Goal: Task Accomplishment & Management: Manage account settings

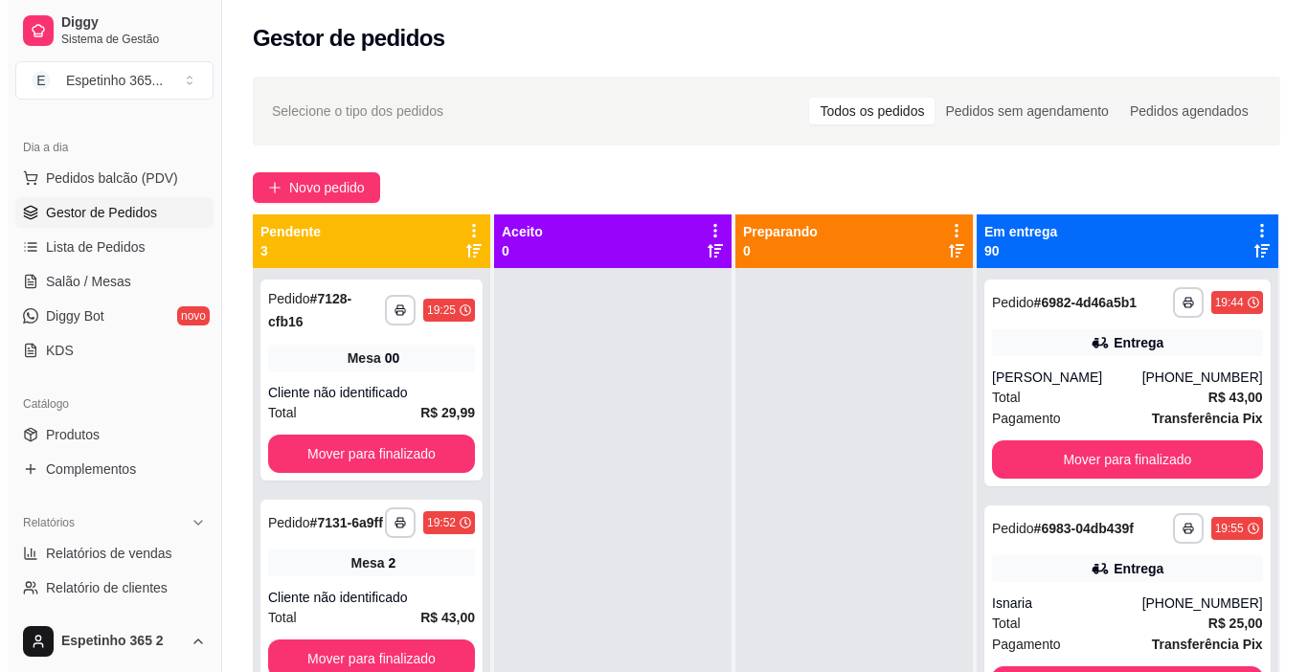
scroll to position [54, 0]
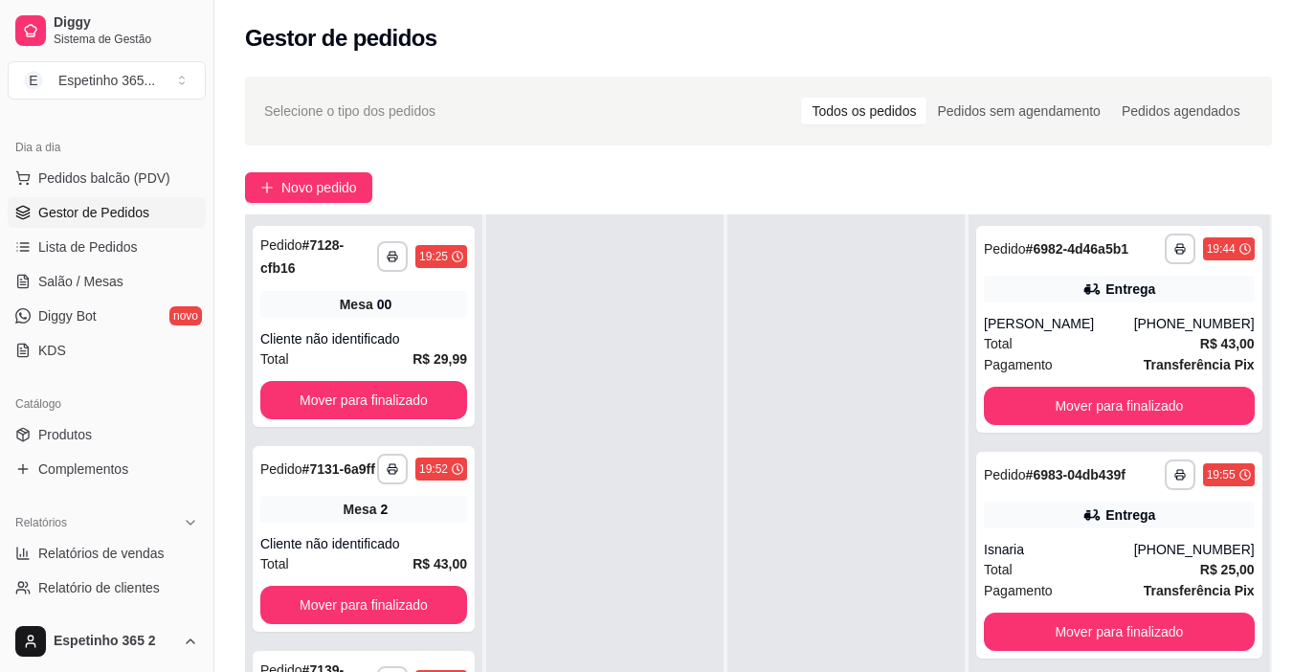
click at [947, 568] on div at bounding box center [846, 550] width 237 height 672
click at [106, 269] on link "Salão / Mesas" at bounding box center [107, 281] width 198 height 31
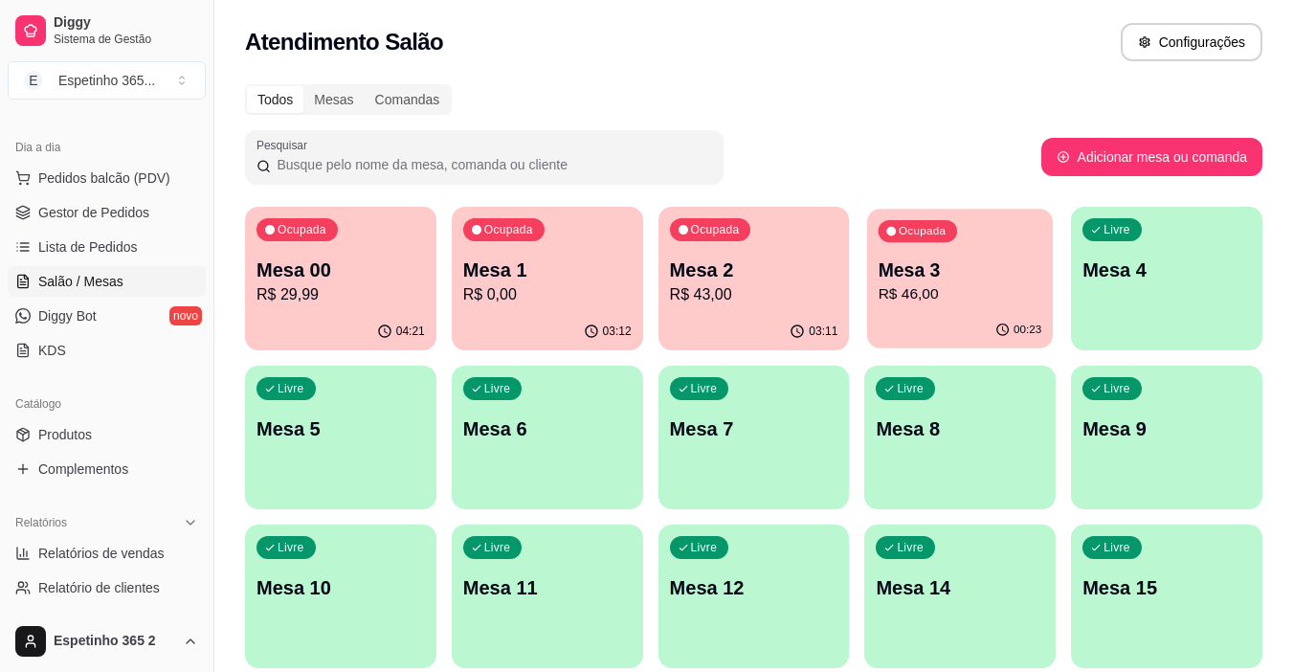
click at [917, 325] on div "00:23" at bounding box center [960, 330] width 186 height 36
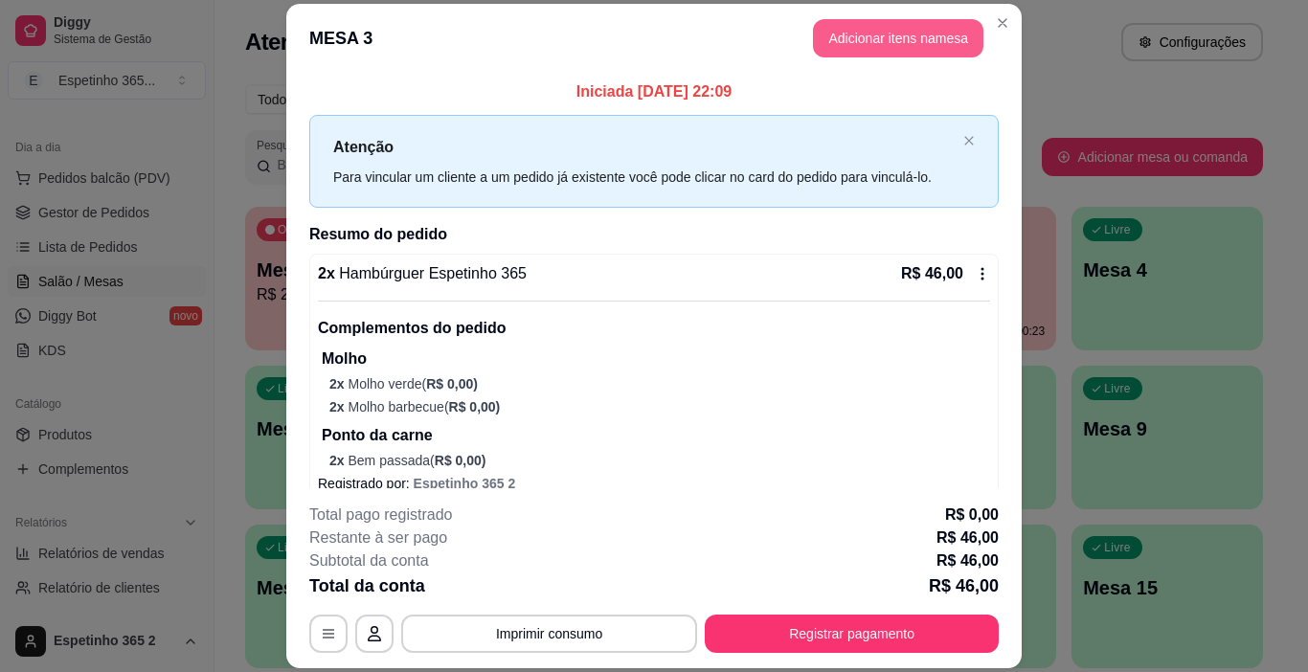
click at [854, 24] on button "Adicionar itens na mesa" at bounding box center [898, 38] width 170 height 38
drag, startPoint x: 854, startPoint y: 24, endPoint x: 508, endPoint y: 327, distance: 459.9
click at [508, 310] on div "Almoço 2 tipo de carne R$ 17,99 0 Almoço 2 tipo de carne R$ 22,99 0" at bounding box center [446, 423] width 847 height 265
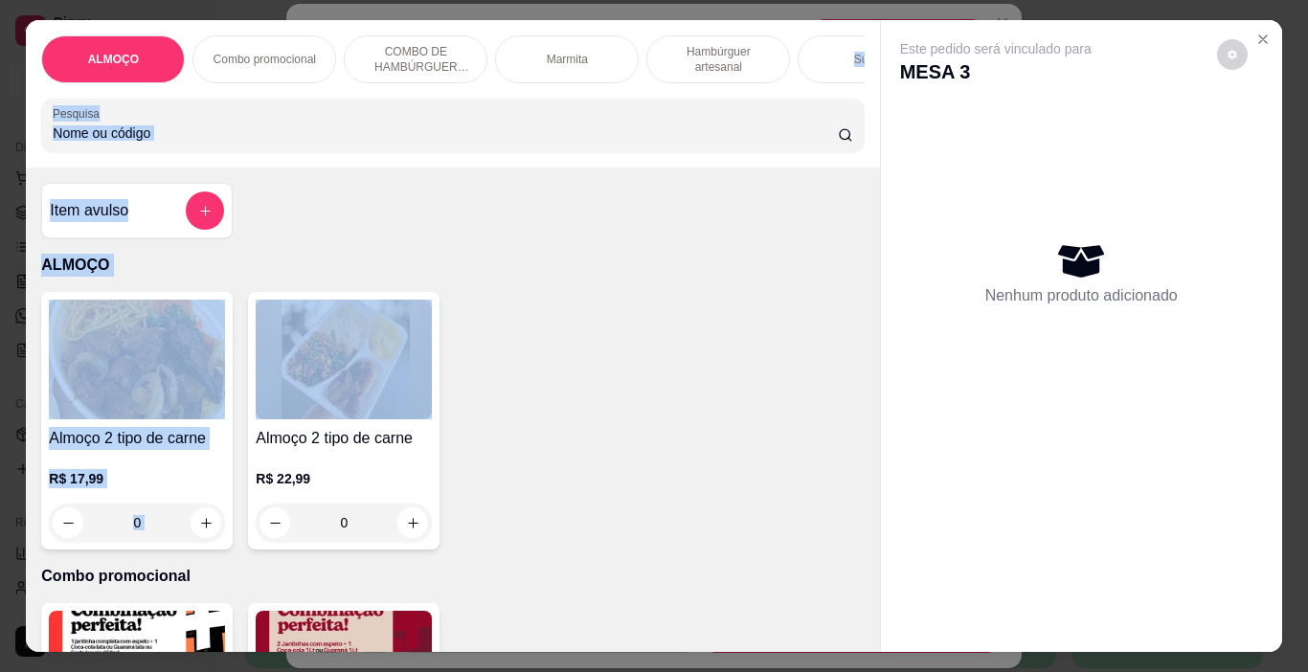
click at [479, 620] on div "Item avulso ALMOÇO Almoço 2 tipo de carne R$ 17,99 0 Almoço 2 tipo de carne R$ …" at bounding box center [452, 410] width 853 height 484
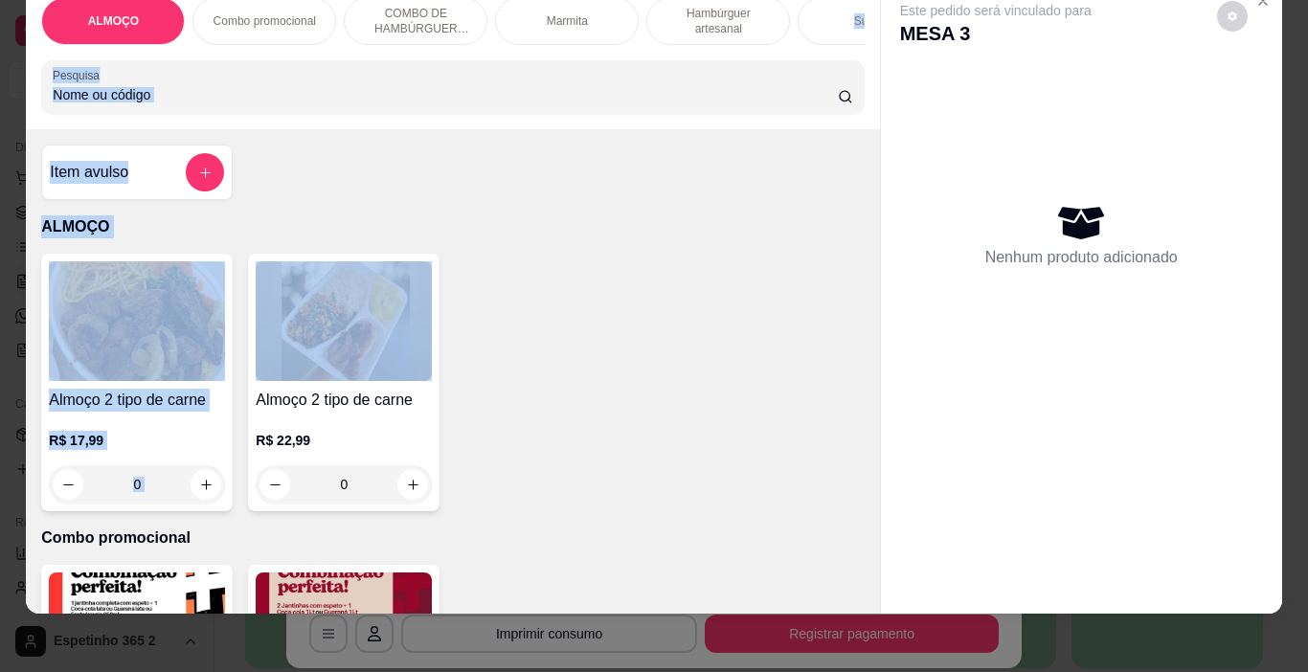
scroll to position [48, 0]
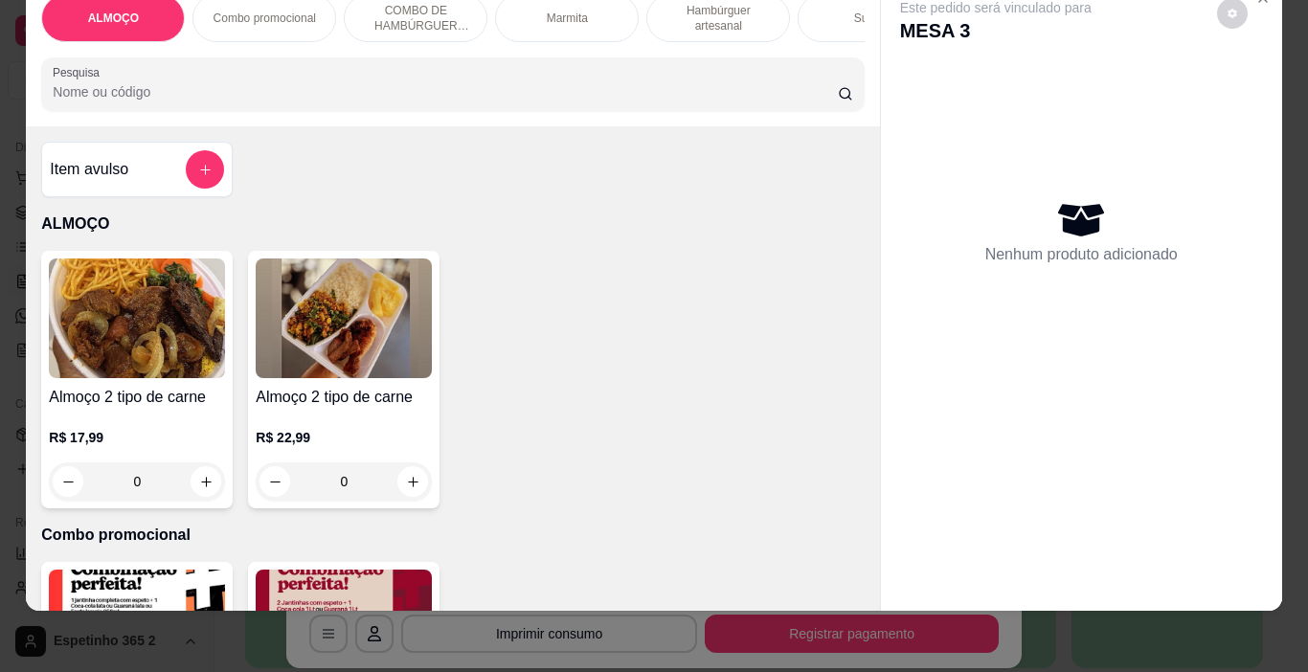
click at [602, 322] on div "Almoço 2 tipo de carne R$ 17,99 0 Almoço 2 tipo de carne R$ 22,99 0" at bounding box center [452, 380] width 822 height 258
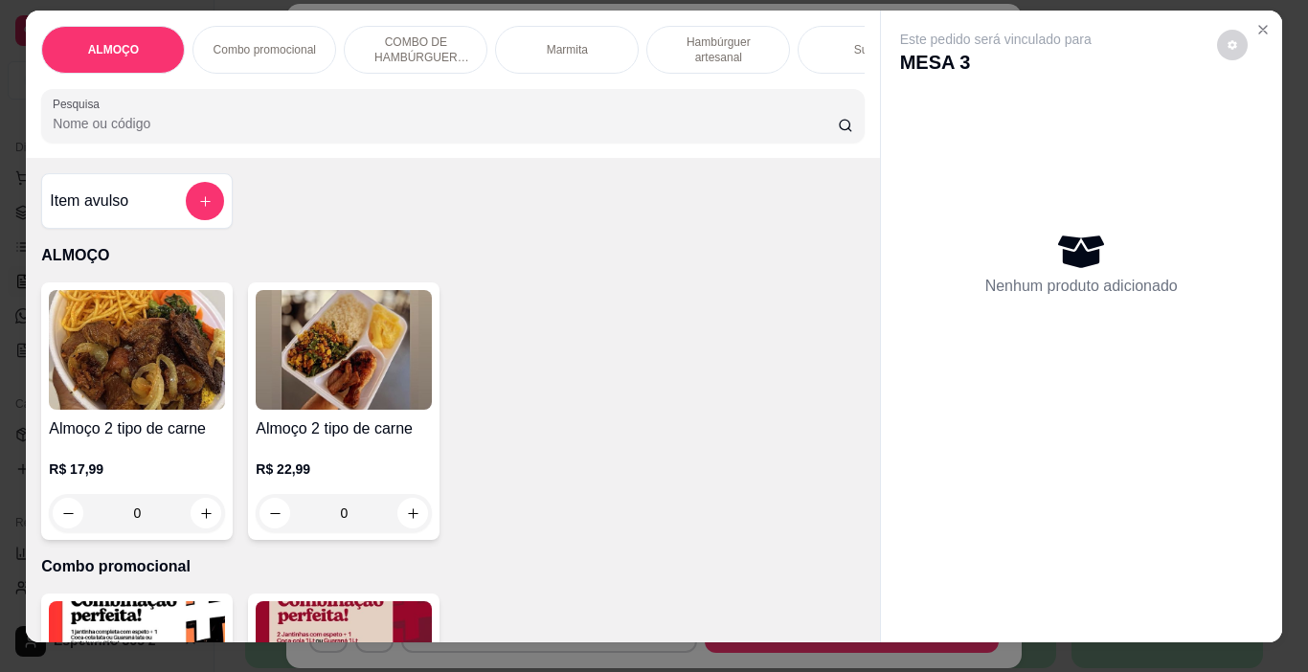
scroll to position [10, 4]
drag, startPoint x: 603, startPoint y: 321, endPoint x: 435, endPoint y: 252, distance: 182.0
click at [435, 252] on div "Item avulso ALMOÇO Almoço 2 tipo de carne R$ 17,99 0 Almoço 2 tipo de carne R$ …" at bounding box center [452, 400] width 853 height 484
click at [435, 252] on p "ALMOÇO" at bounding box center [452, 255] width 822 height 23
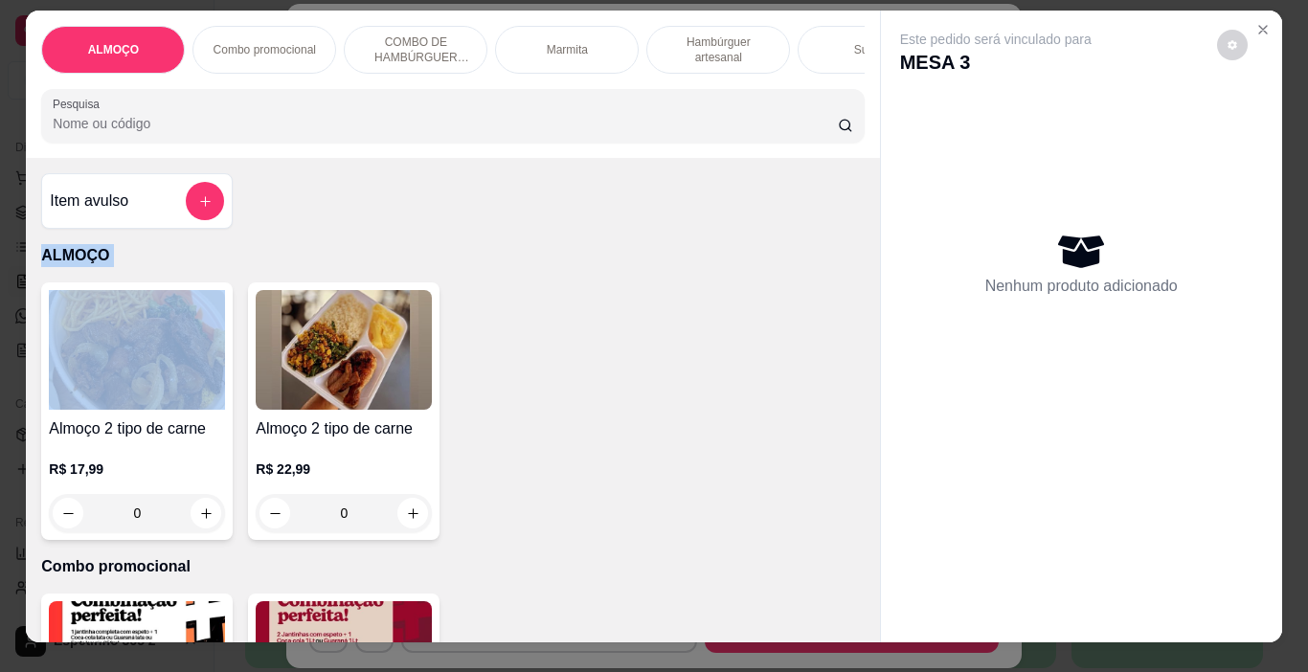
click at [435, 252] on p "ALMOÇO" at bounding box center [452, 255] width 822 height 23
click at [435, 251] on p "ALMOÇO" at bounding box center [452, 255] width 822 height 23
click at [431, 241] on div "Item avulso ALMOÇO Almoço 2 tipo de carne R$ 17,99 0 Almoço 2 tipo de carne R$ …" at bounding box center [452, 400] width 853 height 484
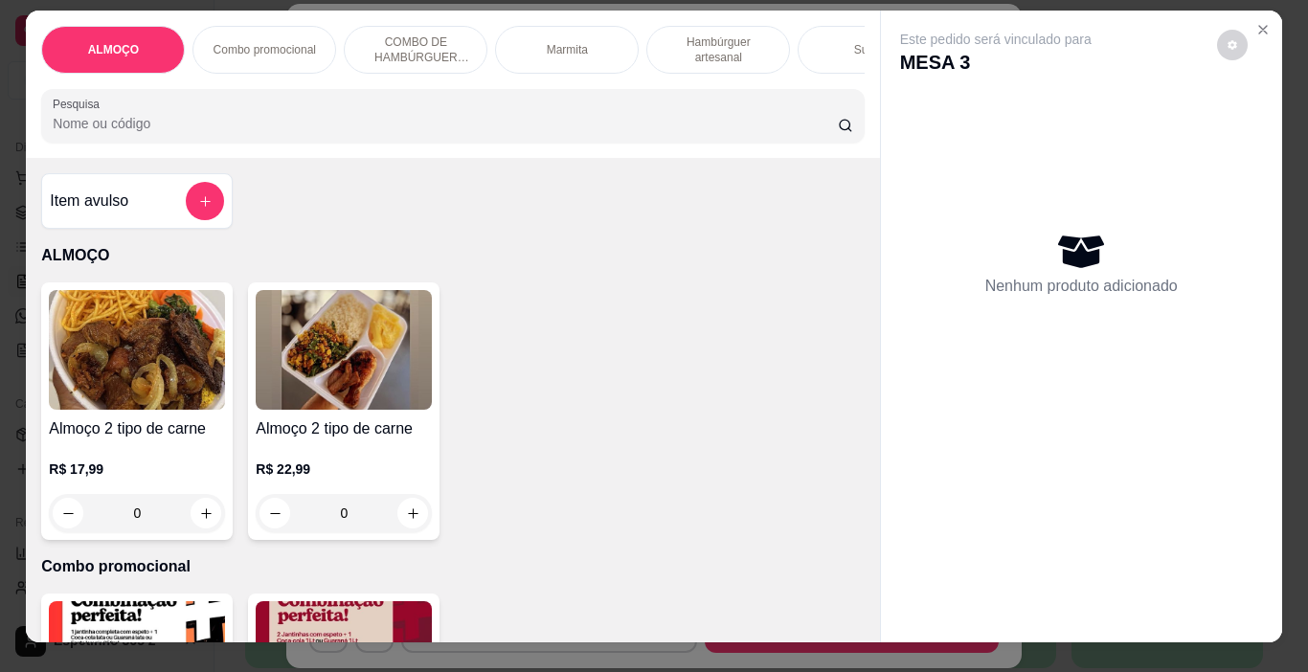
click at [430, 241] on div "Item avulso ALMOÇO Almoço 2 tipo de carne R$ 17,99 0 Almoço 2 tipo de carne R$ …" at bounding box center [452, 400] width 853 height 484
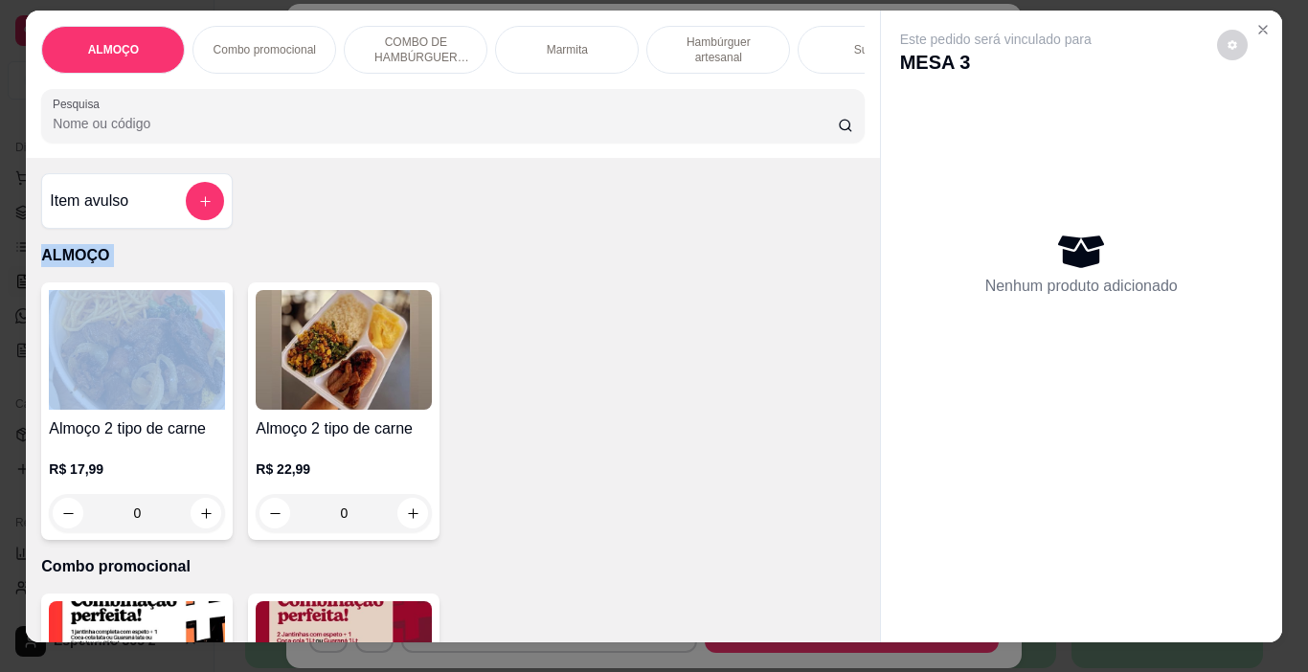
click at [430, 240] on div "Item avulso ALMOÇO Almoço 2 tipo de carne R$ 17,99 0 Almoço 2 tipo de carne R$ …" at bounding box center [452, 400] width 853 height 484
click at [430, 241] on div "Item avulso ALMOÇO Almoço 2 tipo de carne R$ 17,99 0 Almoço 2 tipo de carne R$ …" at bounding box center [452, 400] width 853 height 484
click at [430, 240] on div "Item avulso ALMOÇO Almoço 2 tipo de carne R$ 17,99 0 Almoço 2 tipo de carne R$ …" at bounding box center [452, 400] width 853 height 484
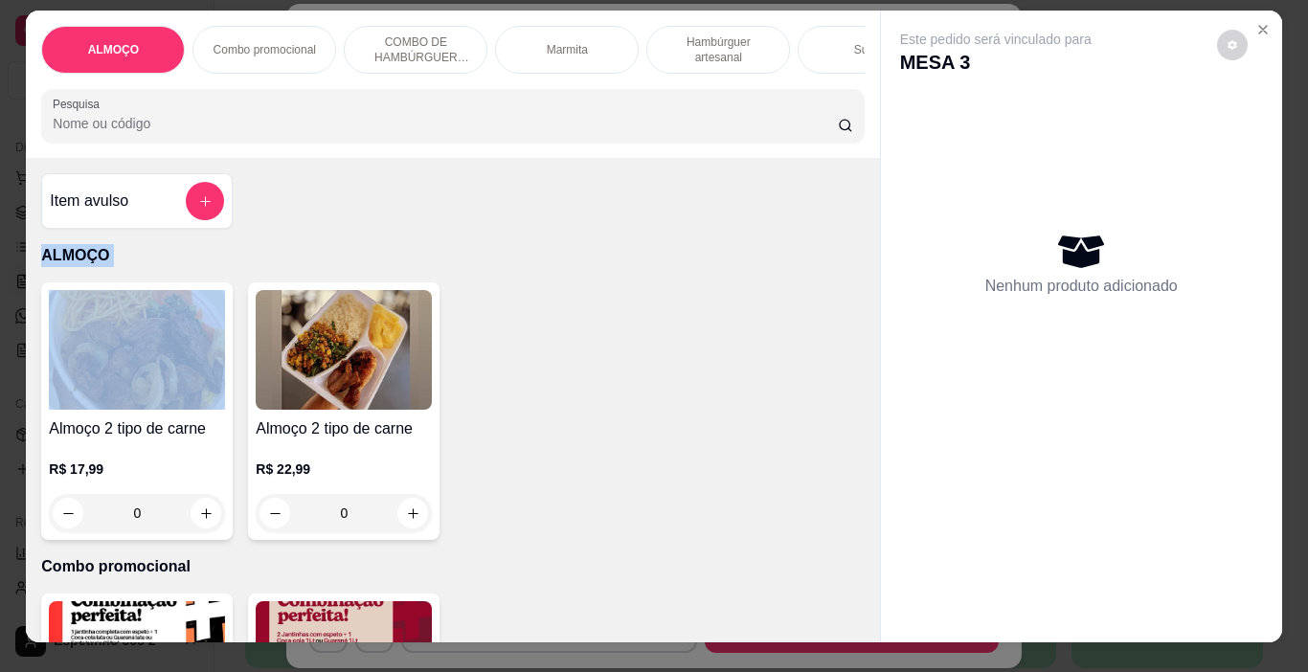
click at [430, 240] on div "Item avulso ALMOÇO Almoço 2 tipo de carne R$ 17,99 0 Almoço 2 tipo de carne R$ …" at bounding box center [452, 400] width 853 height 484
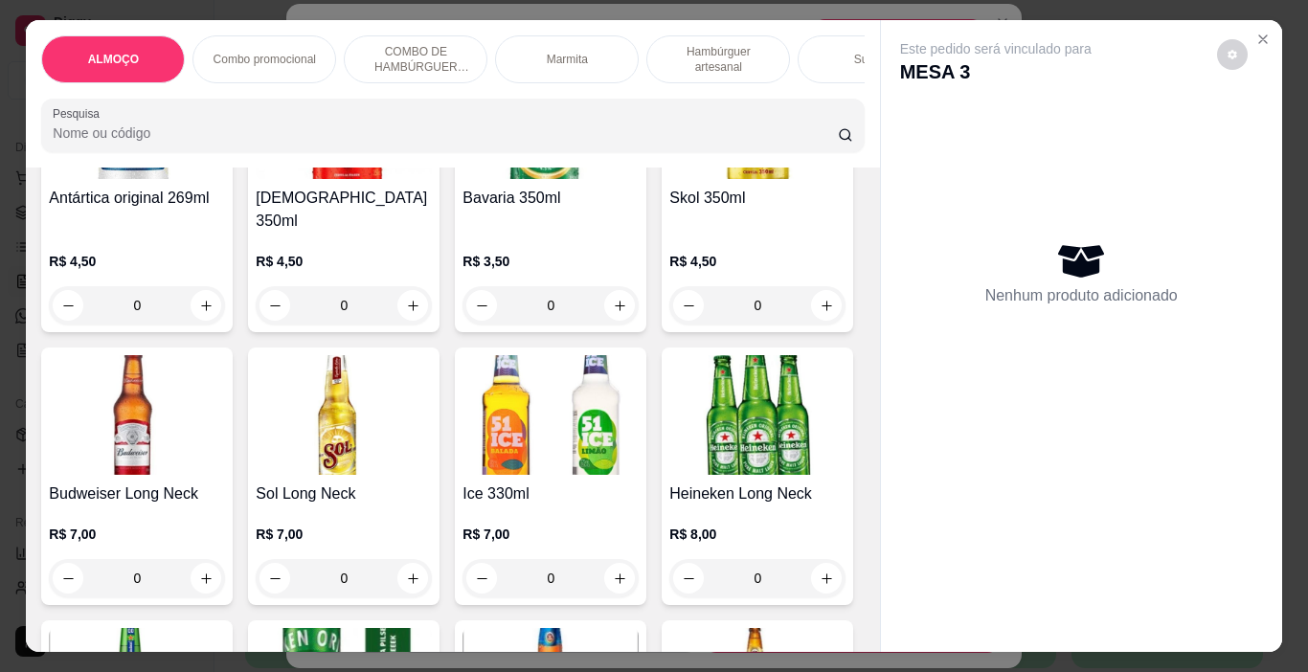
scroll to position [7749, 0]
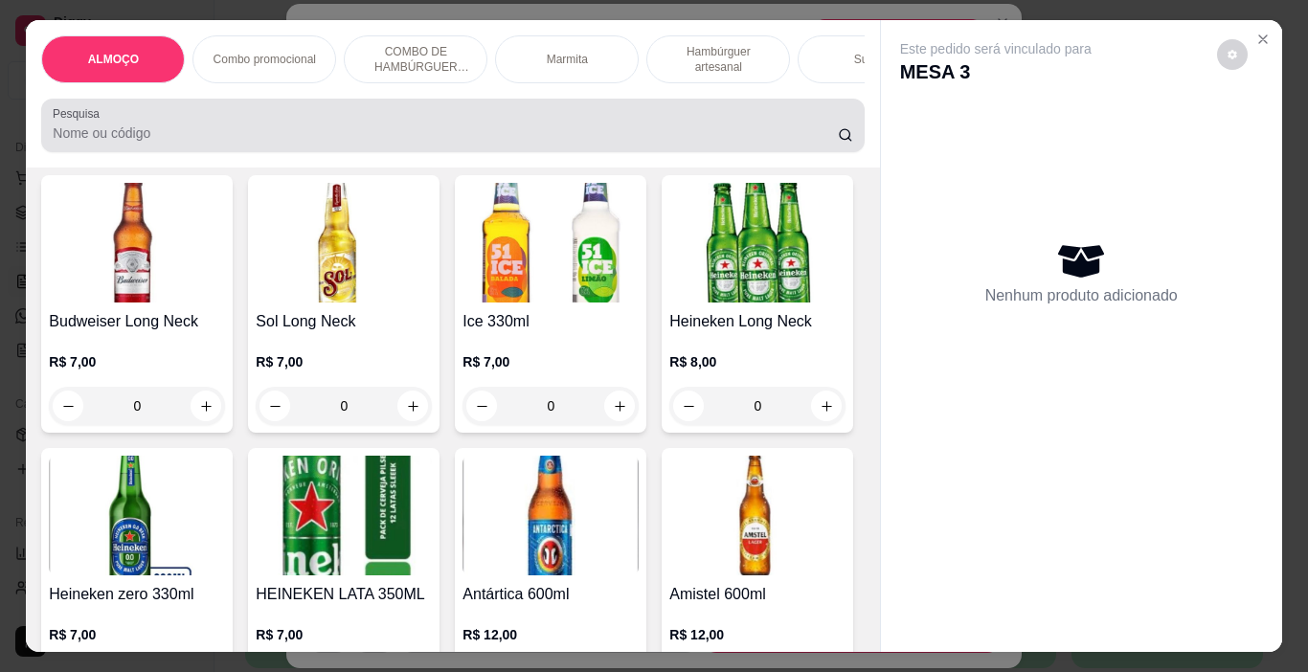
click at [756, 120] on div at bounding box center [452, 125] width 799 height 38
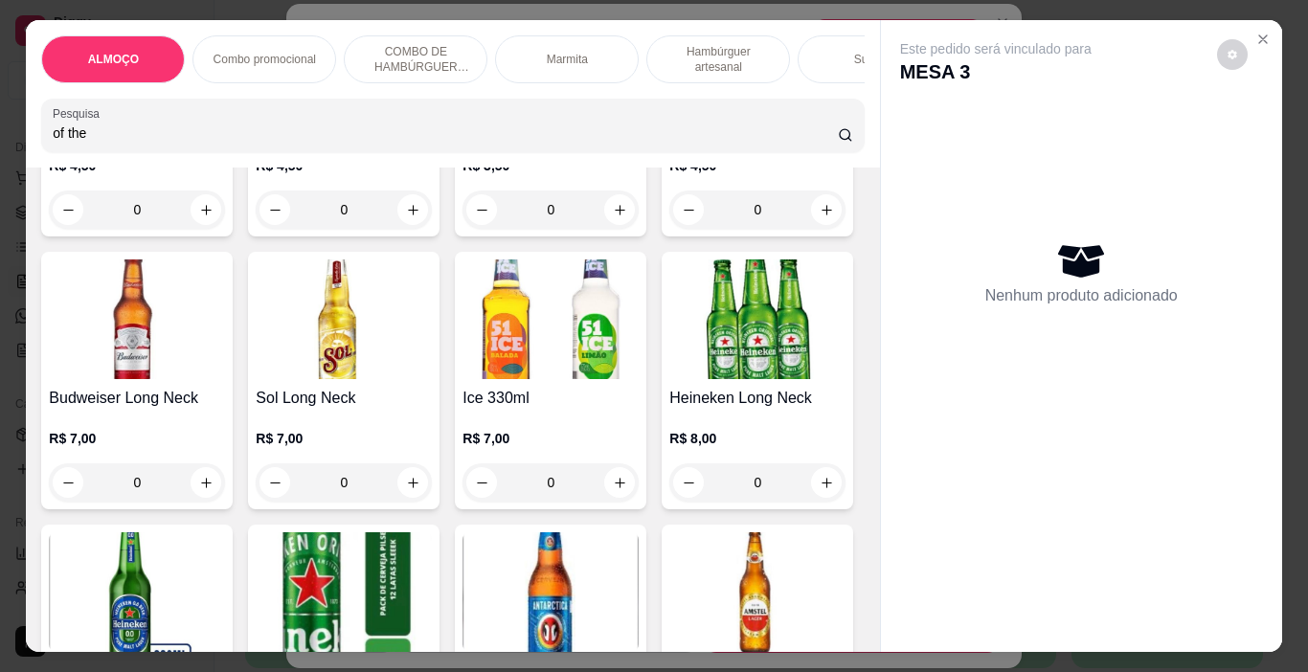
scroll to position [7826, 0]
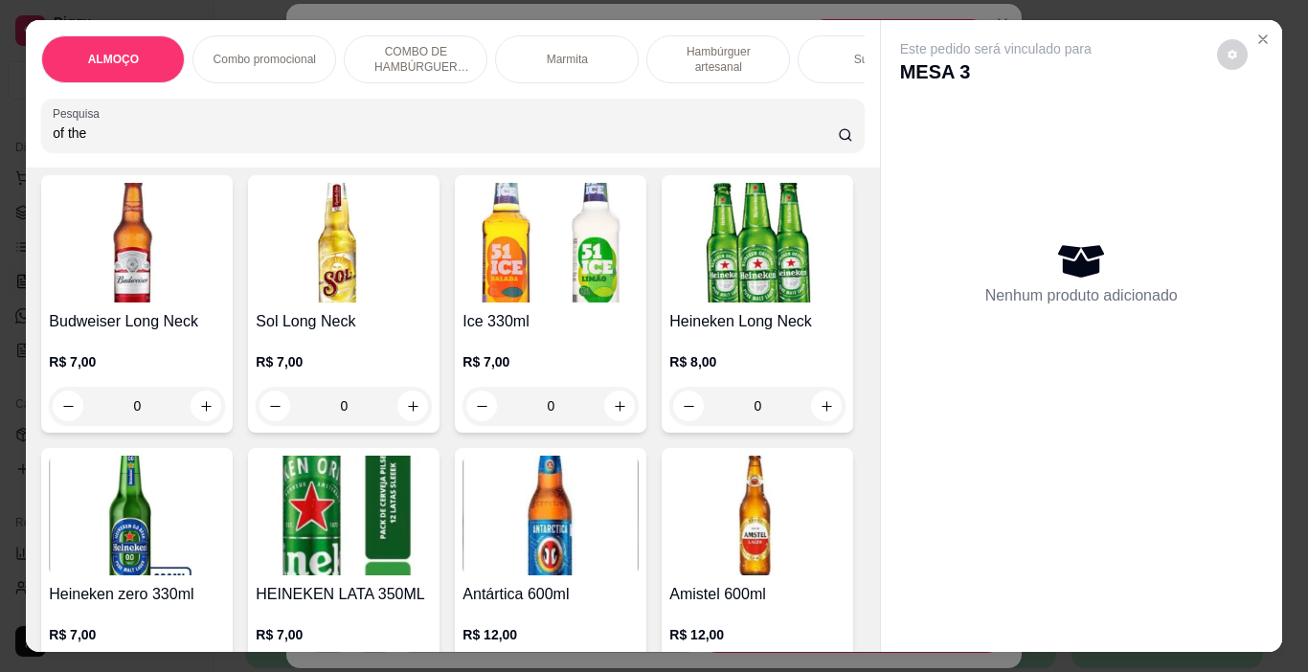
type input "of the"
click at [895, 24] on div "Este pedido será vinculado para MESA 3 Nenhum produto adicionado" at bounding box center [1081, 320] width 401 height 601
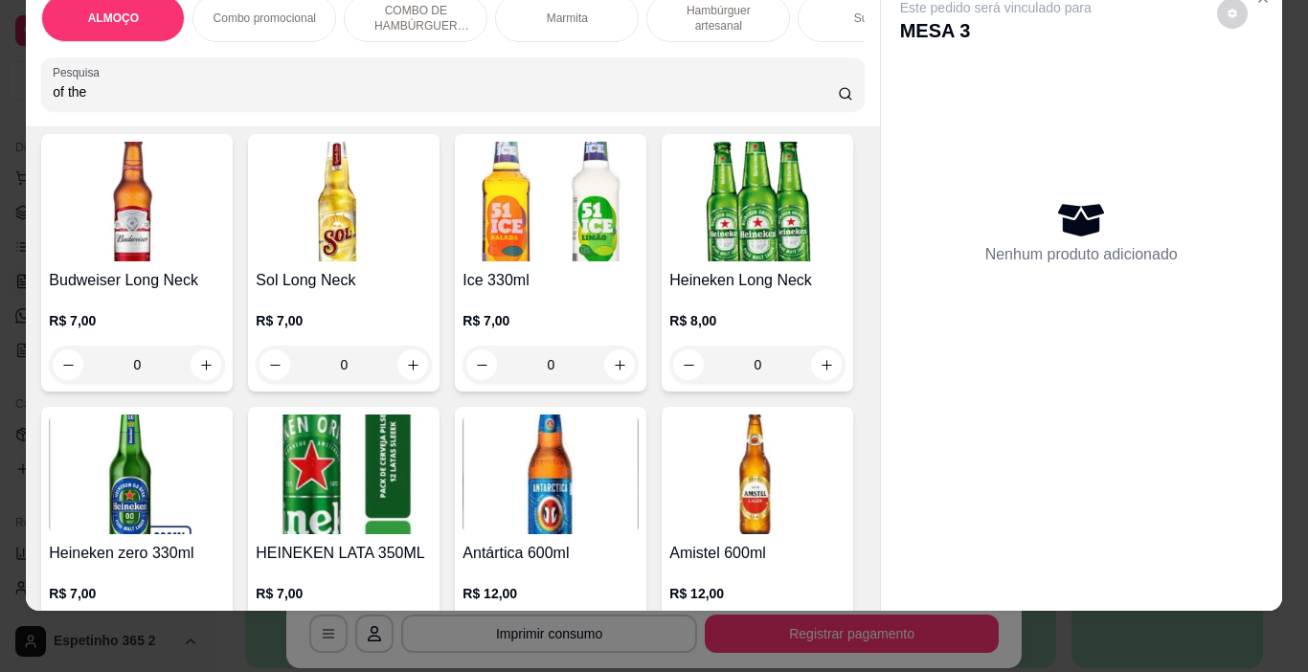
scroll to position [48, 4]
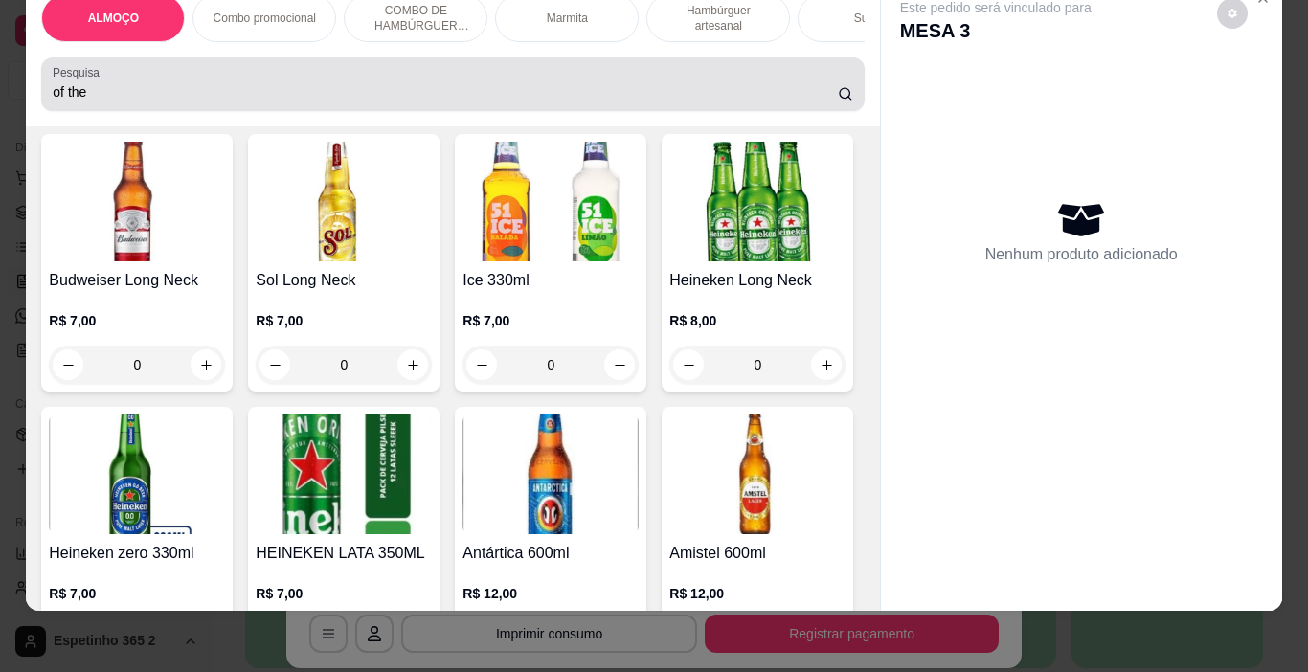
click at [840, 98] on circle at bounding box center [845, 93] width 10 height 10
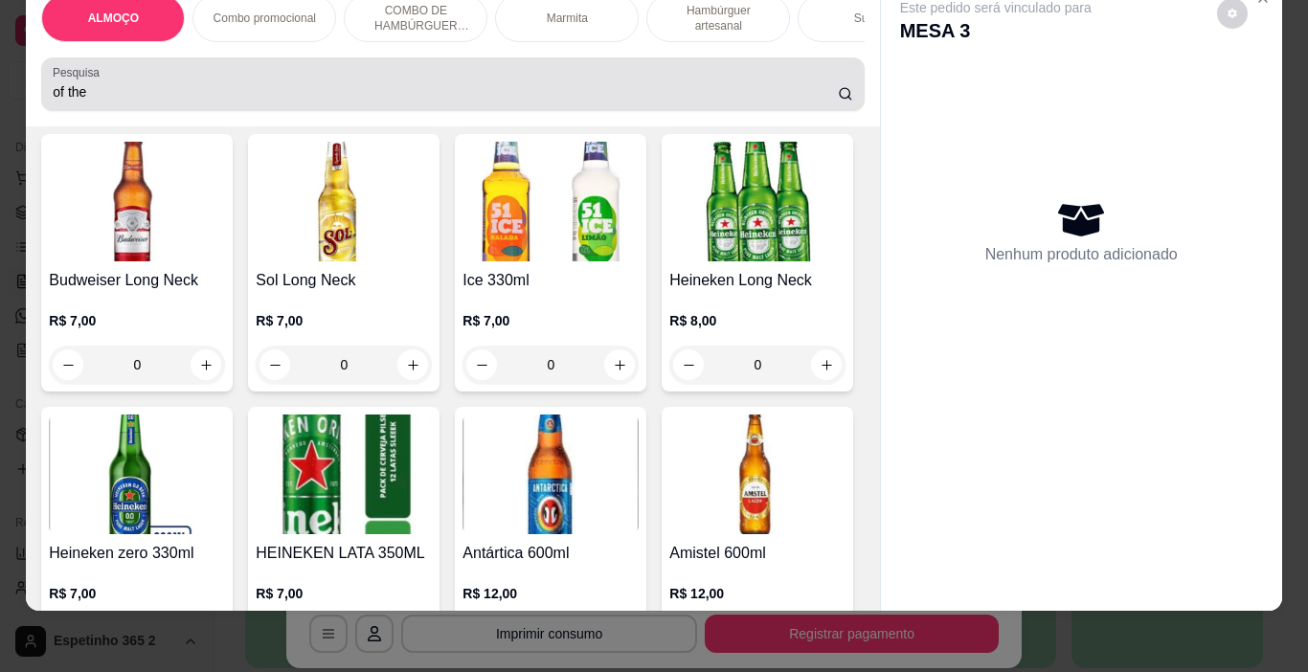
click at [832, 103] on div "of the" at bounding box center [452, 84] width 799 height 38
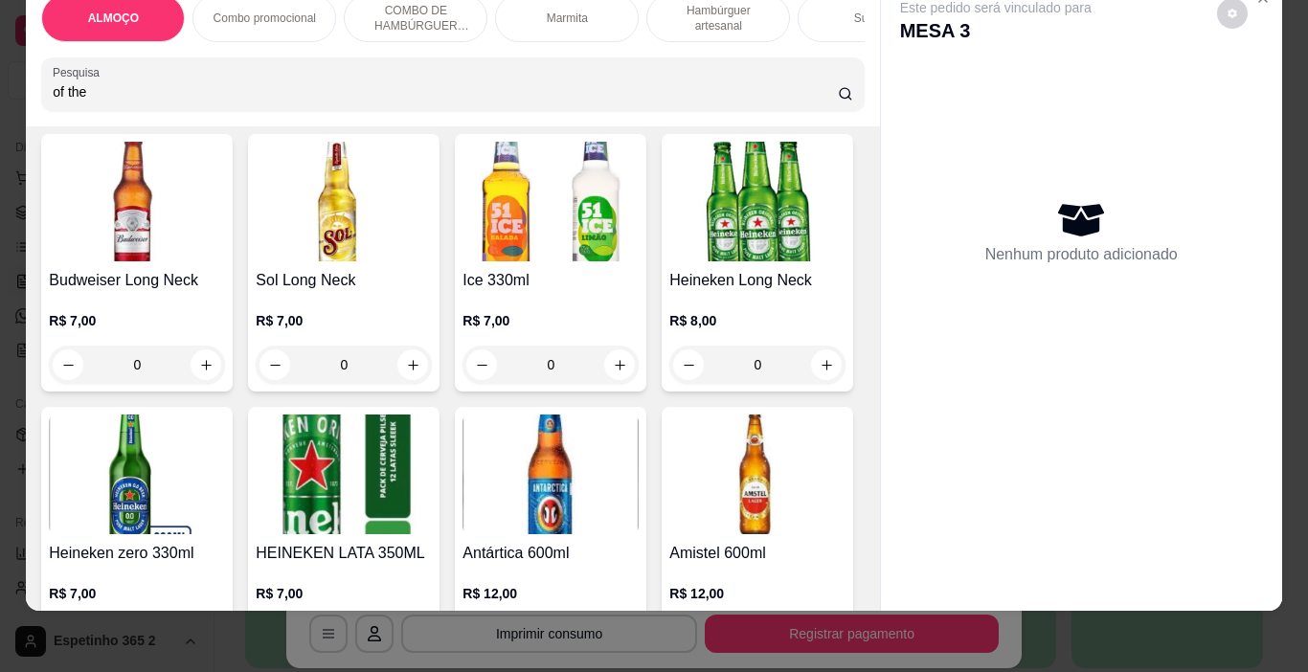
click at [1016, 96] on div "Nenhum produto adicionado" at bounding box center [1081, 231] width 363 height 375
drag, startPoint x: 1016, startPoint y: 84, endPoint x: 490, endPoint y: 191, distance: 536.2
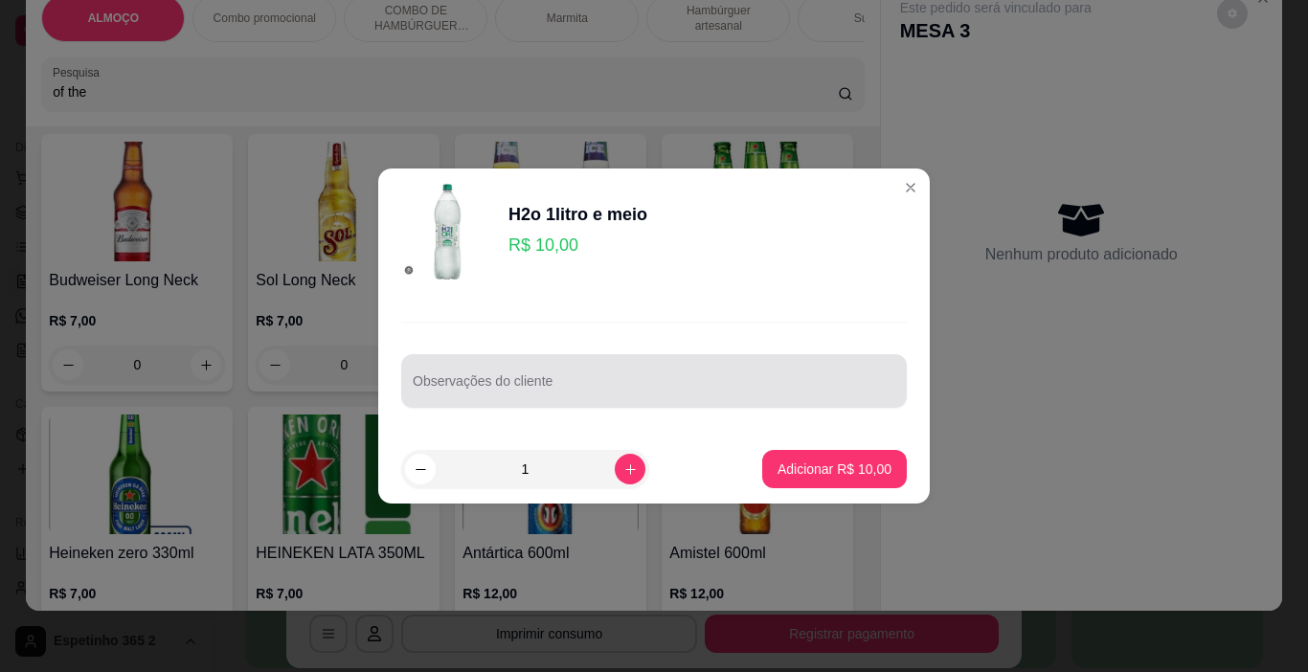
click at [711, 370] on div at bounding box center [654, 381] width 482 height 38
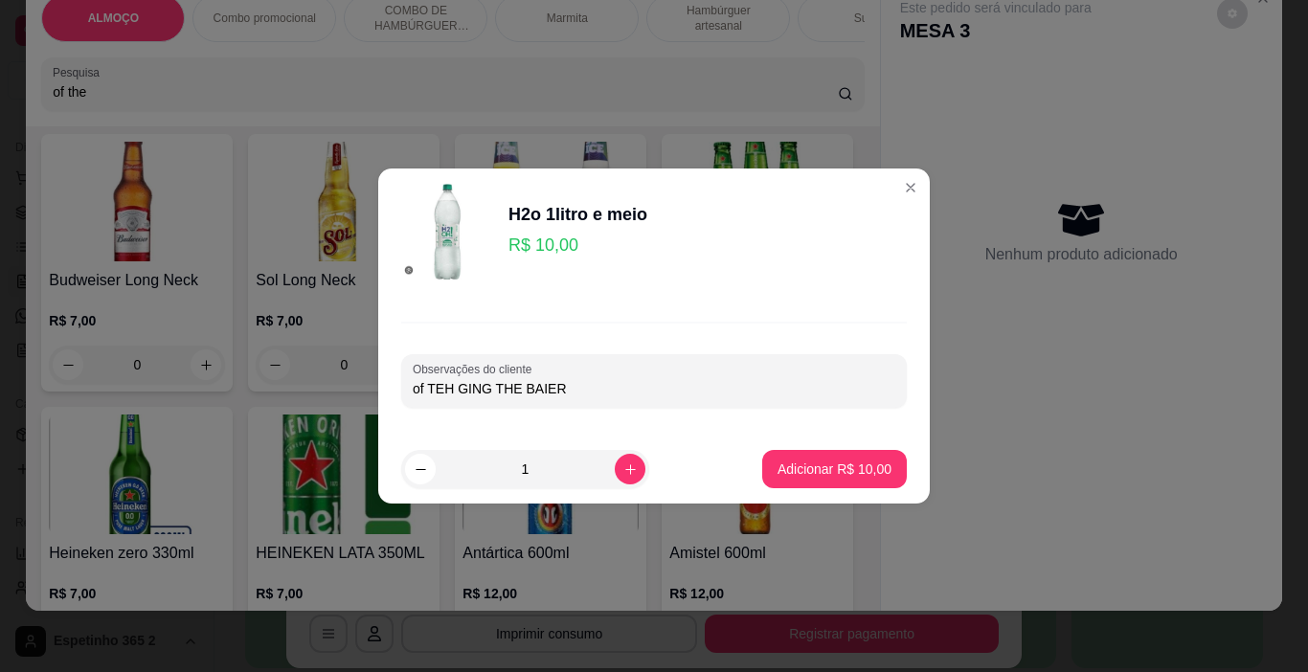
type input "of TEH GING THE BAIER"
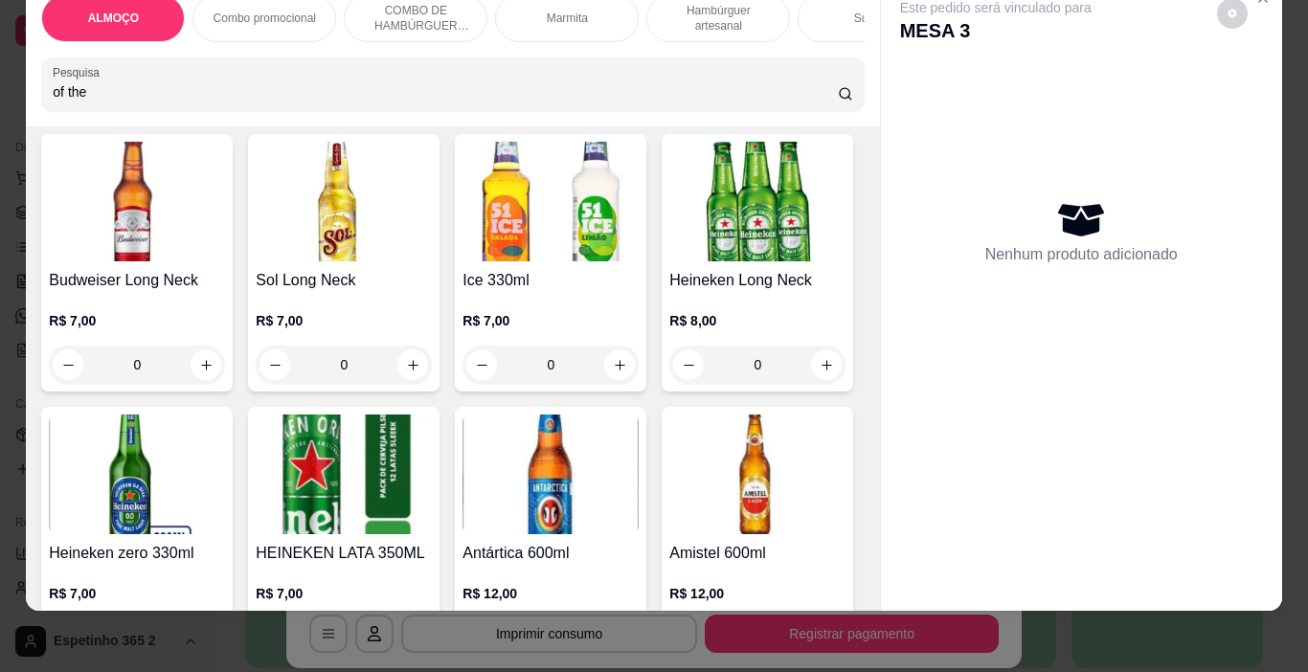
click at [1283, 35] on div "ALMOÇO Combo promocional COMBO DE HAMBÚRGUER ARTESANAL Marmita Hambúrguer artes…" at bounding box center [654, 336] width 1308 height 672
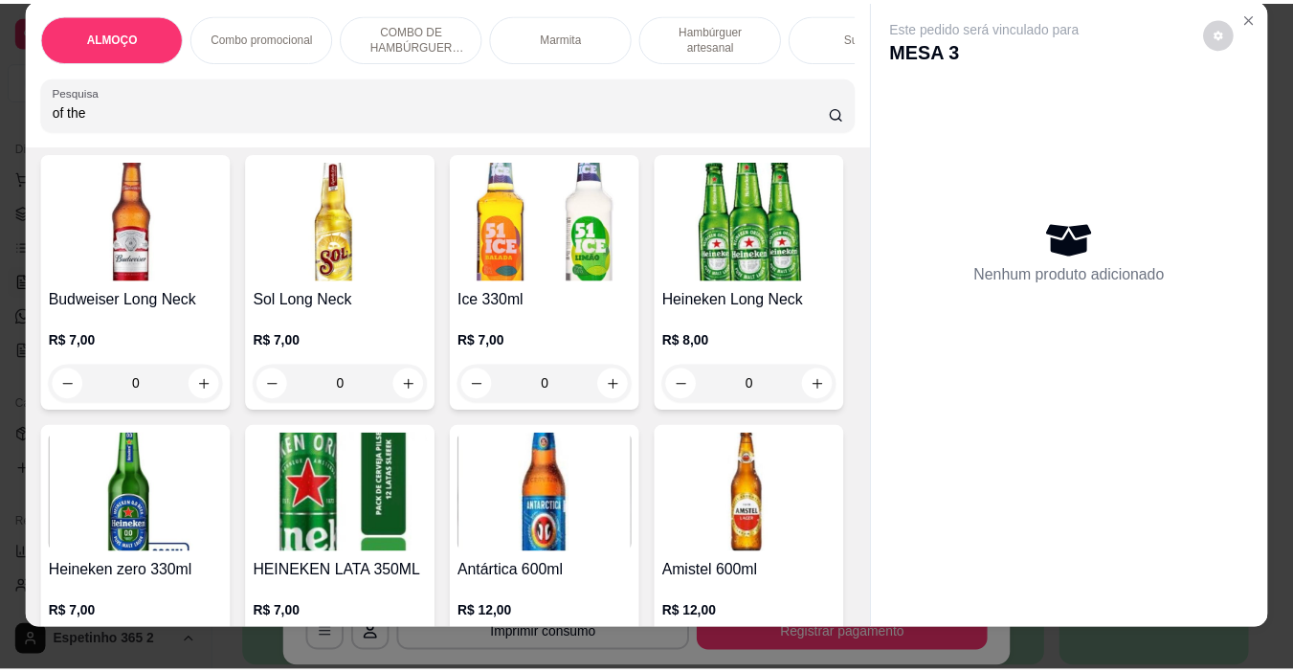
scroll to position [0, 4]
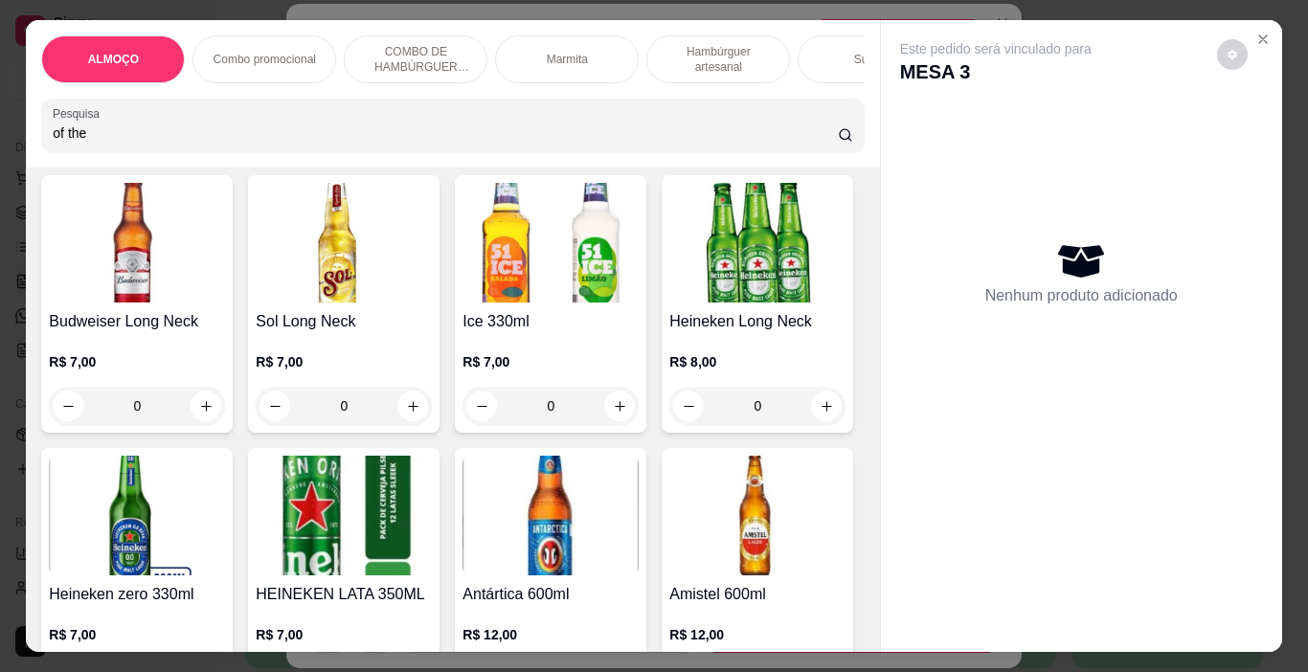
click at [1283, 35] on div "ALMOÇO Combo promocional COMBO DE HAMBÚRGUER ARTESANAL Marmita Hambúrguer artes…" at bounding box center [654, 336] width 1308 height 672
click at [1259, 35] on icon "Close" at bounding box center [1263, 39] width 8 height 8
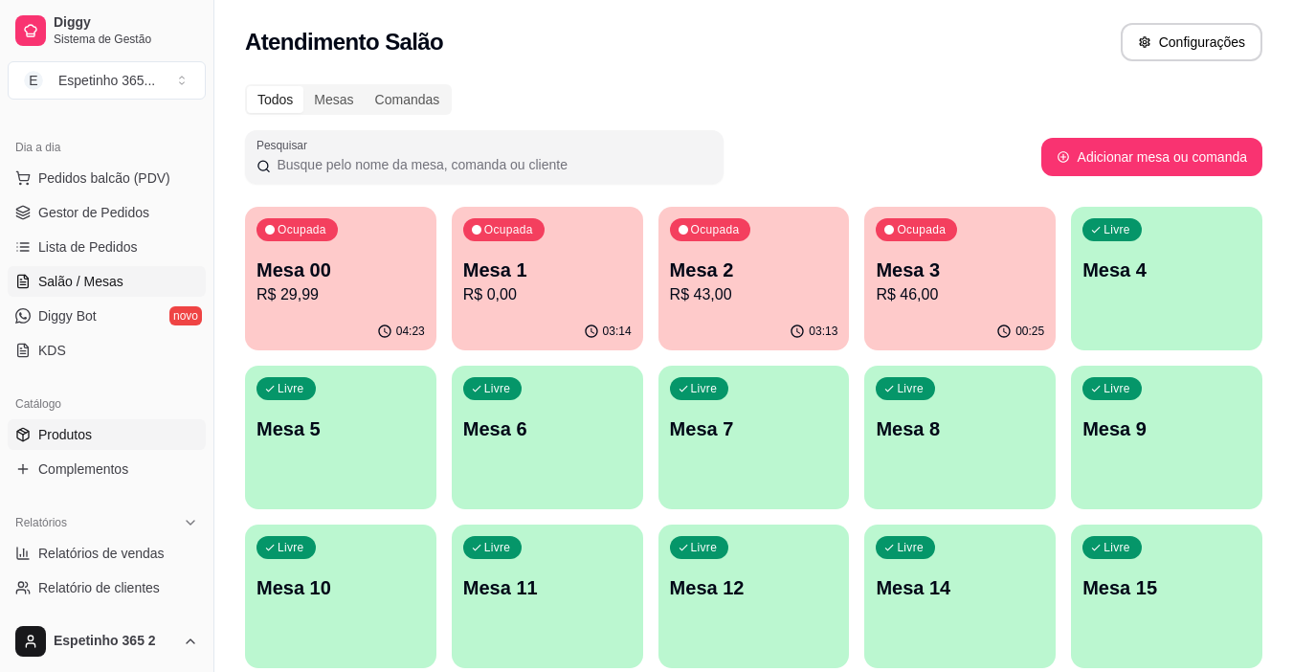
click at [101, 429] on link "Produtos" at bounding box center [107, 434] width 198 height 31
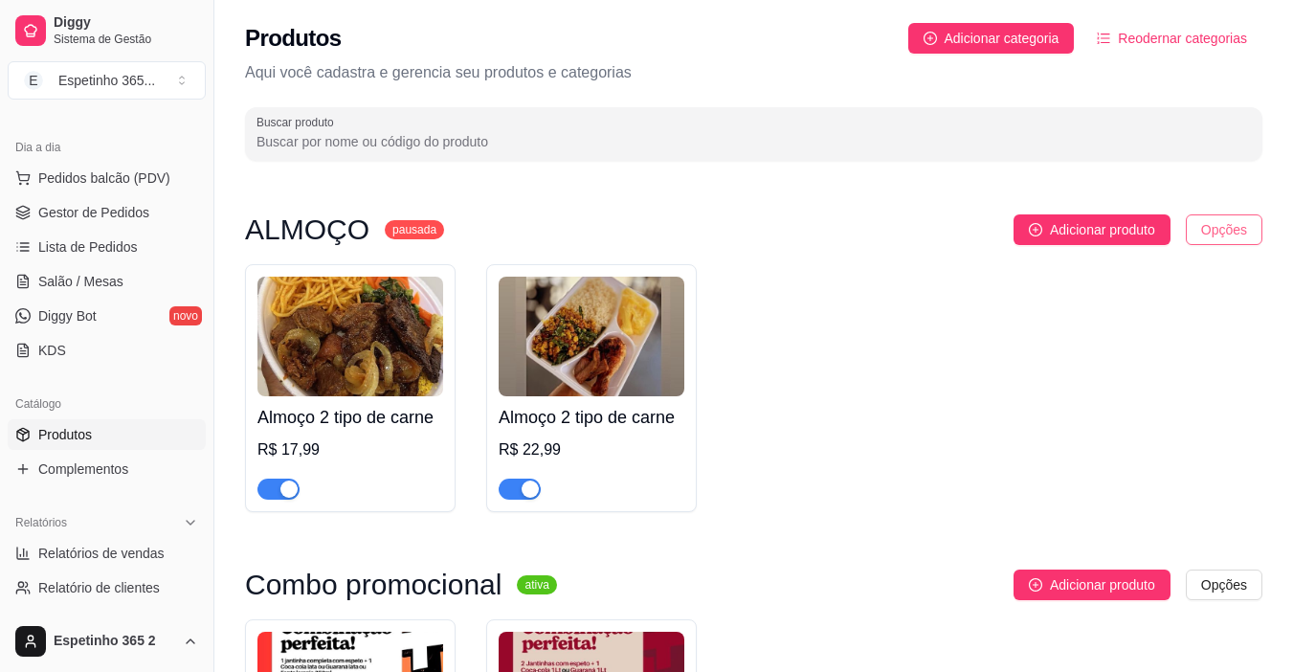
click at [1220, 232] on html "Diggy Sistema de Gestão E Espetinho 365 ... Loja aberta Diggy Bot Renovação aut…" at bounding box center [646, 336] width 1293 height 672
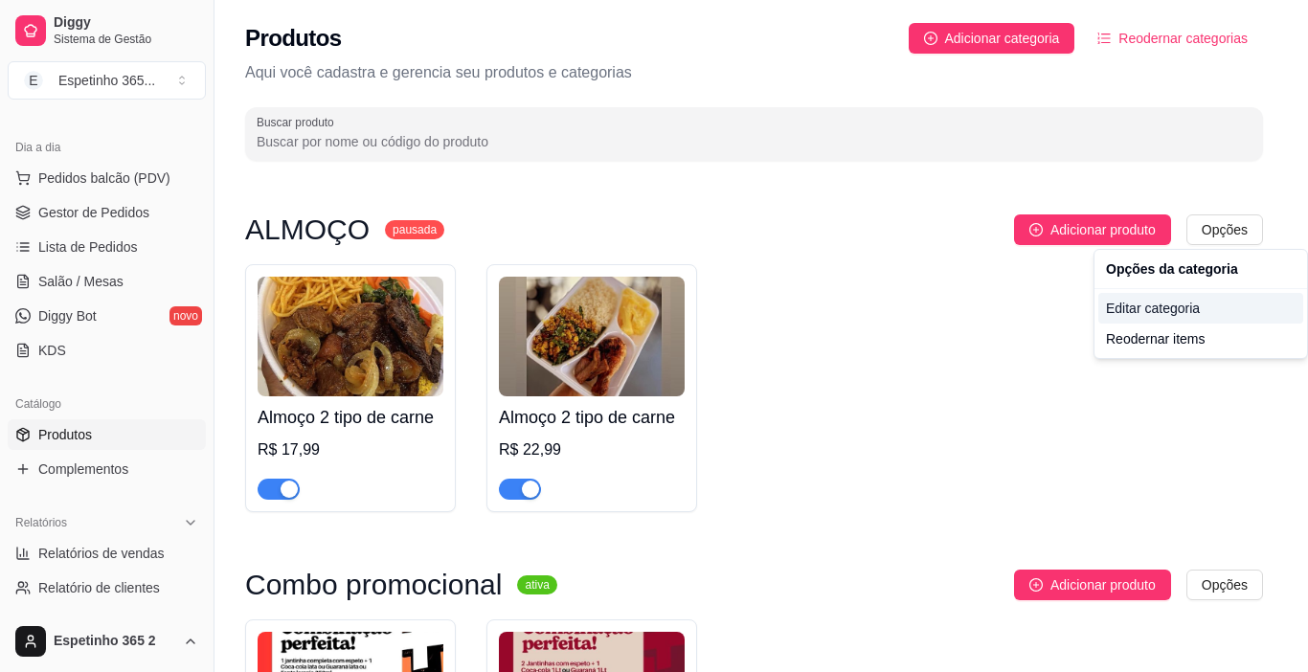
click at [1164, 312] on div "Editar categoria" at bounding box center [1200, 308] width 205 height 31
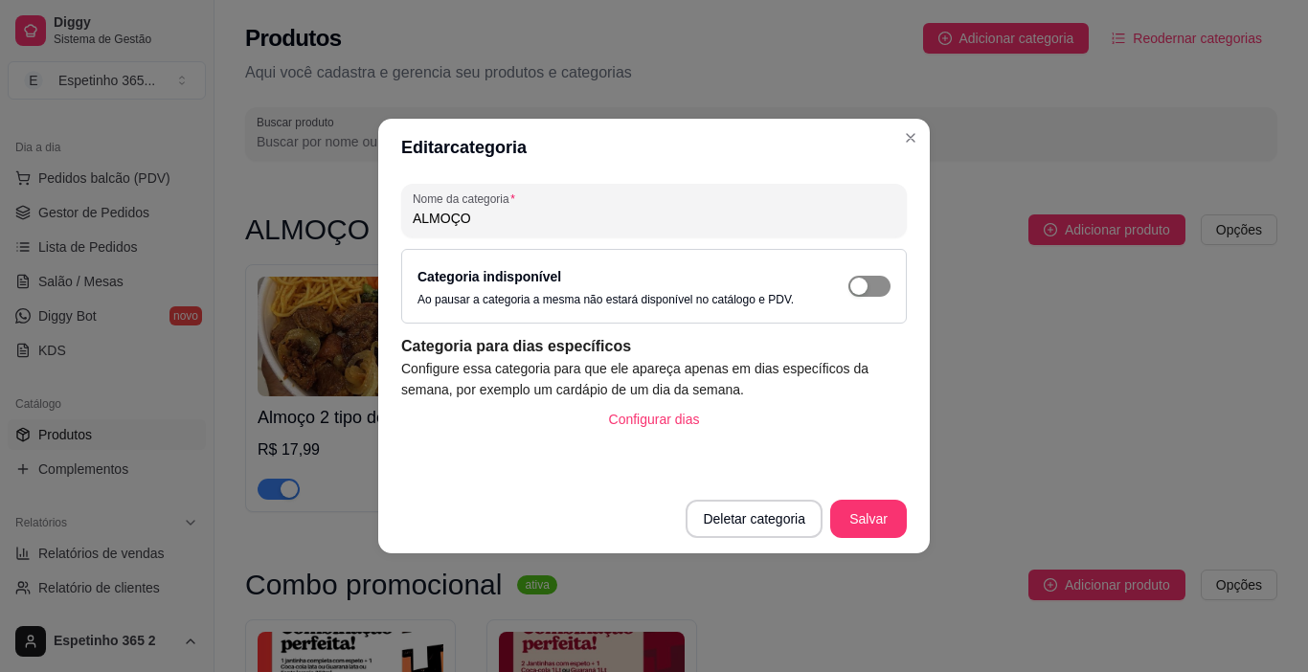
click at [882, 285] on span "button" at bounding box center [869, 286] width 42 height 21
click at [859, 519] on button "Salvar" at bounding box center [868, 519] width 75 height 37
click at [866, 511] on button "Salvar" at bounding box center [868, 519] width 75 height 37
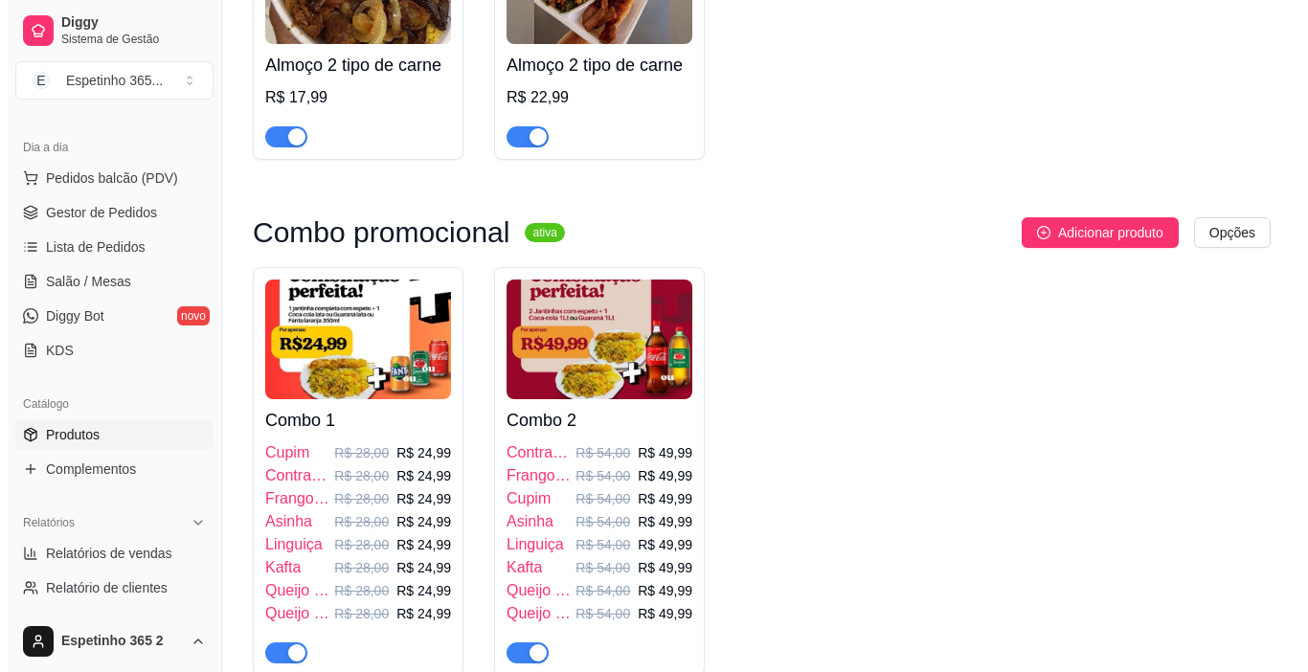
scroll to position [458, 0]
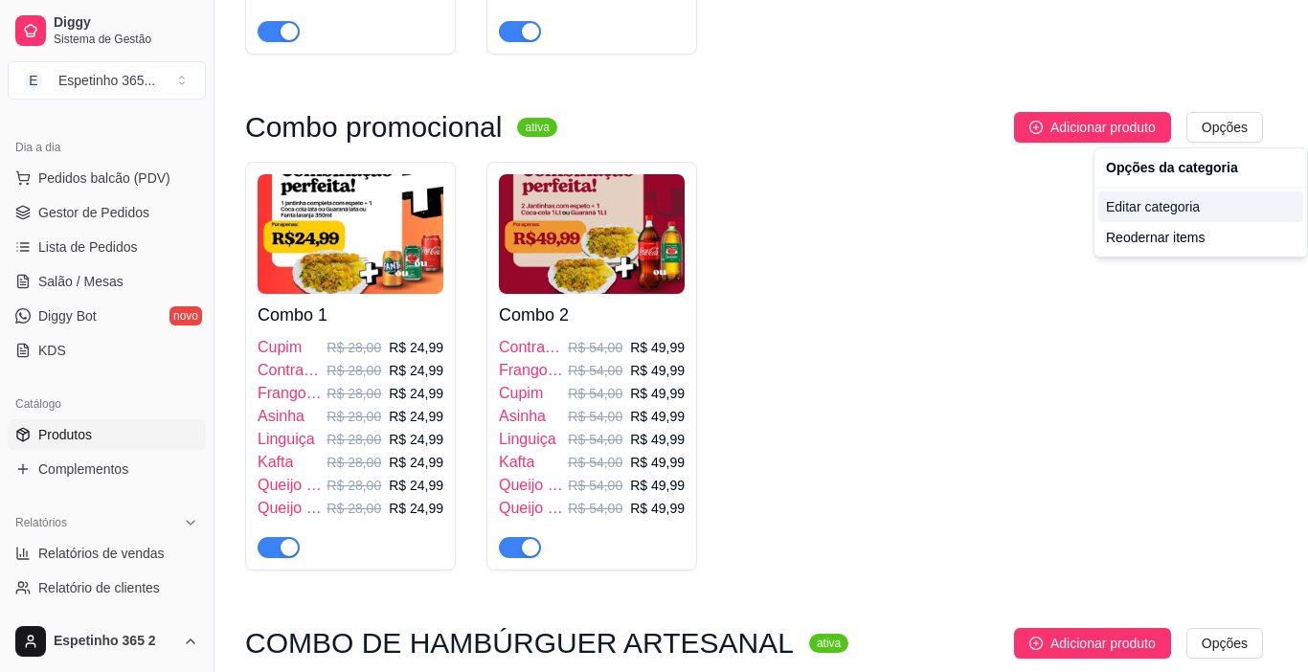
click at [1164, 208] on div "Editar categoria" at bounding box center [1200, 206] width 205 height 31
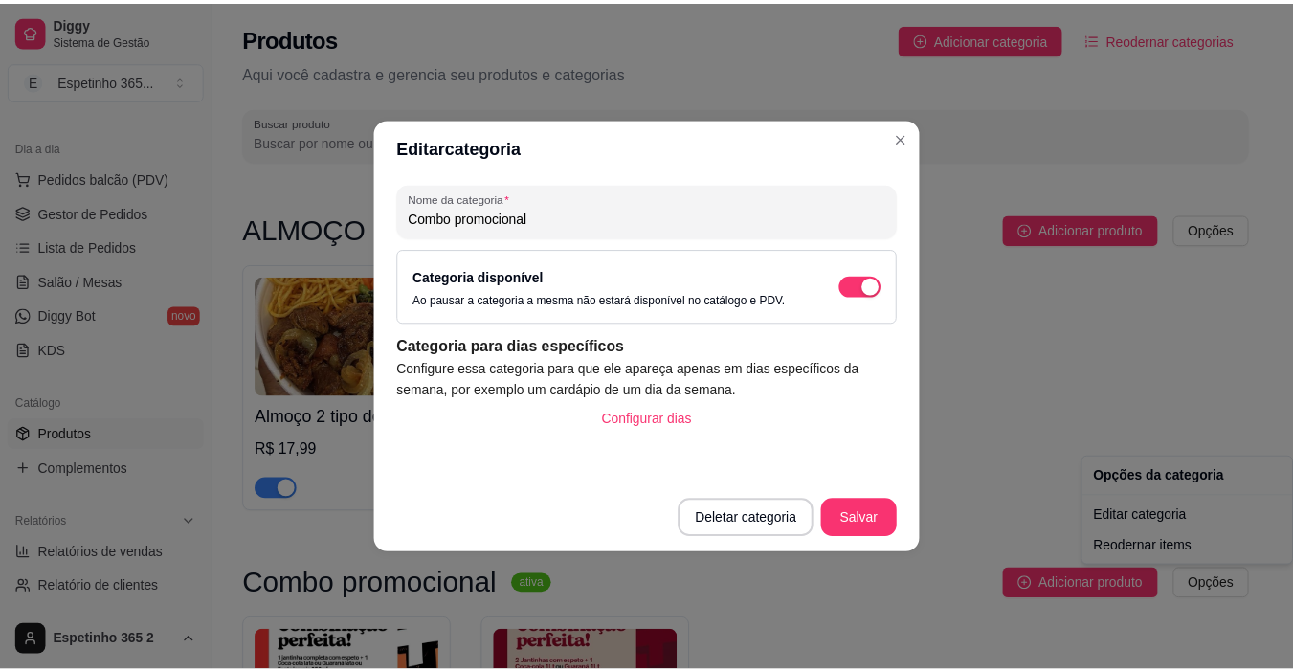
scroll to position [0, 0]
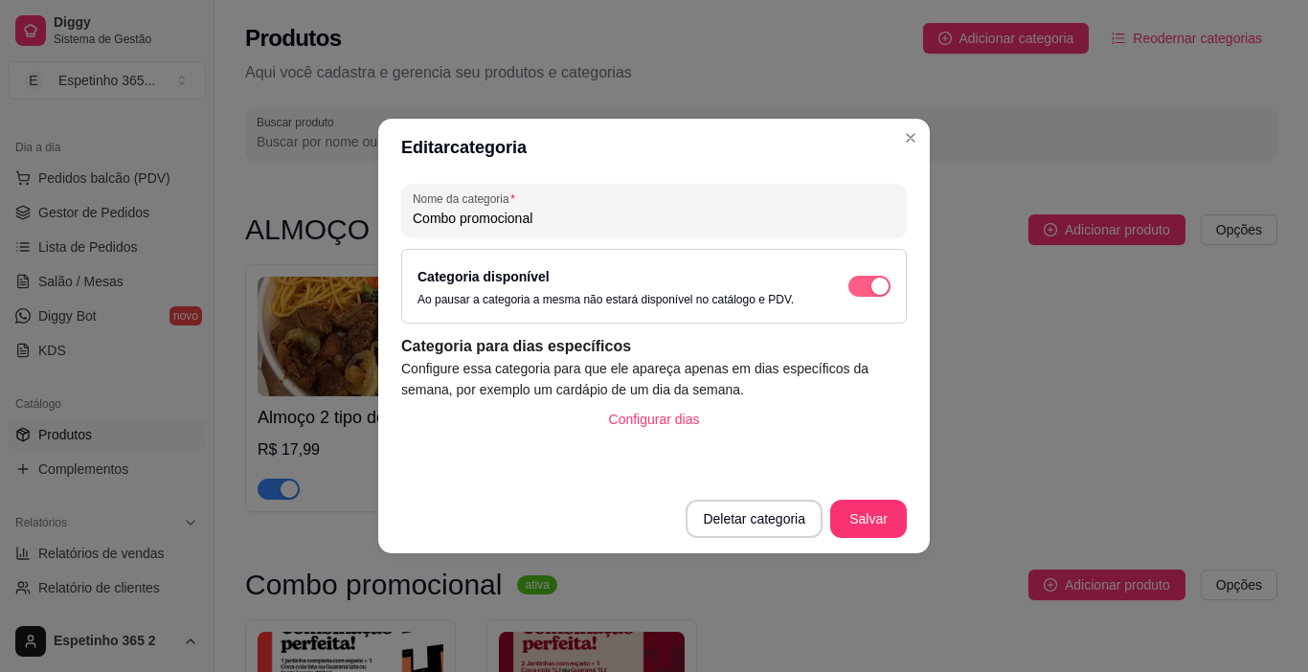
click at [868, 288] on span "button" at bounding box center [869, 286] width 42 height 21
click at [868, 521] on button "Salvar" at bounding box center [868, 519] width 77 height 38
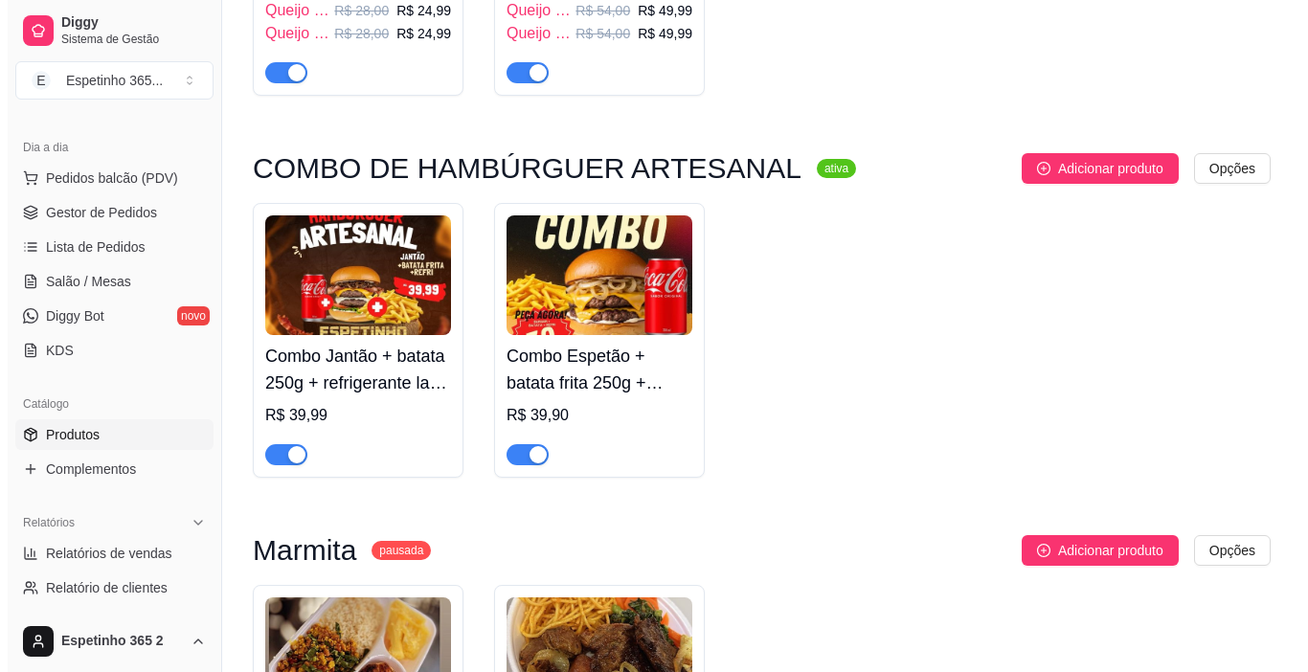
scroll to position [915, 0]
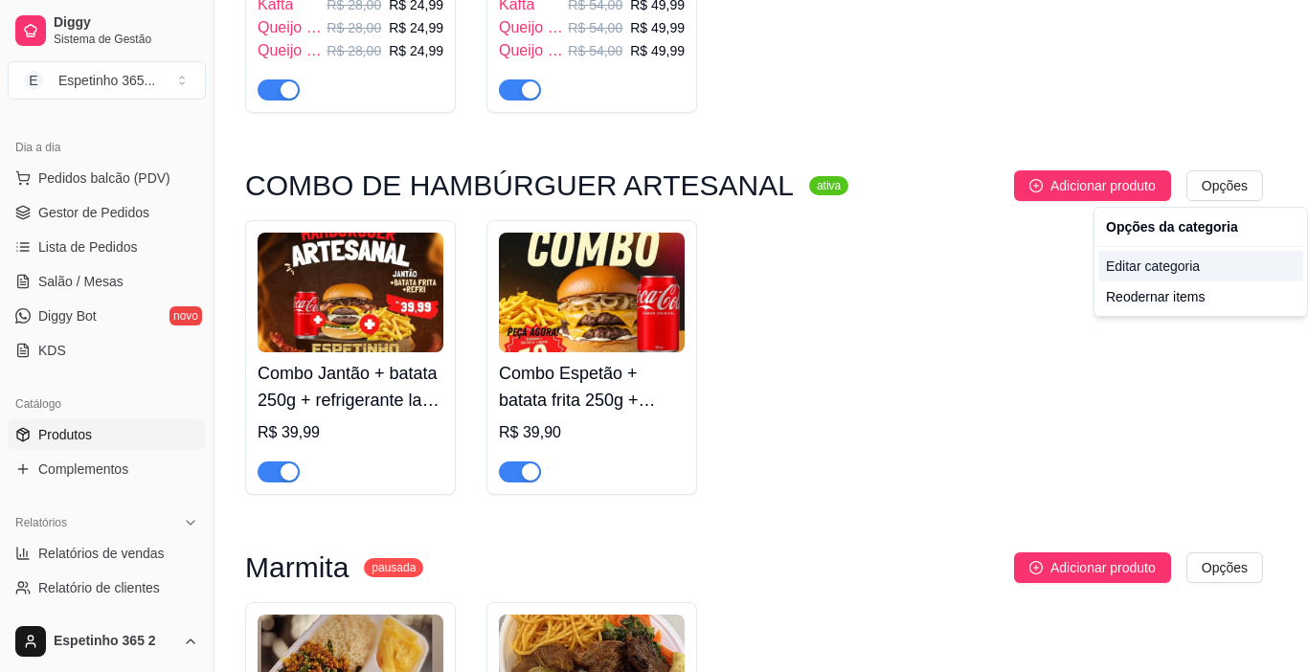
click at [1166, 265] on div "Editar categoria" at bounding box center [1200, 266] width 205 height 31
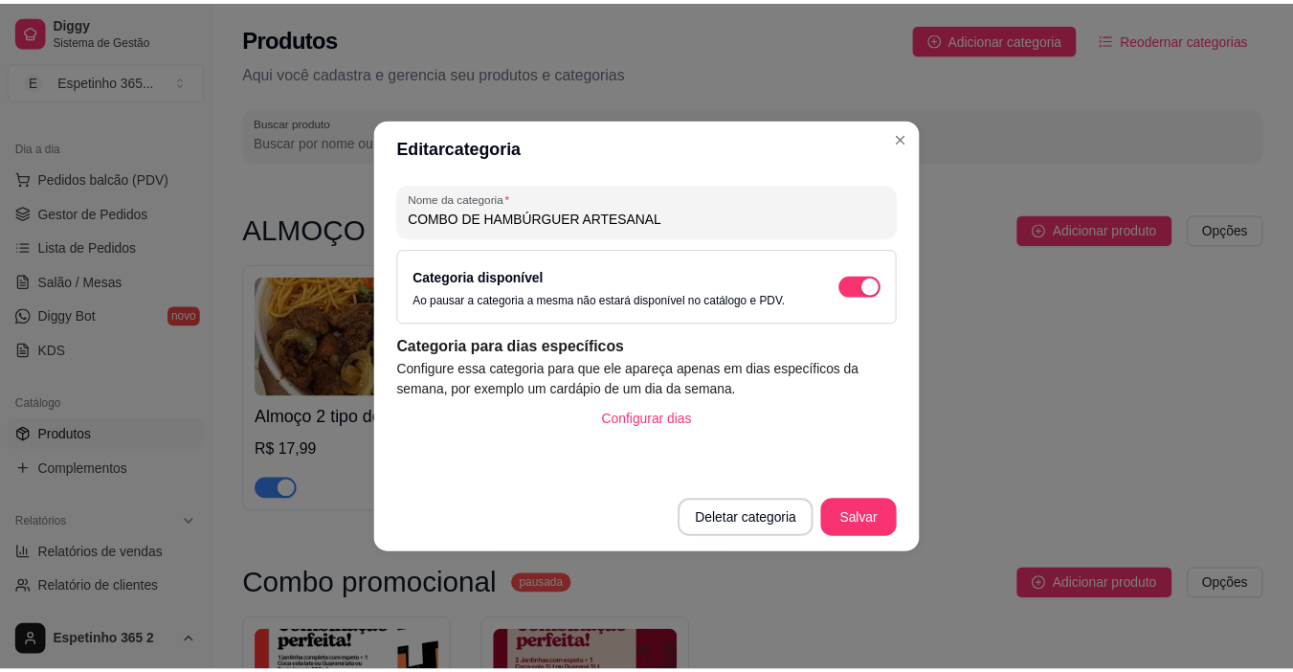
scroll to position [767, 0]
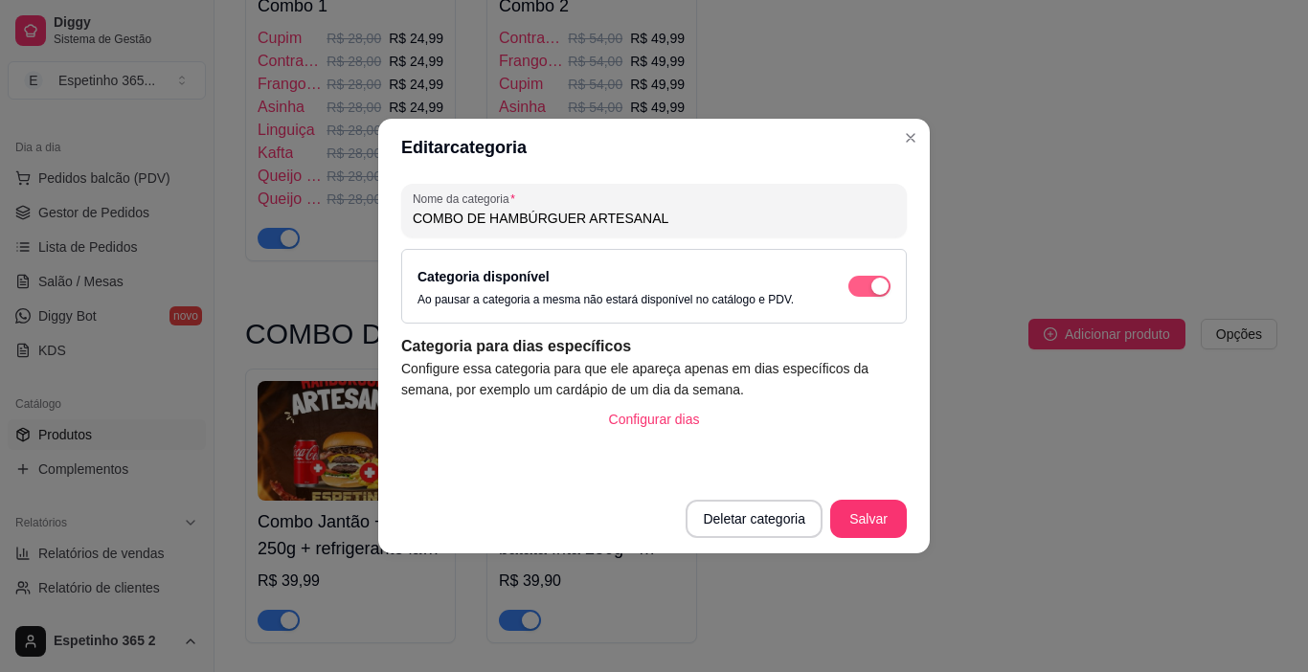
click at [877, 288] on div "button" at bounding box center [879, 286] width 17 height 17
click at [876, 523] on button "Salvar" at bounding box center [868, 519] width 77 height 38
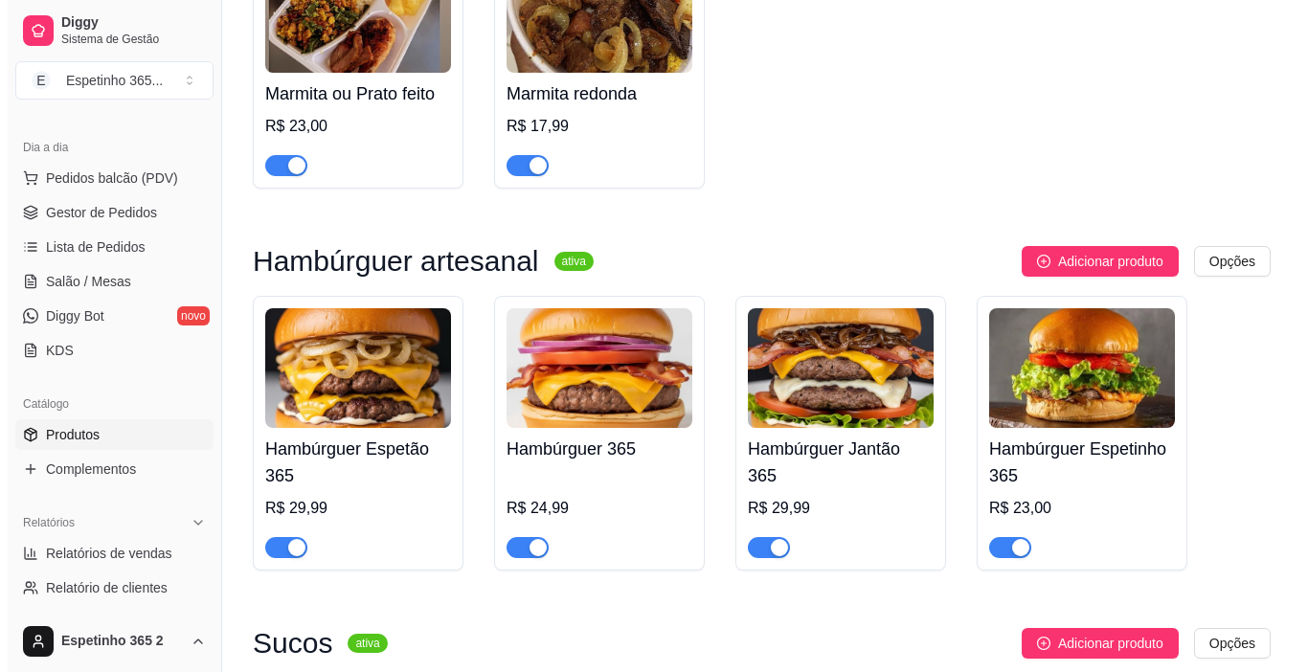
scroll to position [1752, 0]
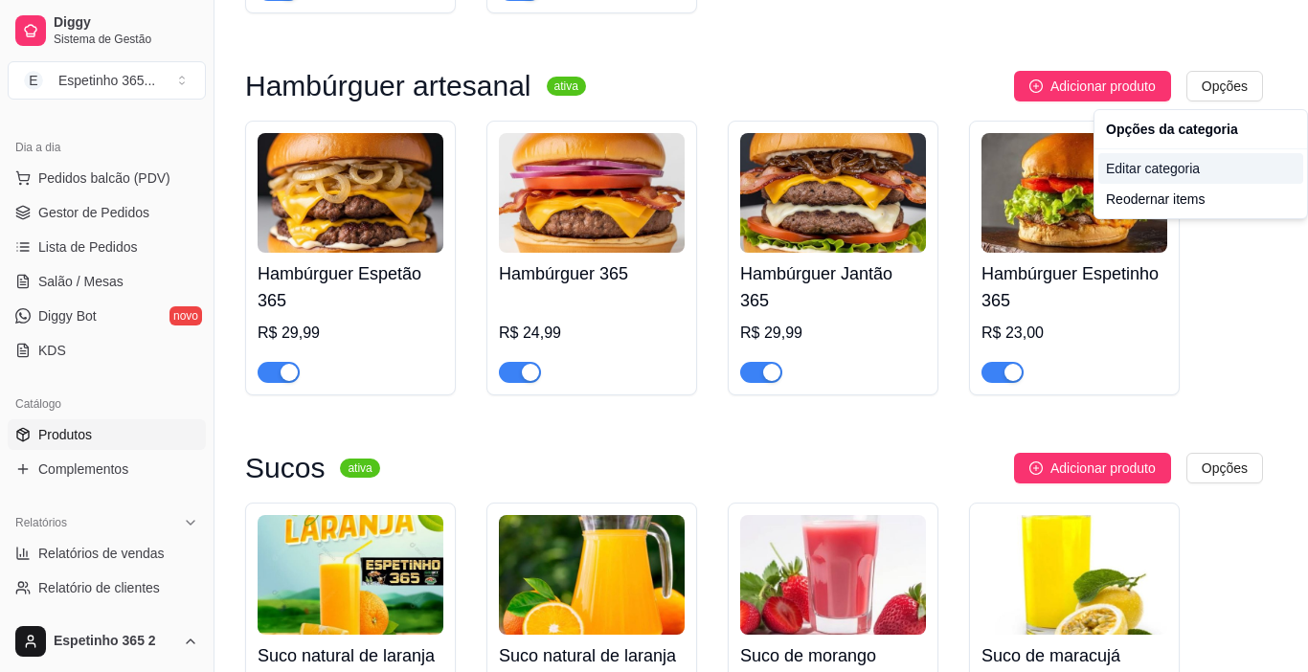
click at [1114, 171] on div "Editar categoria" at bounding box center [1200, 168] width 205 height 31
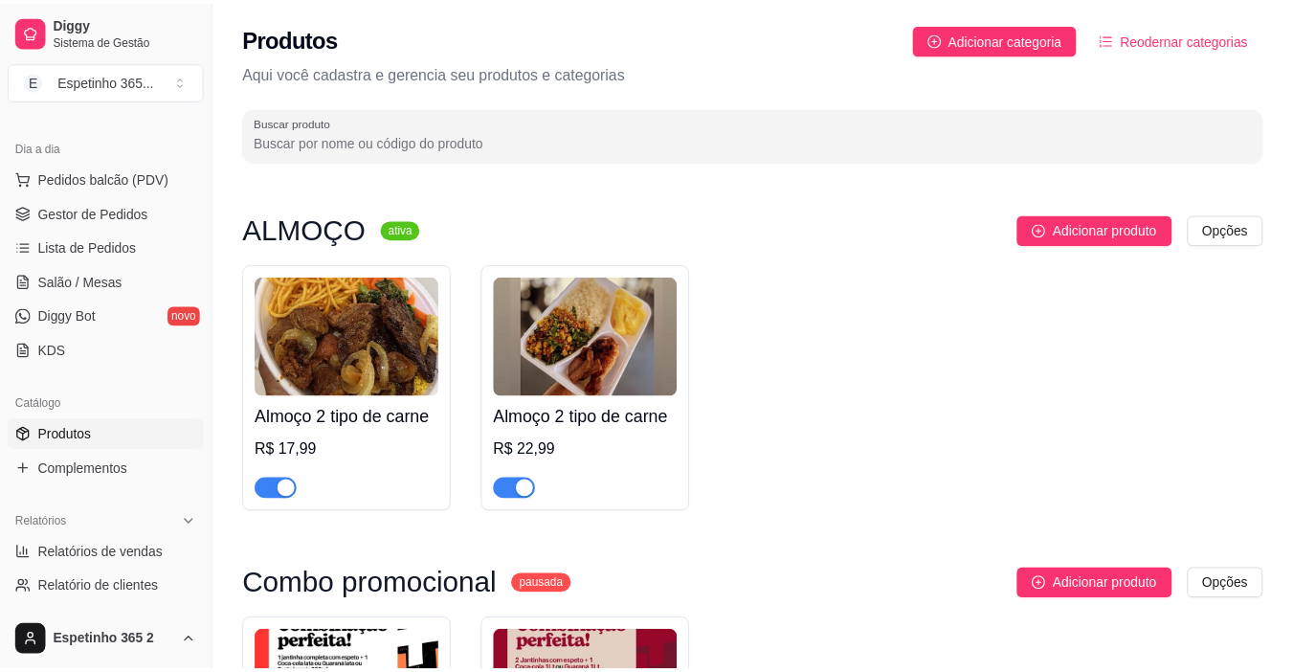
scroll to position [1506, 0]
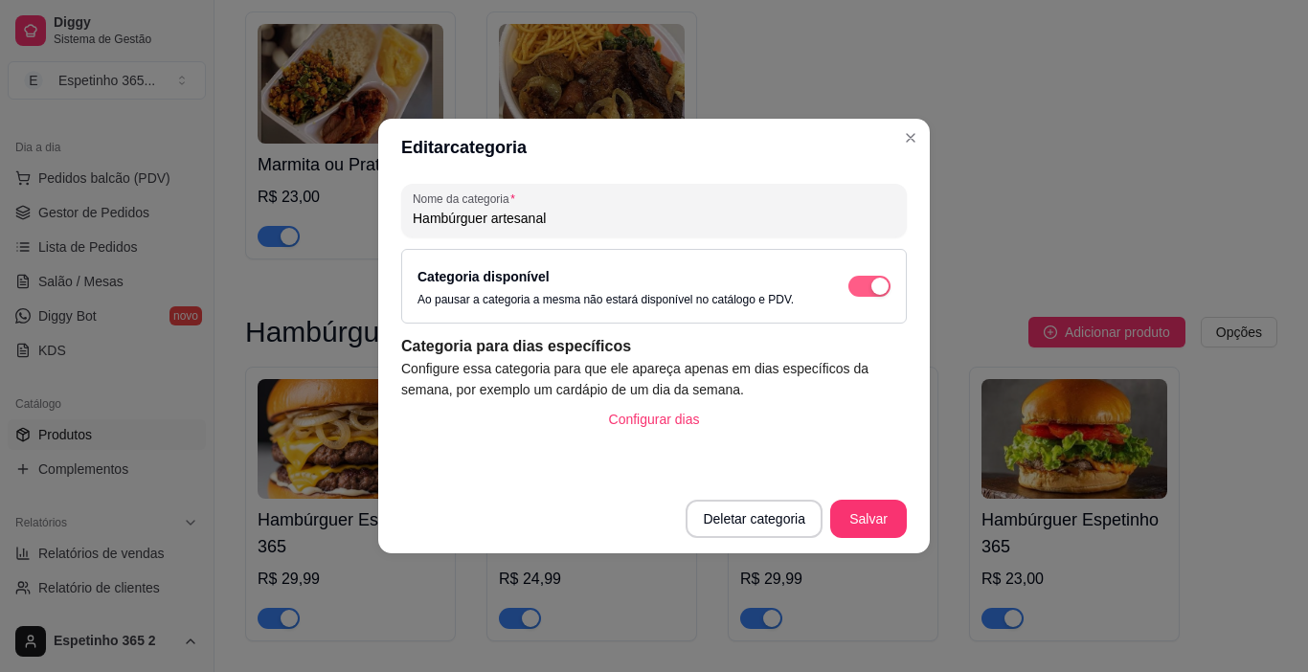
click at [878, 284] on div "button" at bounding box center [879, 286] width 17 height 17
click at [880, 520] on button "Salvar" at bounding box center [868, 519] width 77 height 38
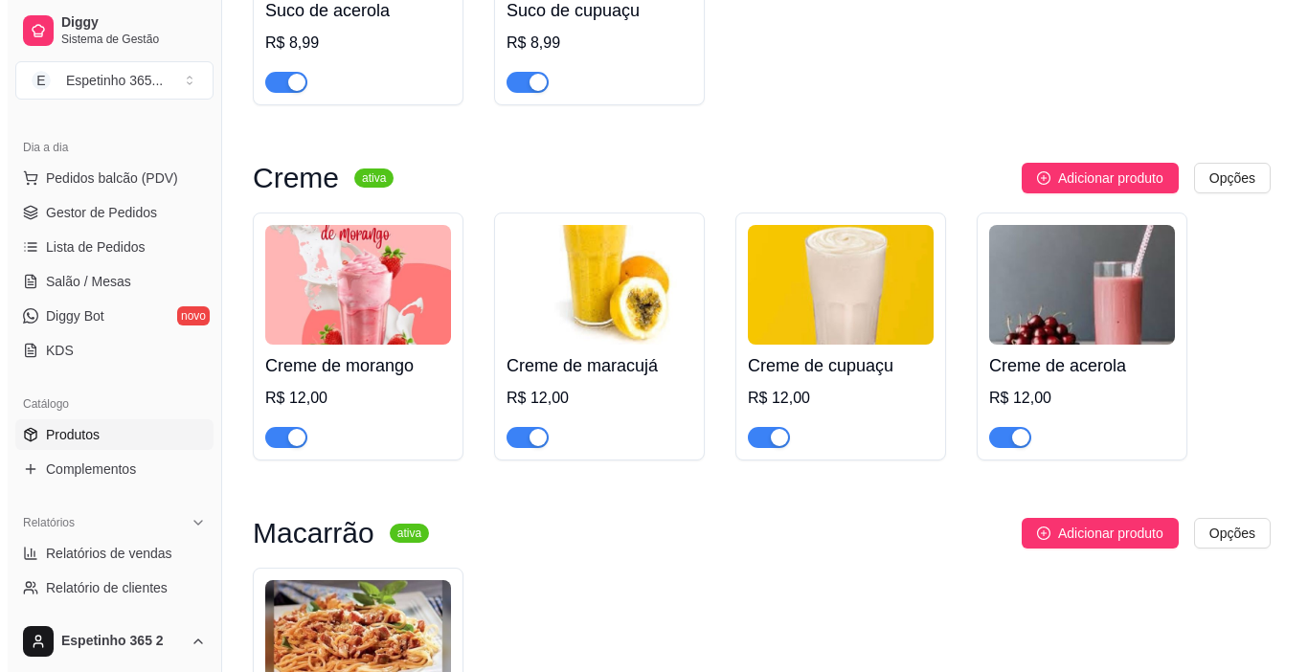
scroll to position [2684, 0]
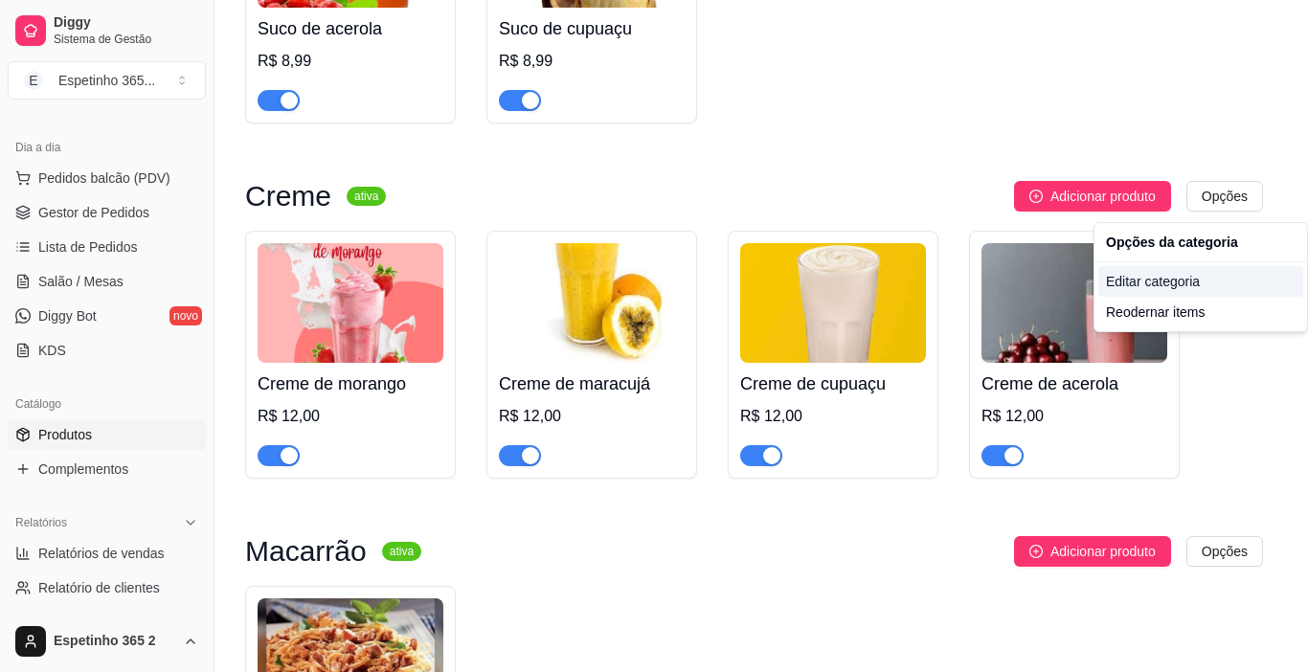
click at [1175, 292] on div "Editar categoria" at bounding box center [1200, 281] width 205 height 31
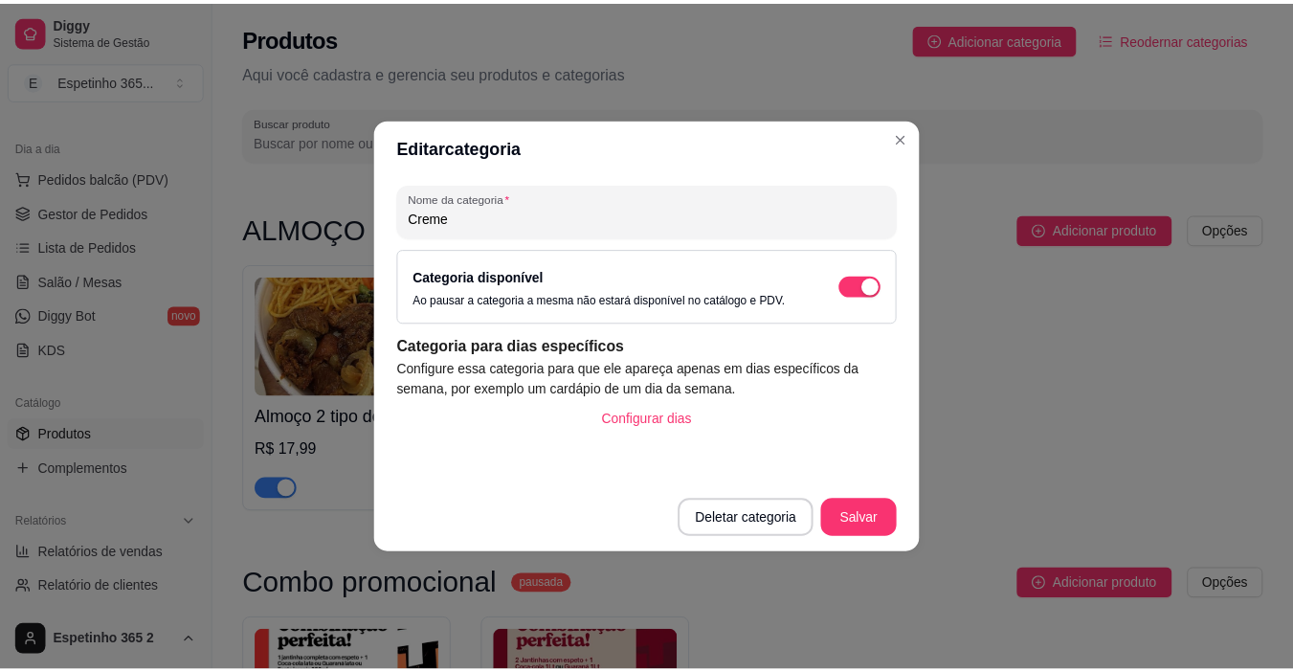
scroll to position [2551, 0]
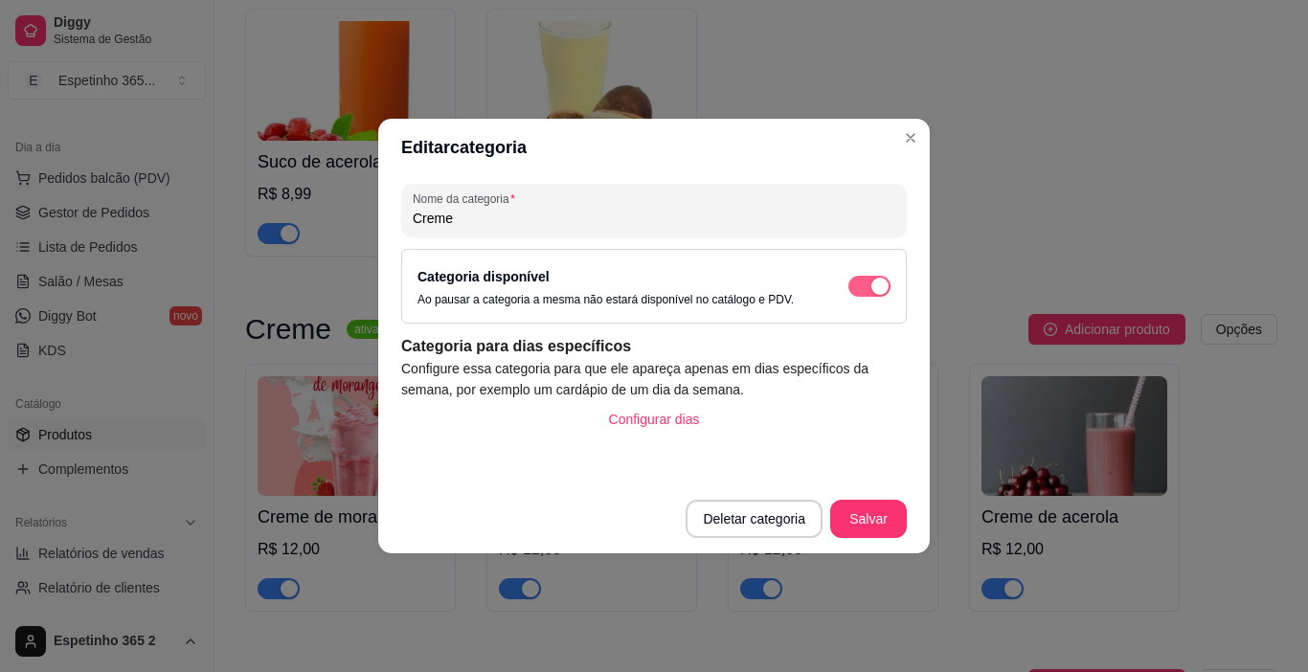
click at [872, 283] on div "button" at bounding box center [879, 286] width 17 height 17
click at [865, 507] on button "Salvar" at bounding box center [868, 519] width 75 height 37
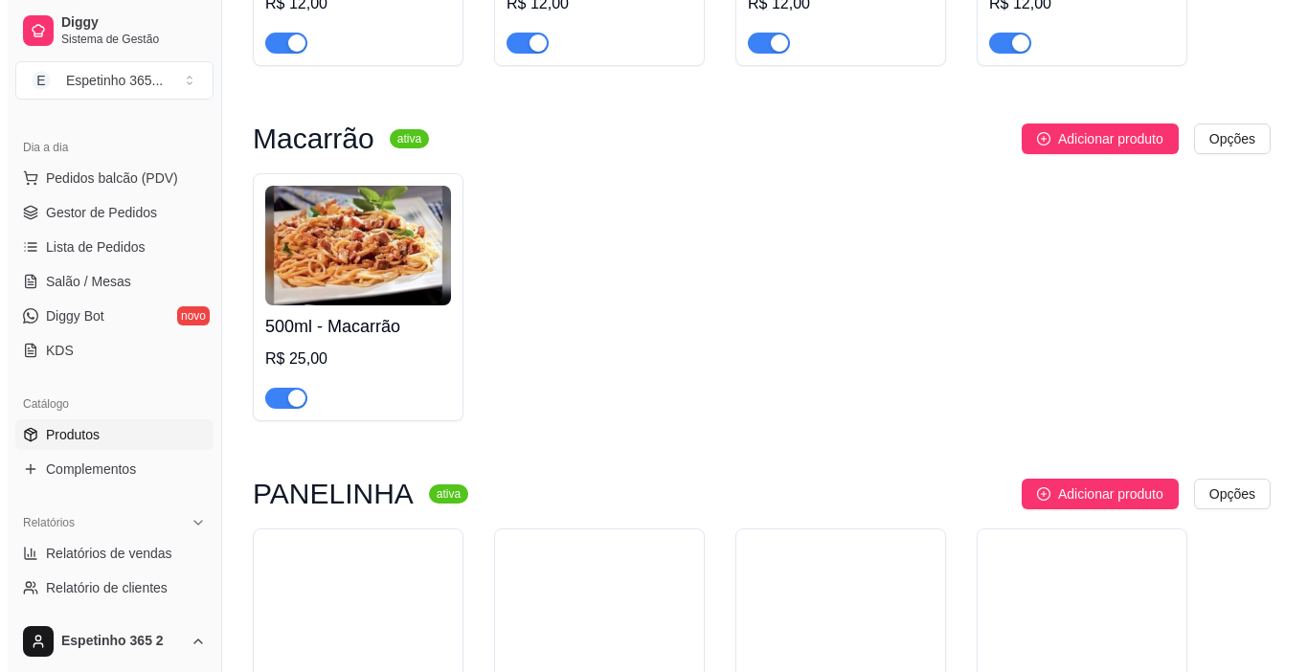
scroll to position [3114, 0]
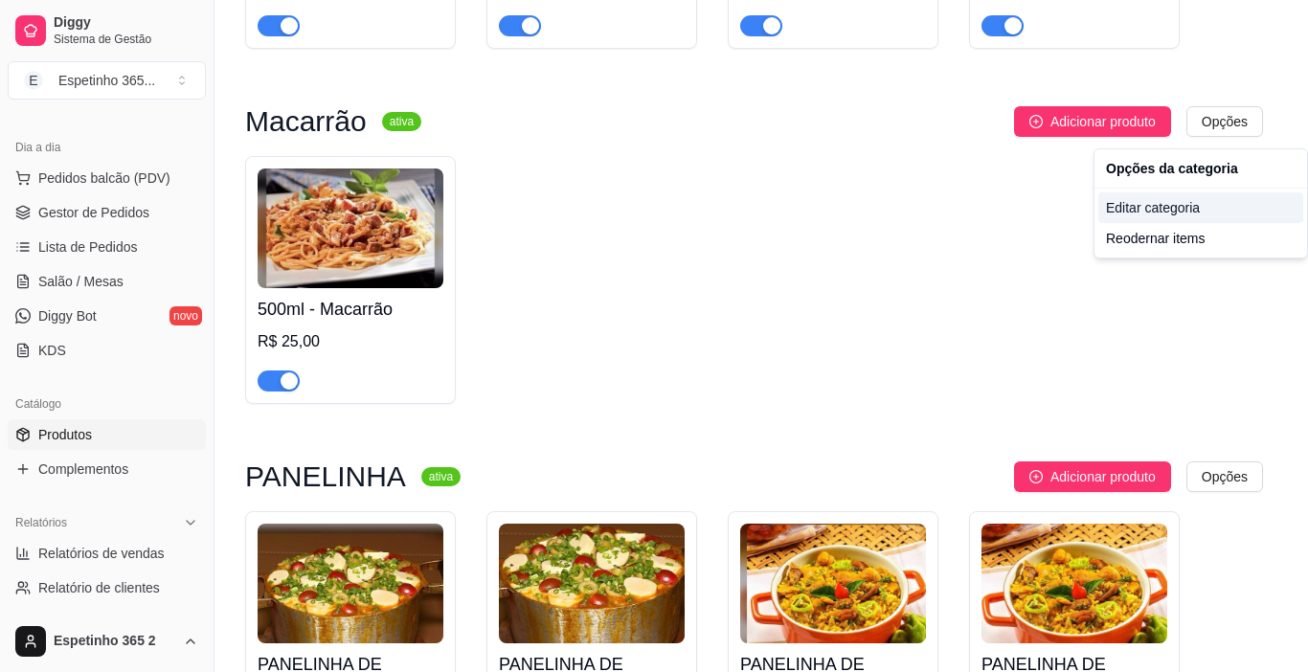
click at [1164, 206] on div "Editar categoria" at bounding box center [1200, 207] width 205 height 31
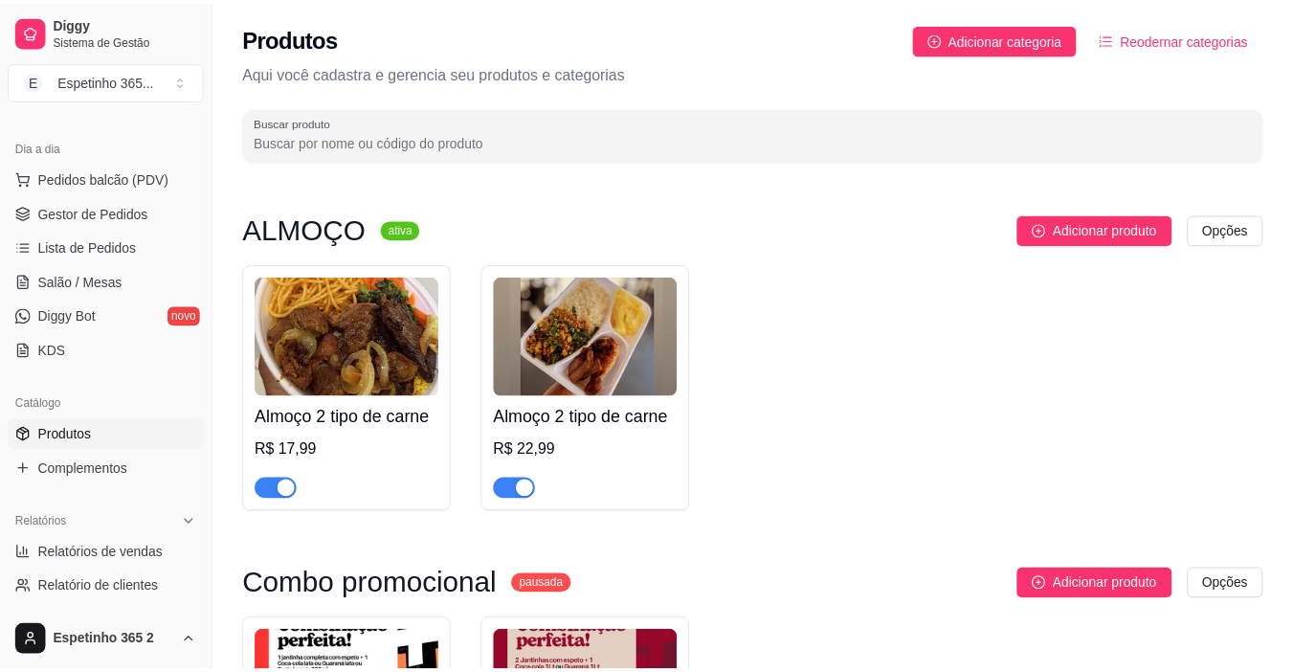
scroll to position [2907, 0]
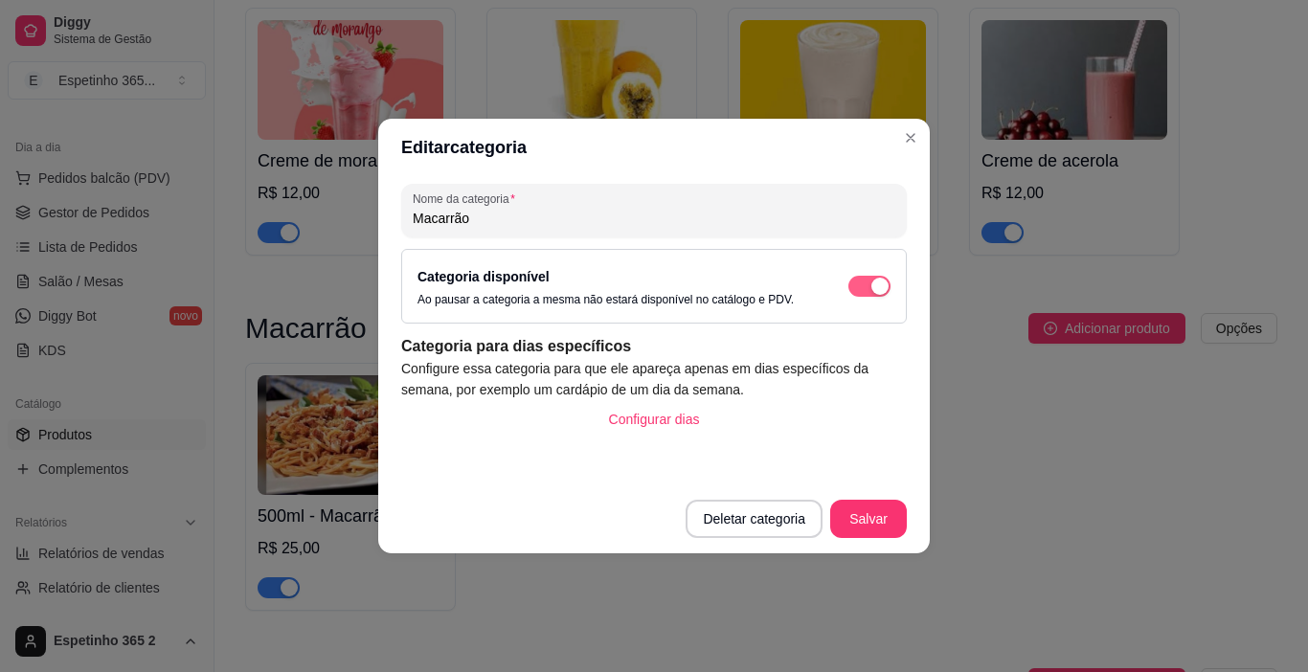
click at [877, 287] on div "button" at bounding box center [879, 286] width 17 height 17
click at [861, 522] on button "Salvar" at bounding box center [868, 519] width 75 height 37
click at [882, 511] on button "Salvar" at bounding box center [868, 519] width 77 height 38
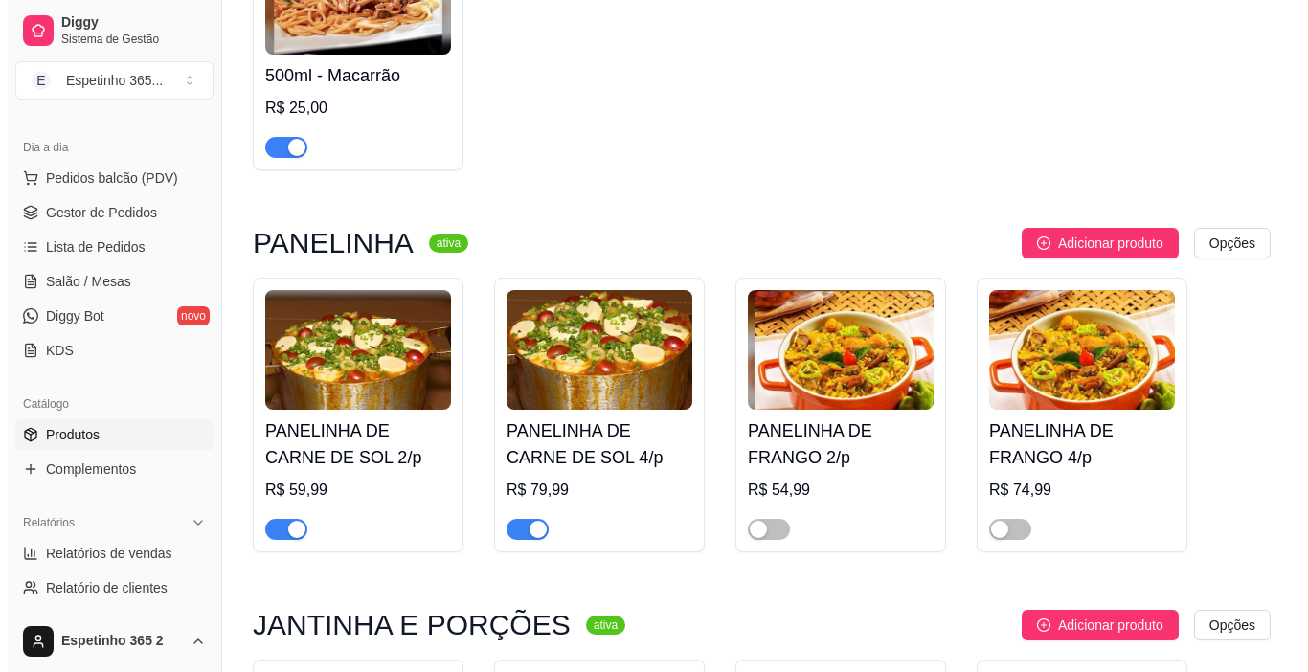
scroll to position [3365, 0]
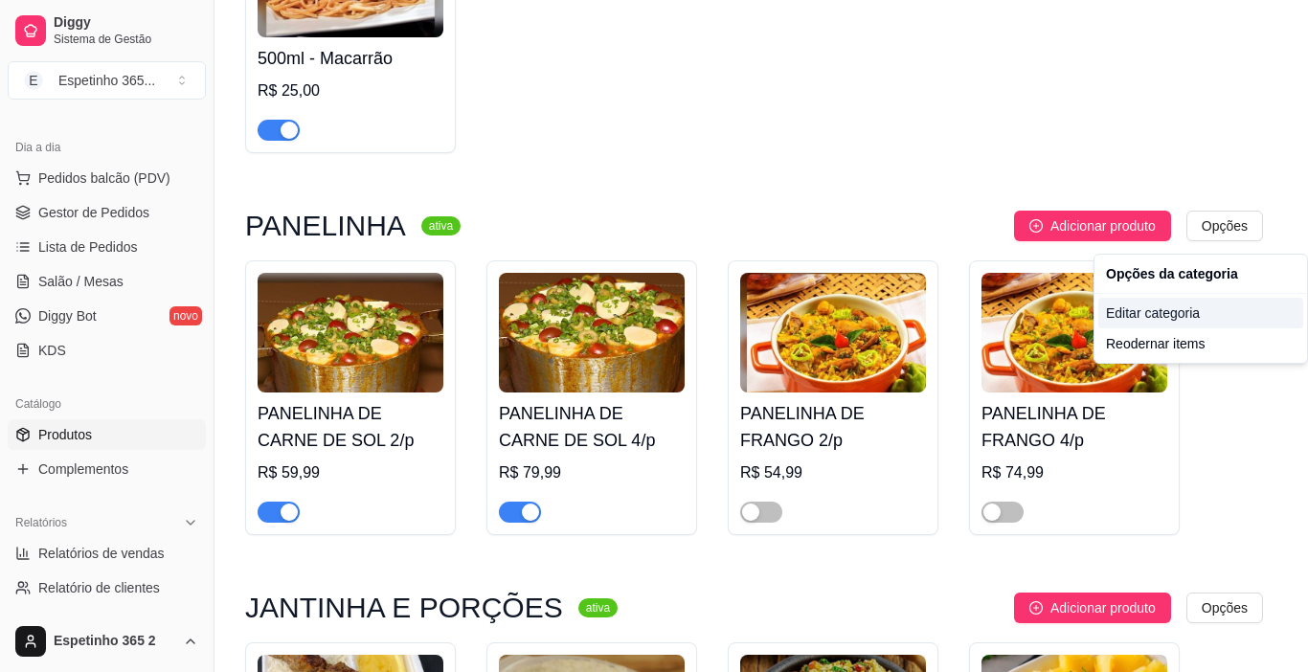
click at [1167, 314] on div "Editar categoria" at bounding box center [1200, 313] width 205 height 31
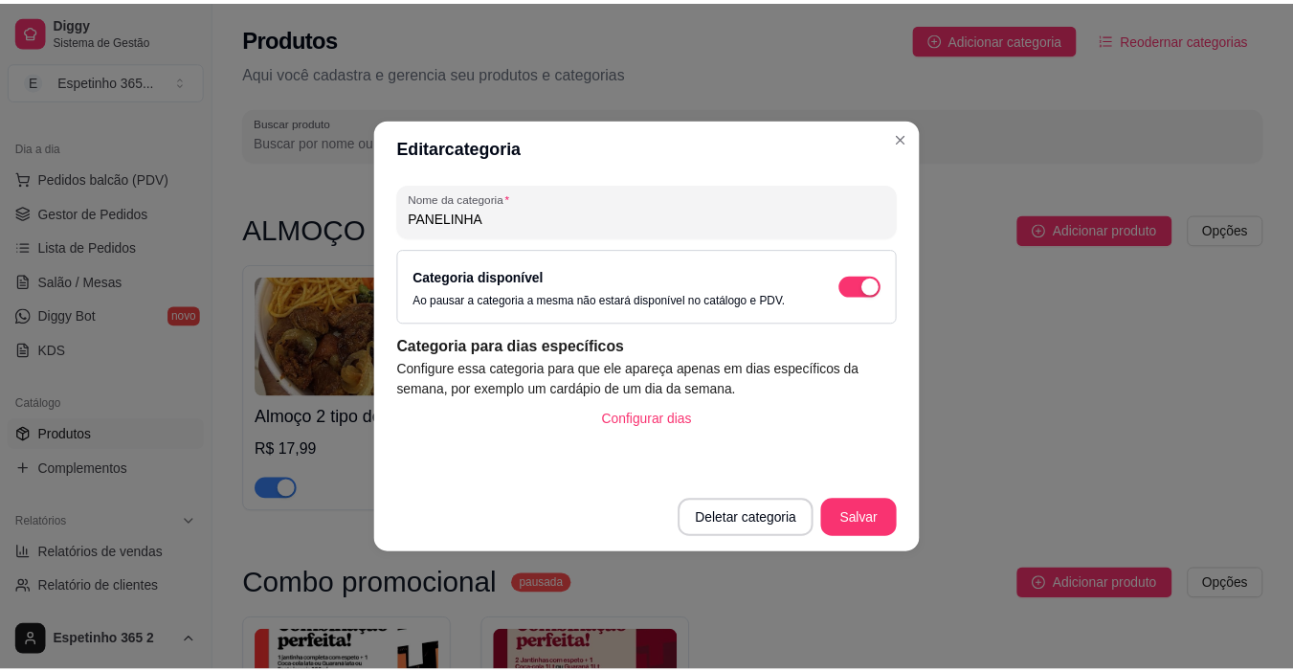
scroll to position [3263, 0]
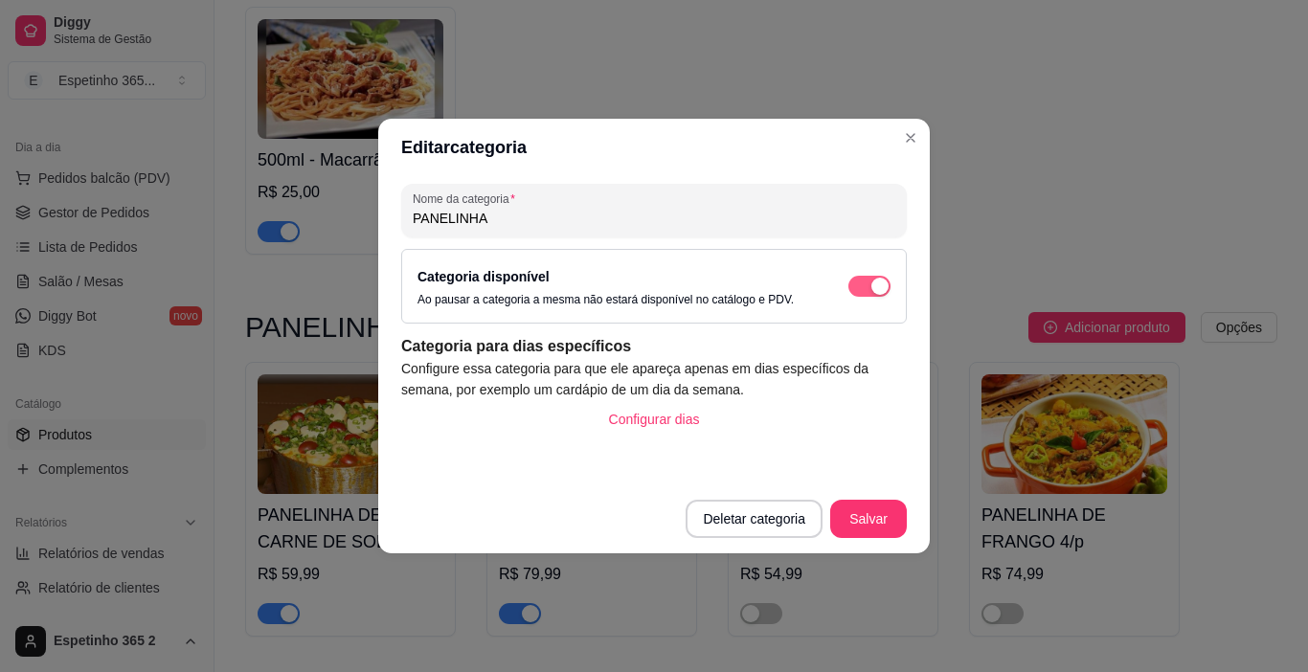
click at [880, 285] on div "button" at bounding box center [879, 286] width 17 height 17
click at [865, 502] on button "Salvar" at bounding box center [868, 519] width 77 height 38
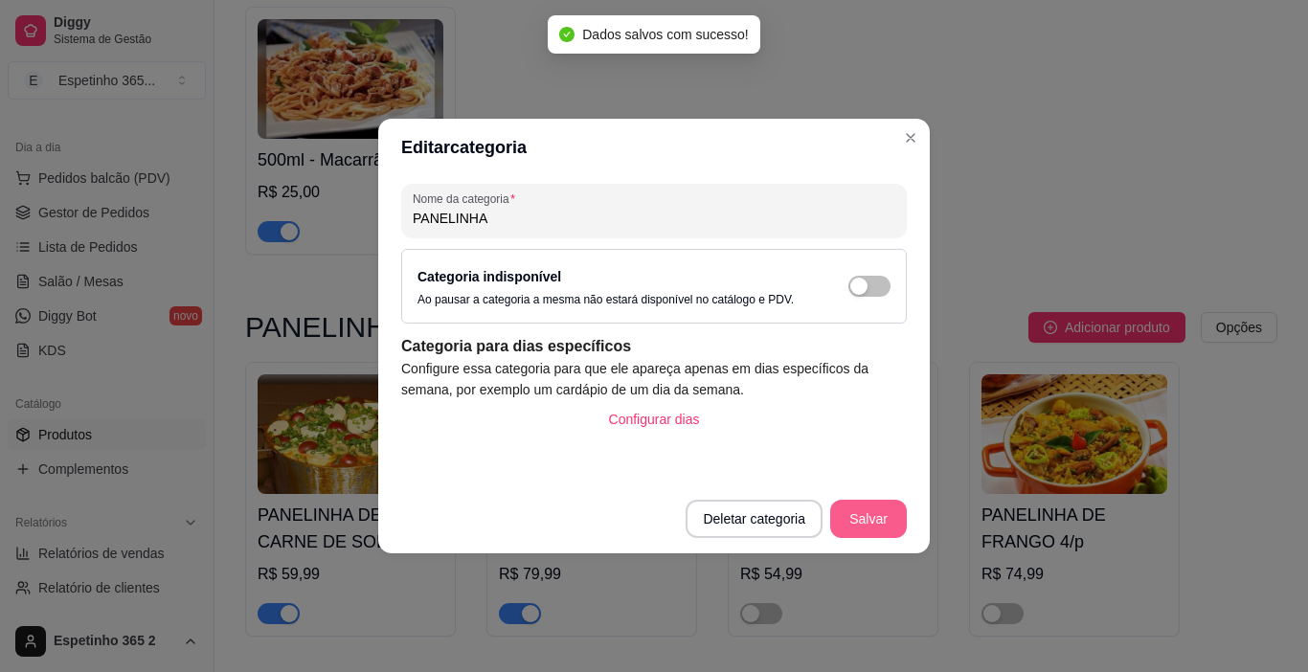
click at [876, 519] on button "Salvar" at bounding box center [868, 519] width 77 height 38
click at [878, 519] on button "Salvar" at bounding box center [868, 519] width 75 height 37
click at [878, 519] on button "Salvar" at bounding box center [868, 519] width 77 height 38
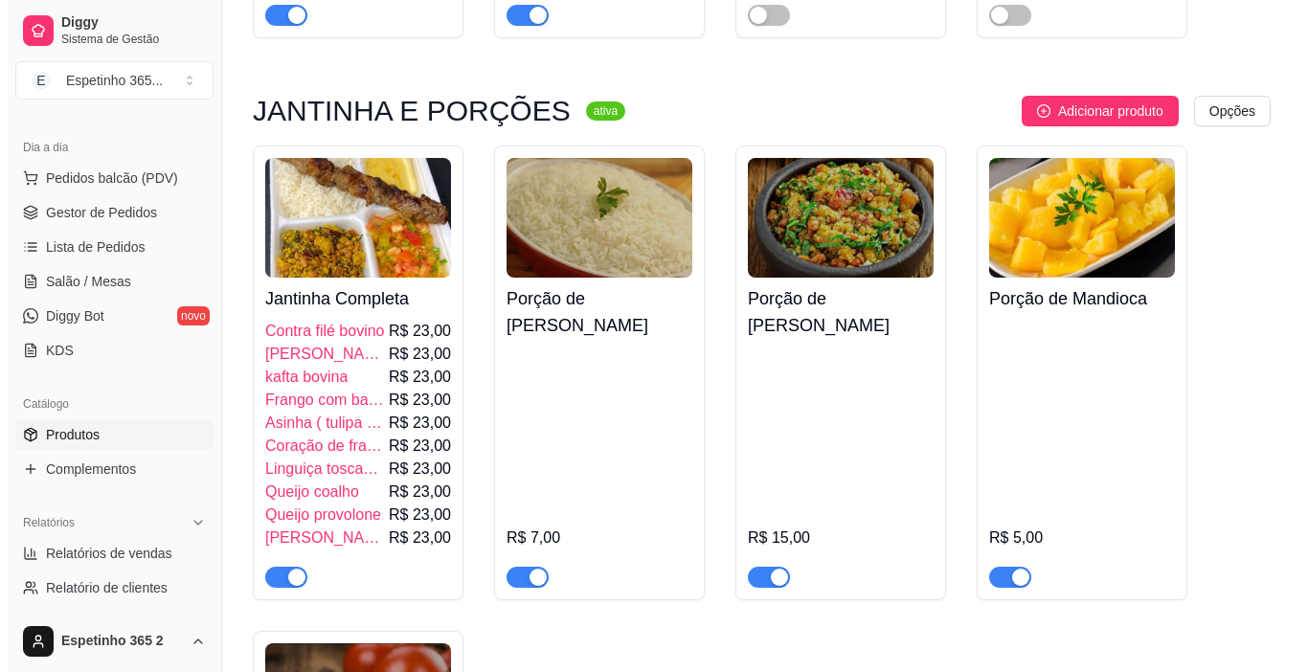
scroll to position [3826, 0]
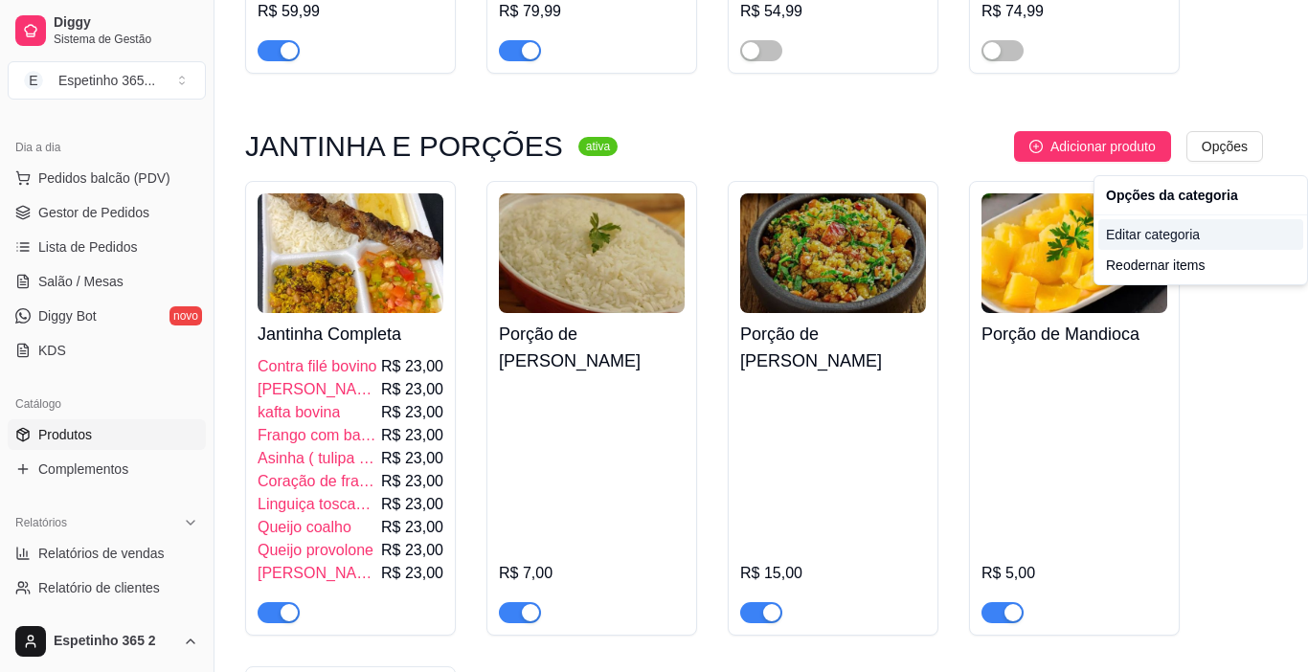
click at [1182, 240] on div "Editar categoria" at bounding box center [1200, 234] width 205 height 31
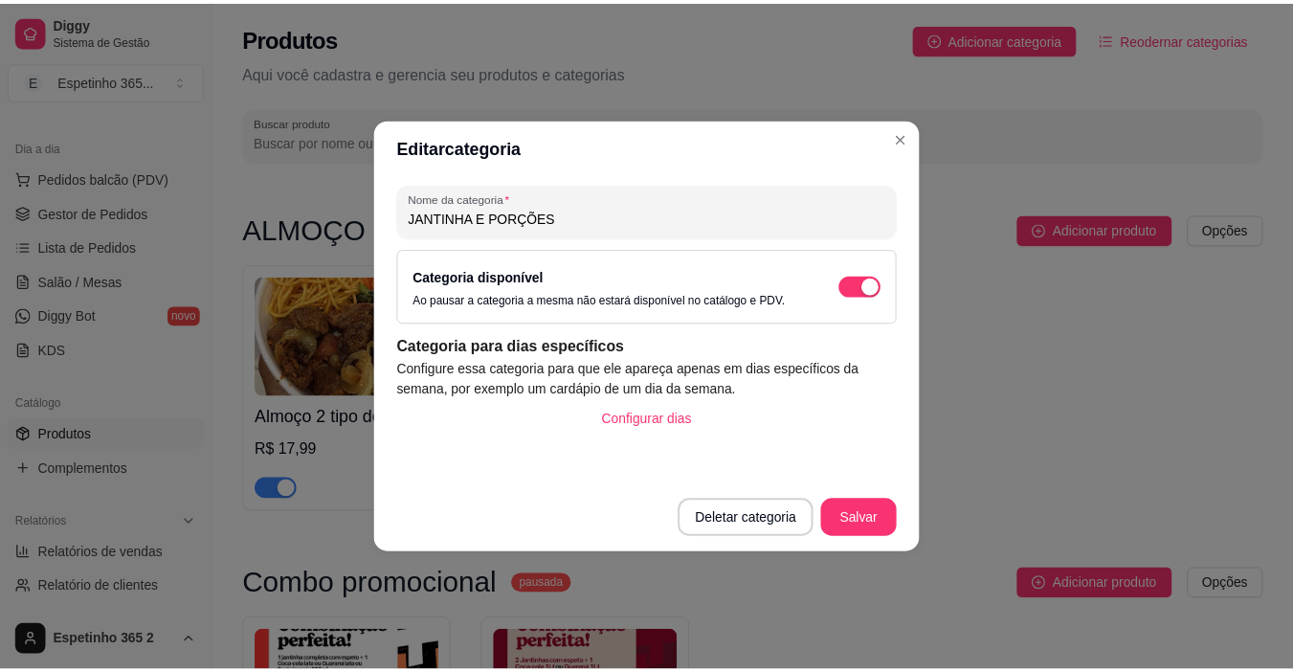
scroll to position [3646, 0]
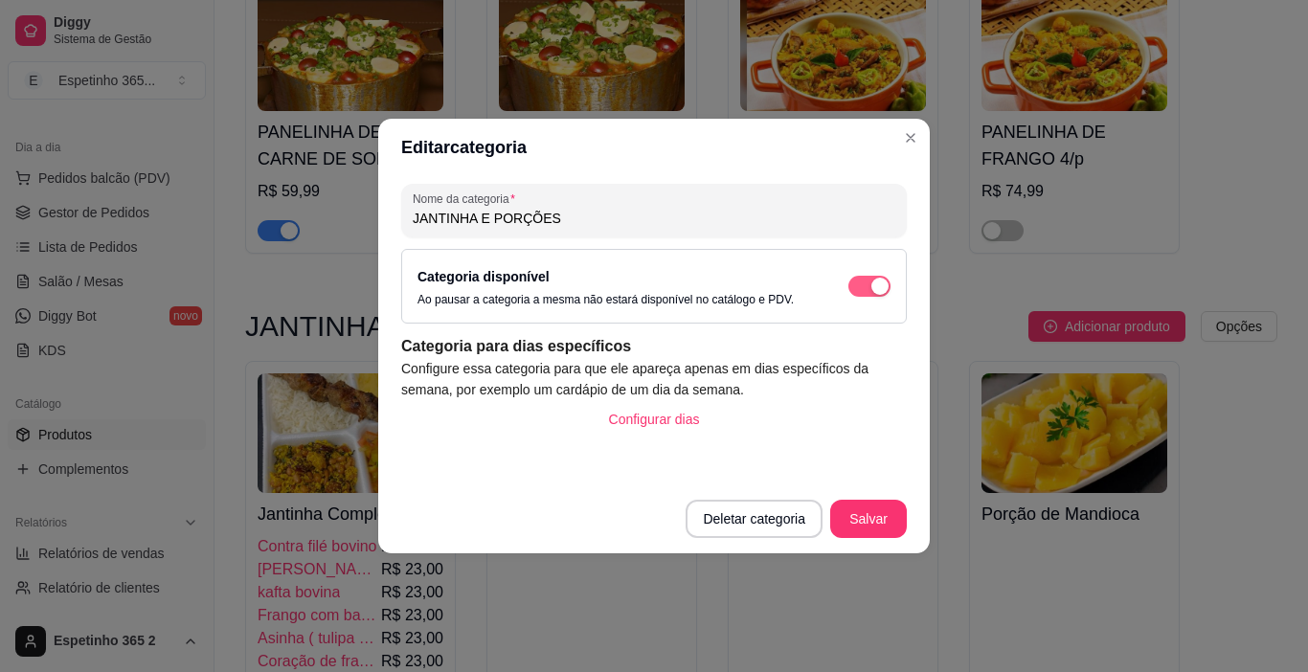
click at [878, 288] on div "button" at bounding box center [879, 286] width 17 height 17
click at [882, 519] on button "Salvar" at bounding box center [868, 519] width 77 height 38
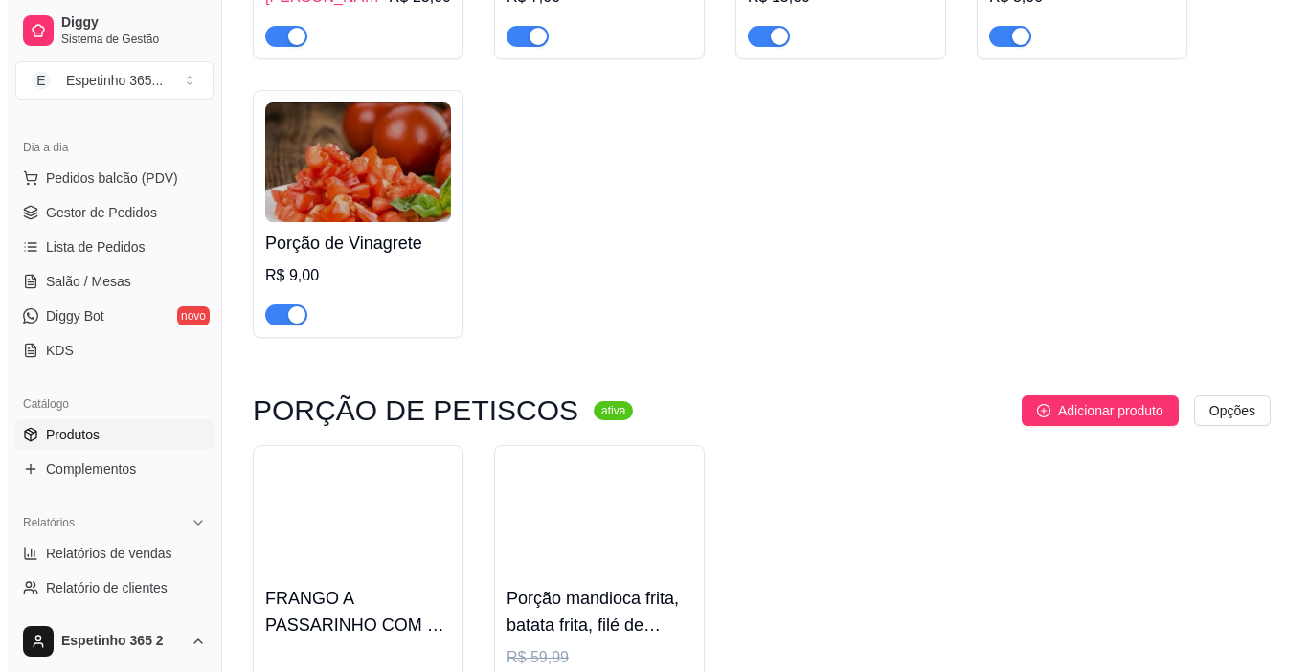
scroll to position [4456, 0]
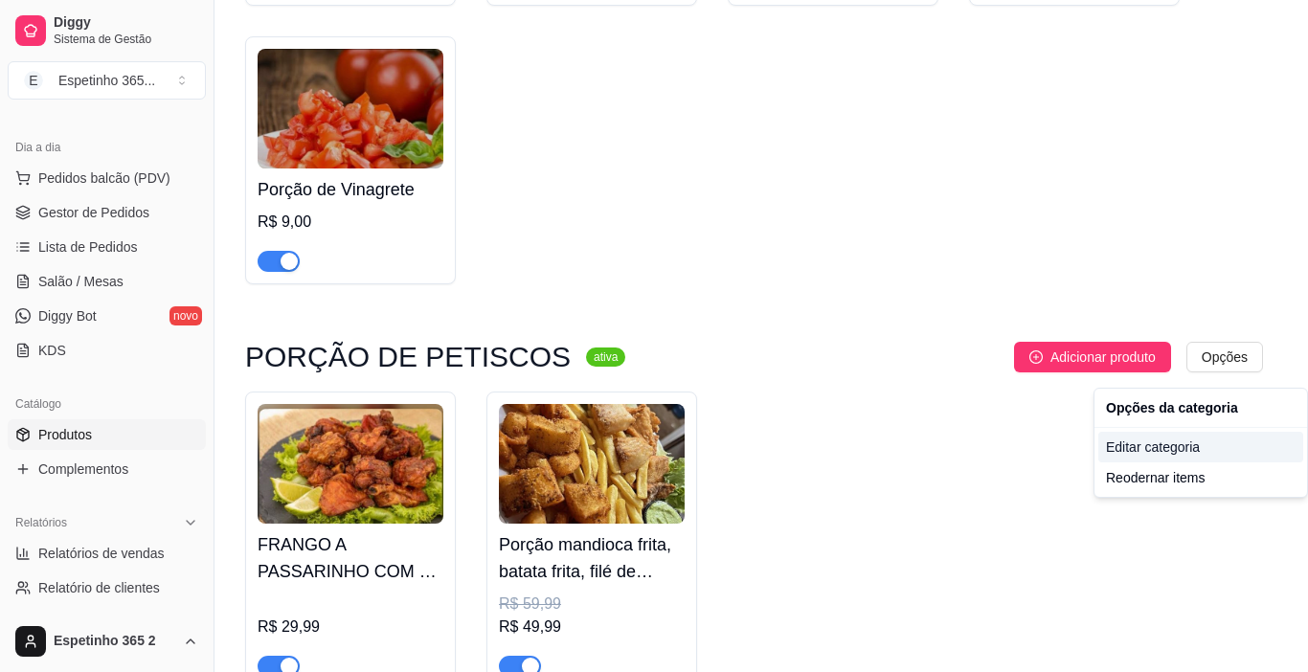
click at [1132, 437] on div "Editar categoria" at bounding box center [1200, 447] width 205 height 31
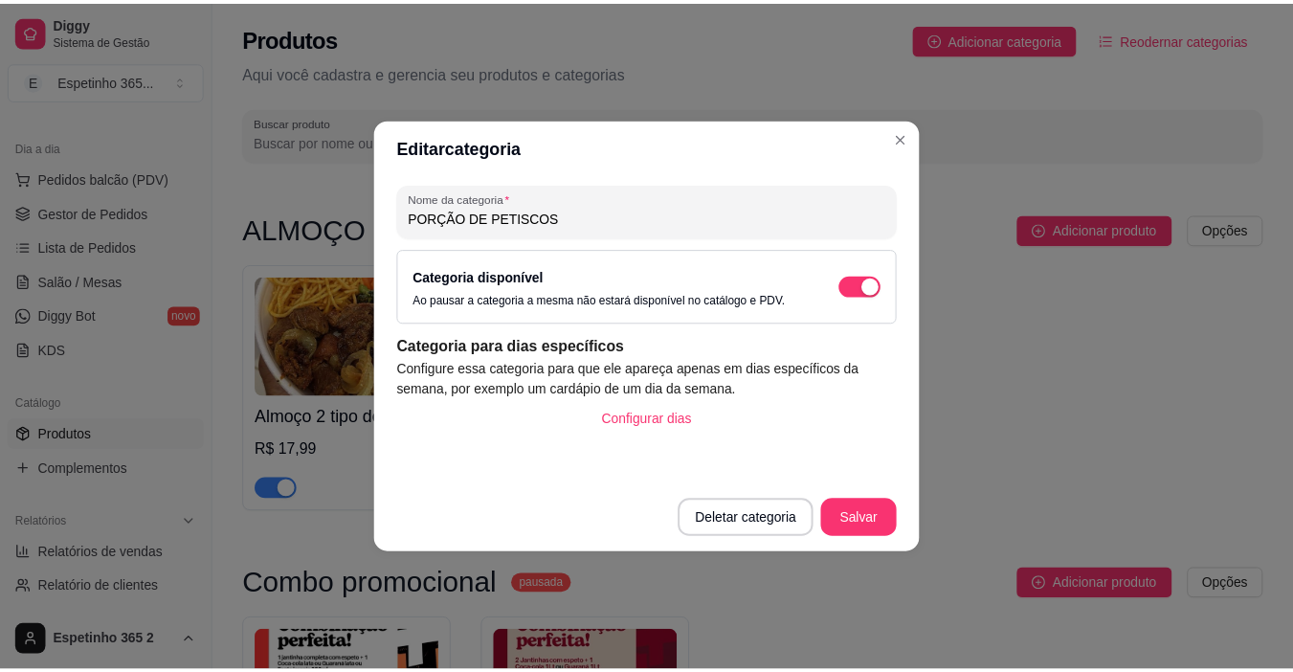
scroll to position [4489, 0]
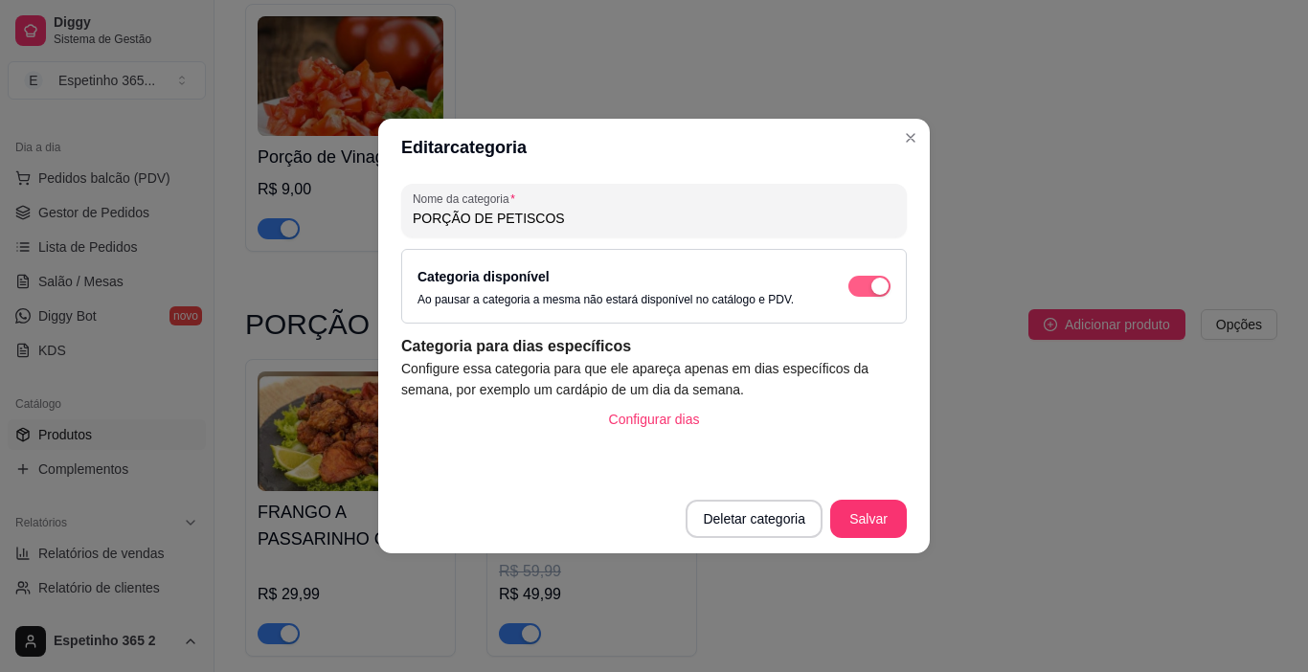
click at [861, 286] on span "button" at bounding box center [869, 286] width 42 height 21
click at [878, 506] on button "Salvar" at bounding box center [868, 519] width 77 height 38
click at [878, 506] on button "Salvar" at bounding box center [868, 519] width 75 height 37
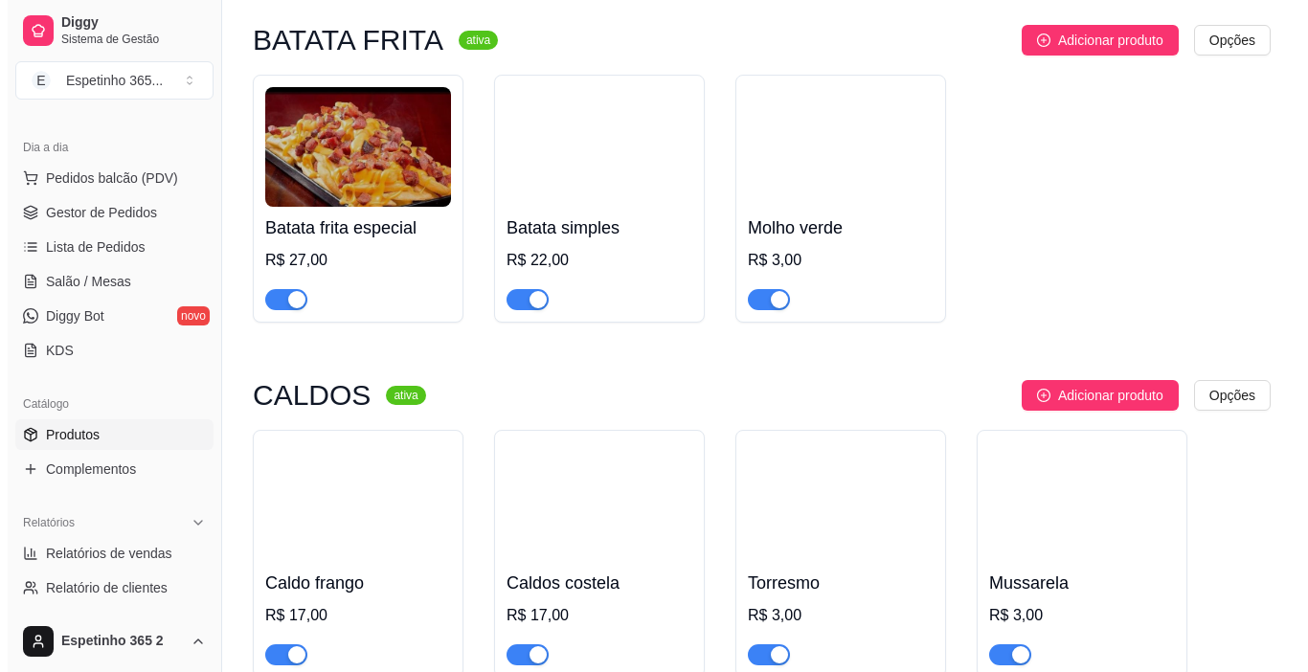
scroll to position [5950, 0]
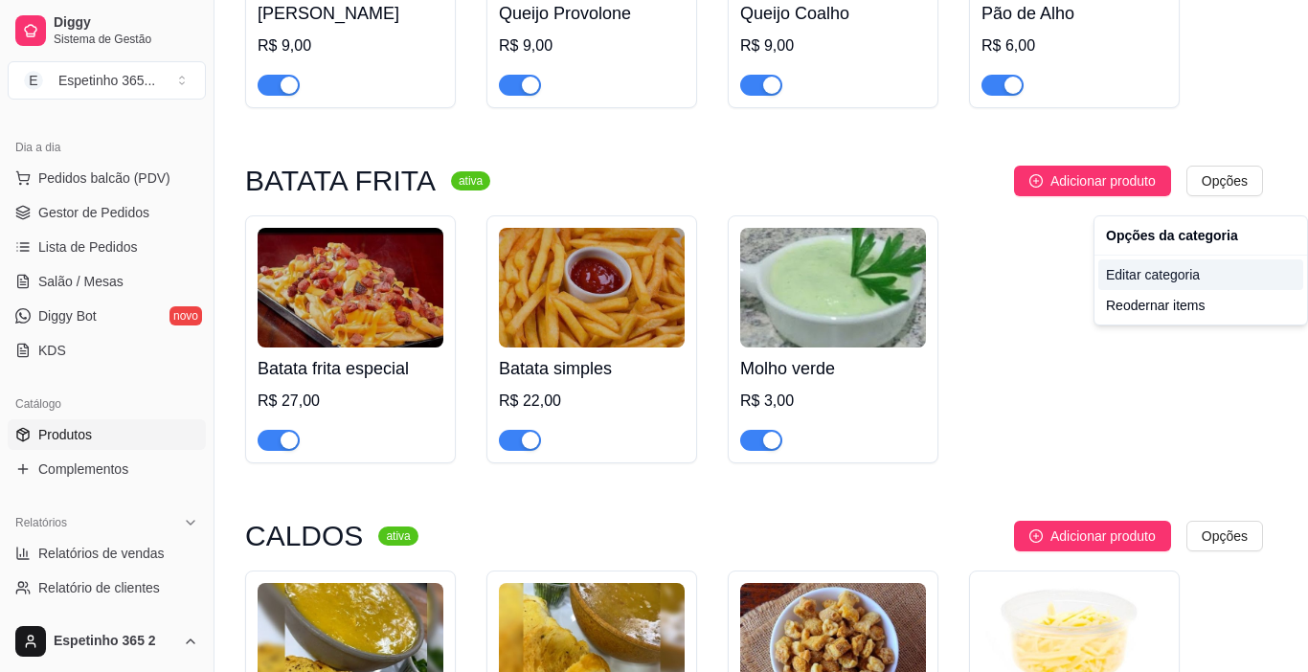
click at [1165, 268] on div "Editar categoria" at bounding box center [1200, 274] width 205 height 31
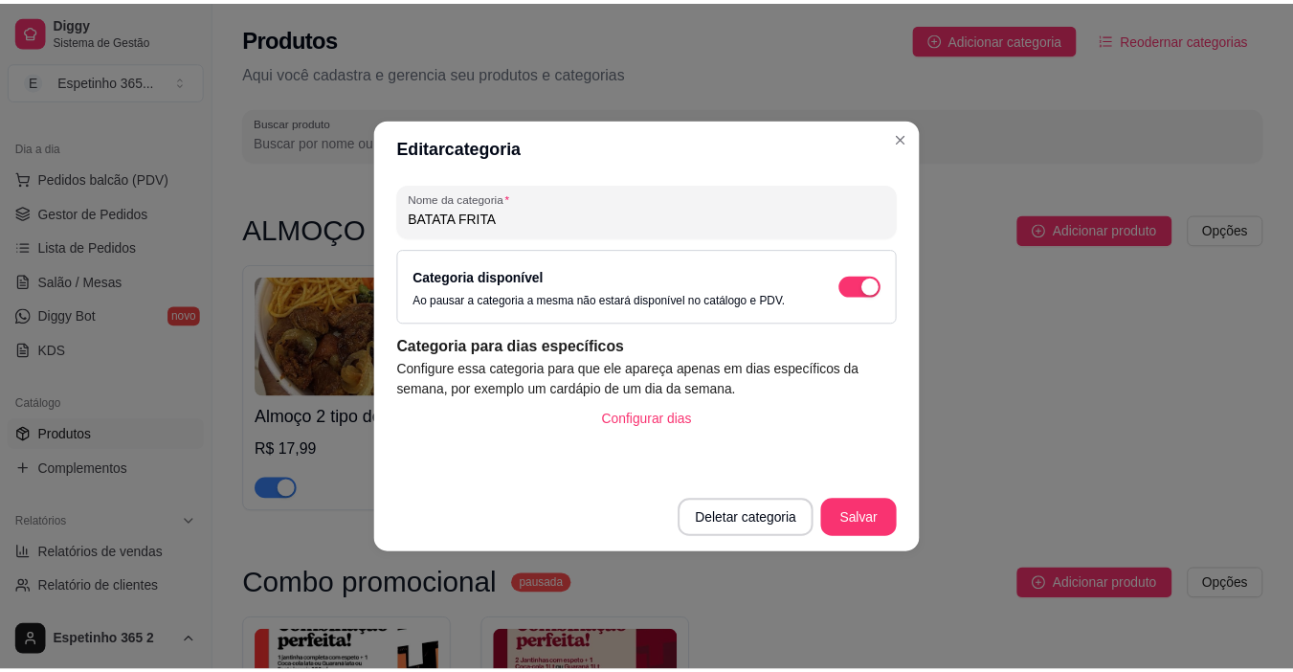
scroll to position [5810, 0]
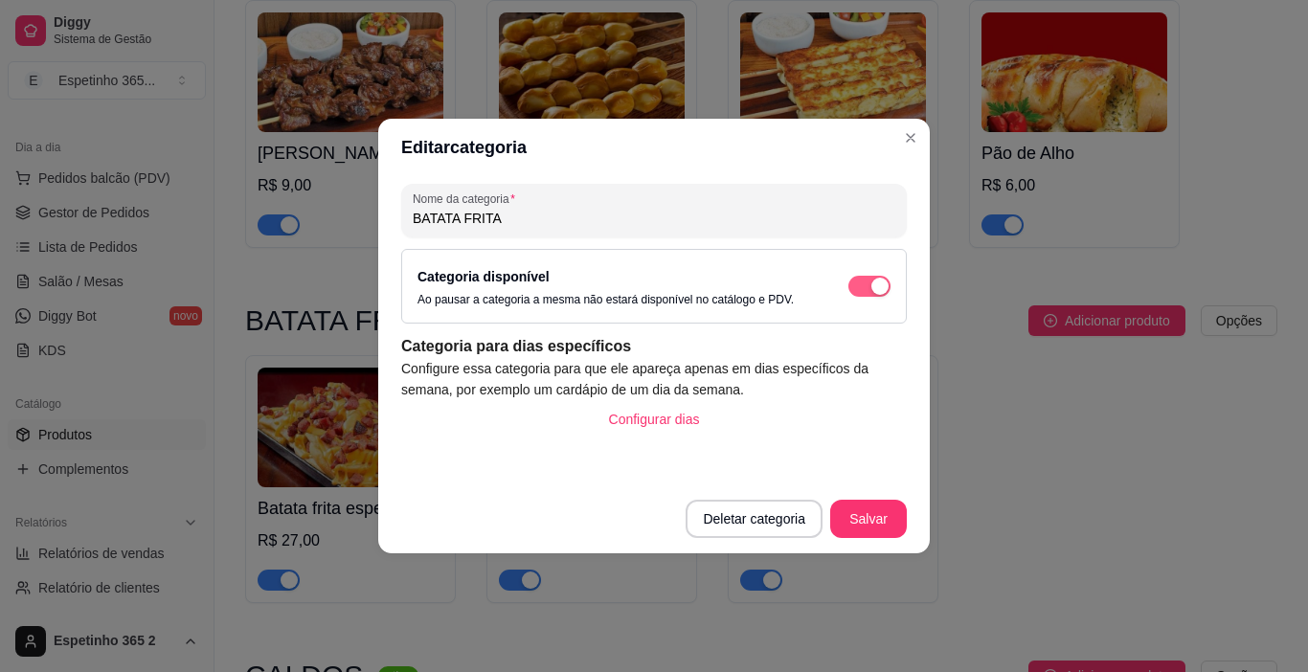
click at [871, 292] on div "button" at bounding box center [879, 286] width 17 height 17
click at [857, 509] on button "Salvar" at bounding box center [868, 519] width 75 height 37
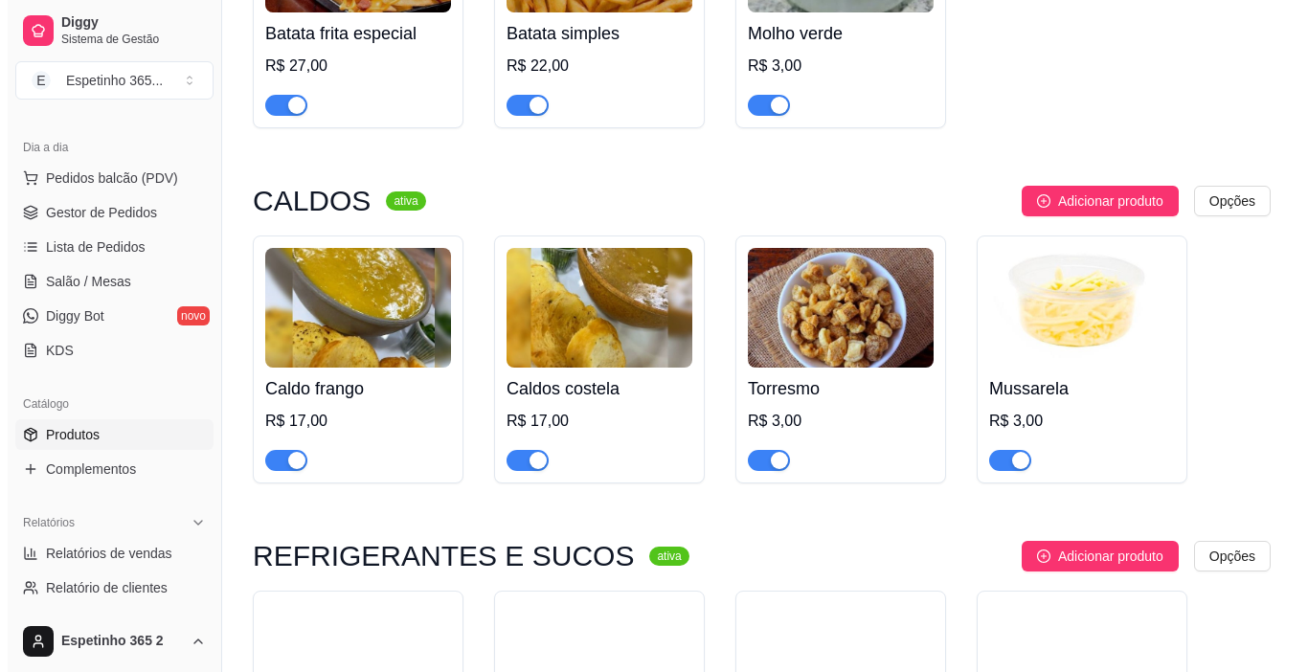
scroll to position [6355, 0]
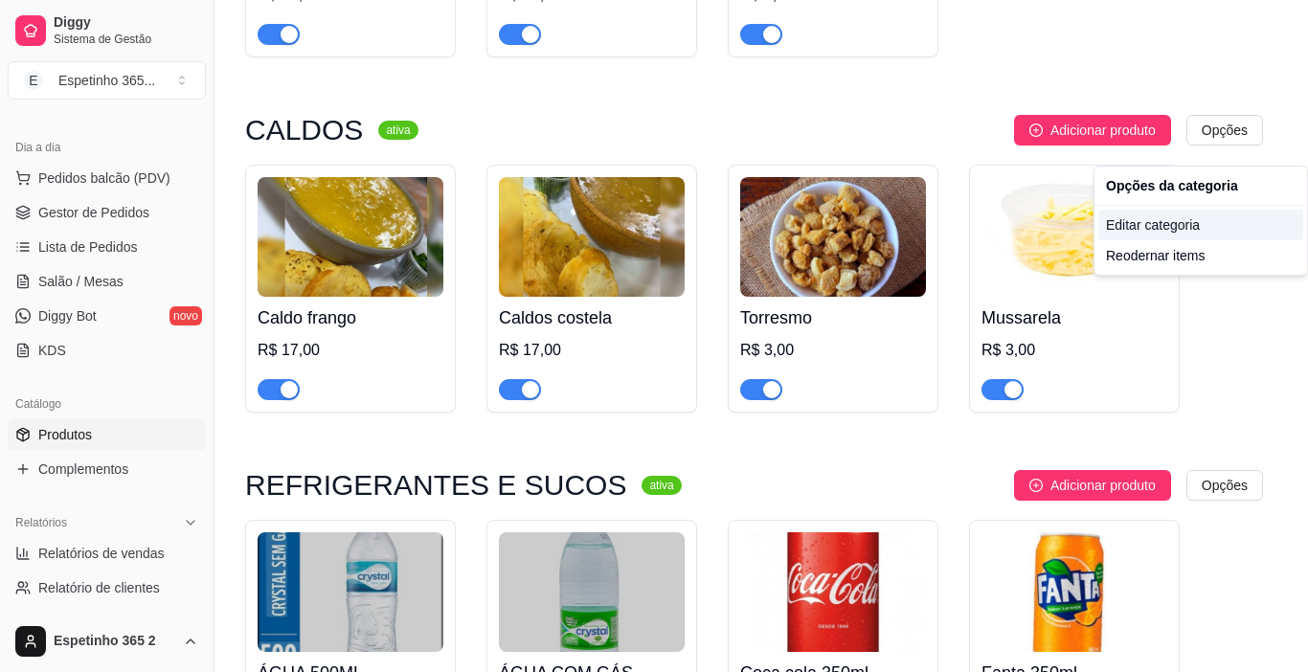
click at [1177, 217] on div "Editar categoria" at bounding box center [1200, 225] width 205 height 31
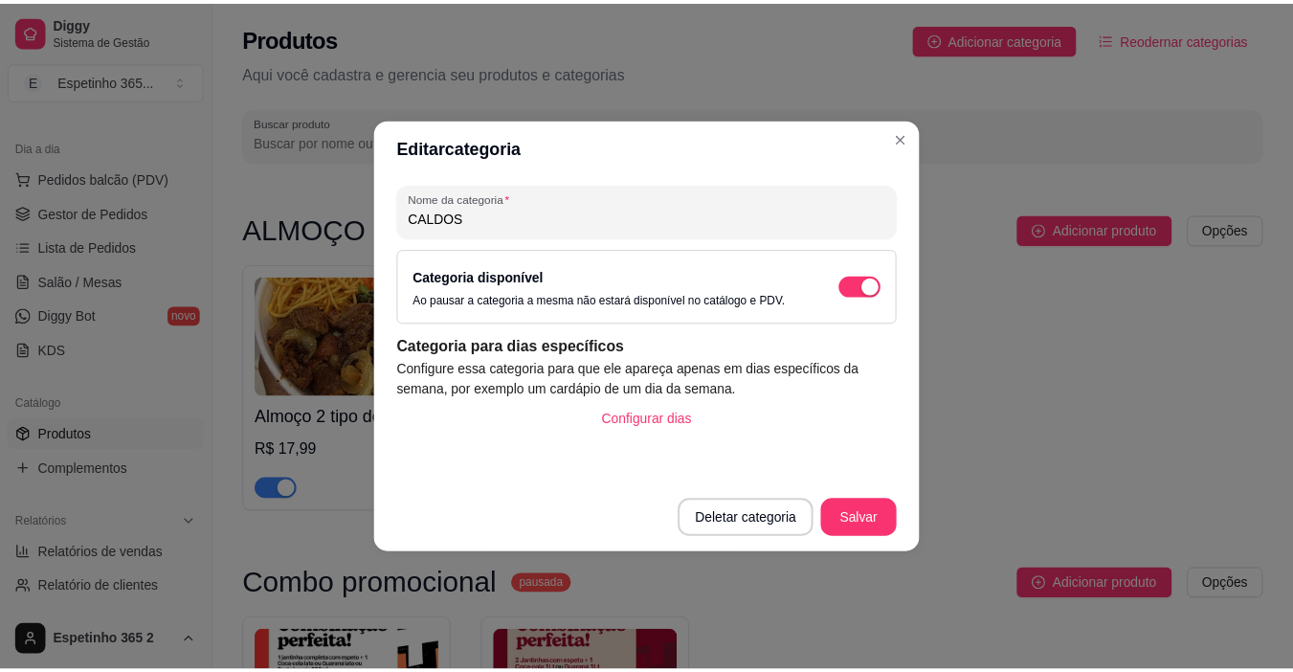
scroll to position [6166, 0]
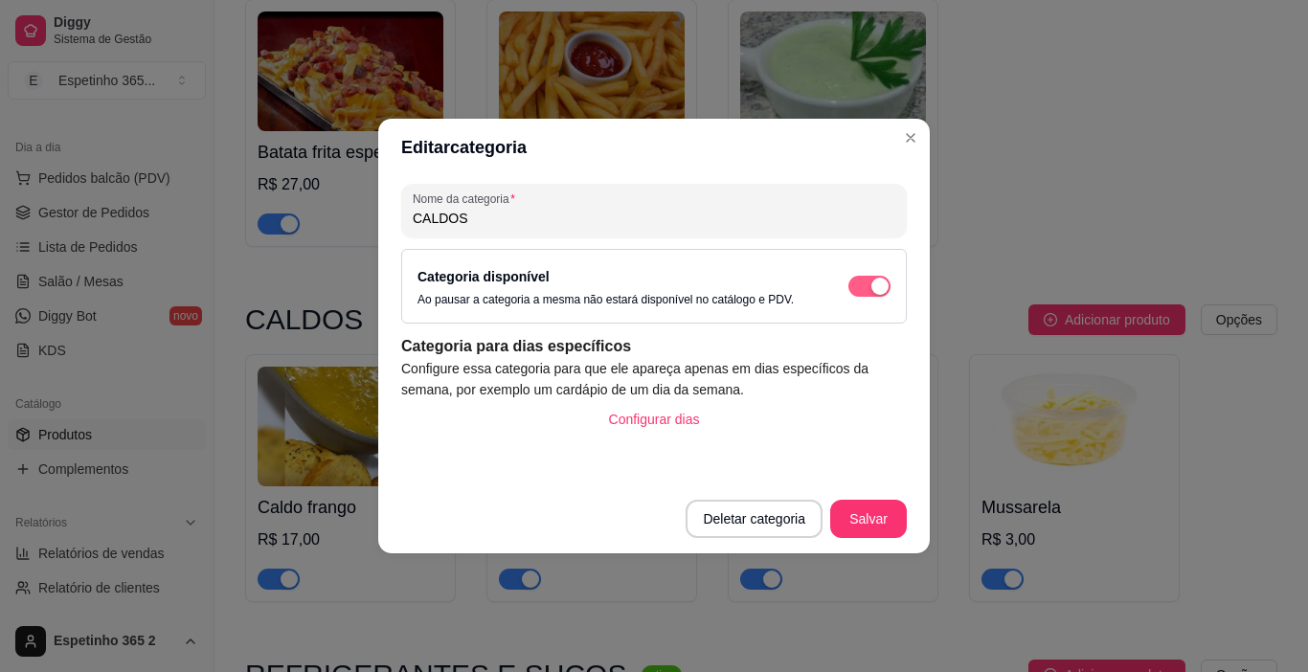
click at [880, 292] on div "button" at bounding box center [879, 286] width 17 height 17
click at [863, 511] on button "Salvar" at bounding box center [868, 519] width 75 height 37
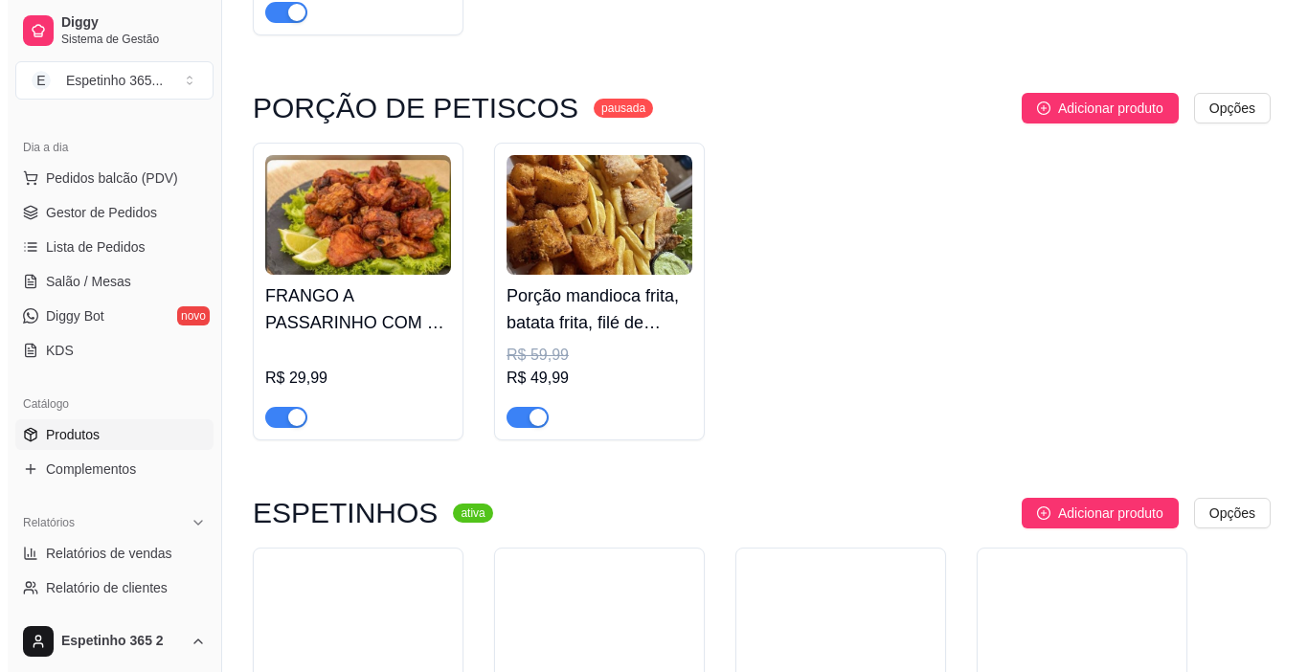
scroll to position [4688, 0]
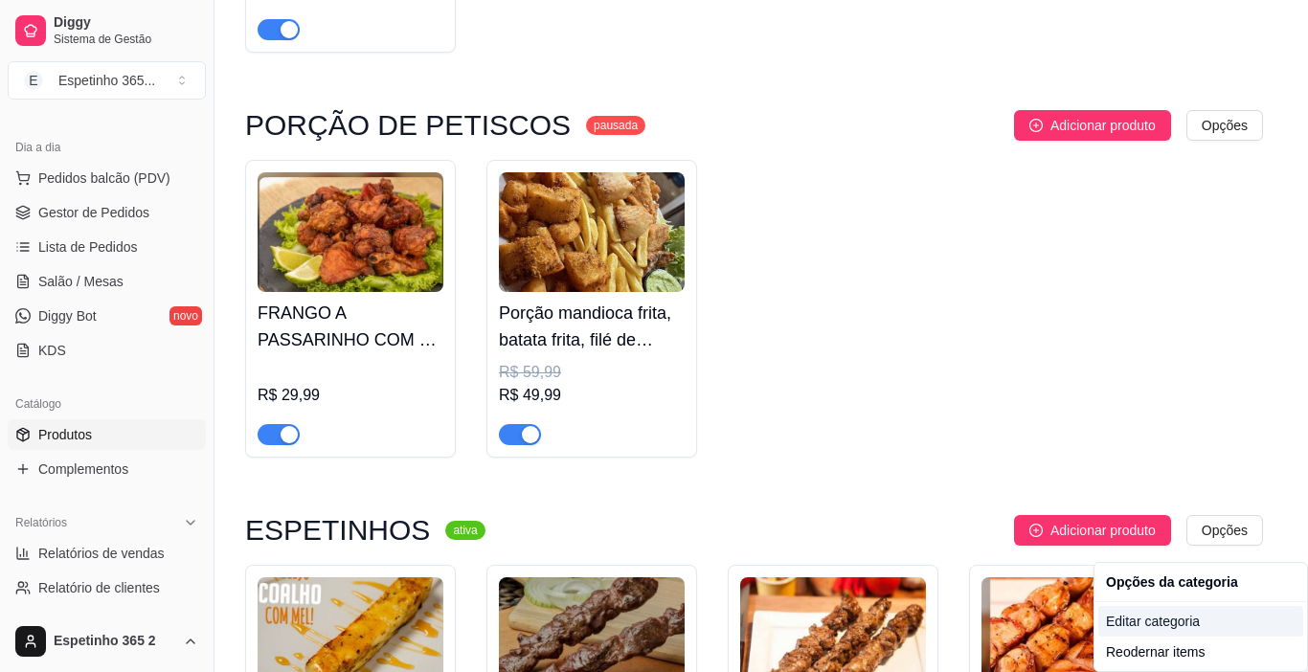
click at [1146, 616] on div "Editar categoria" at bounding box center [1200, 621] width 205 height 31
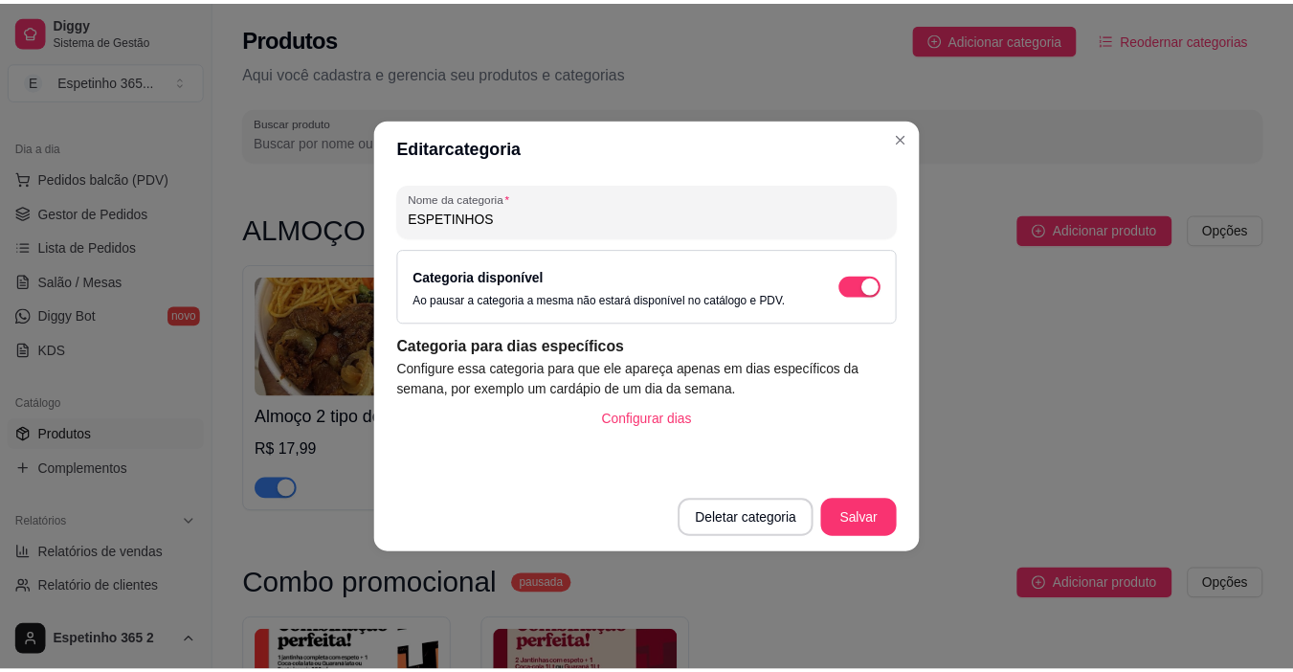
scroll to position [4895, 0]
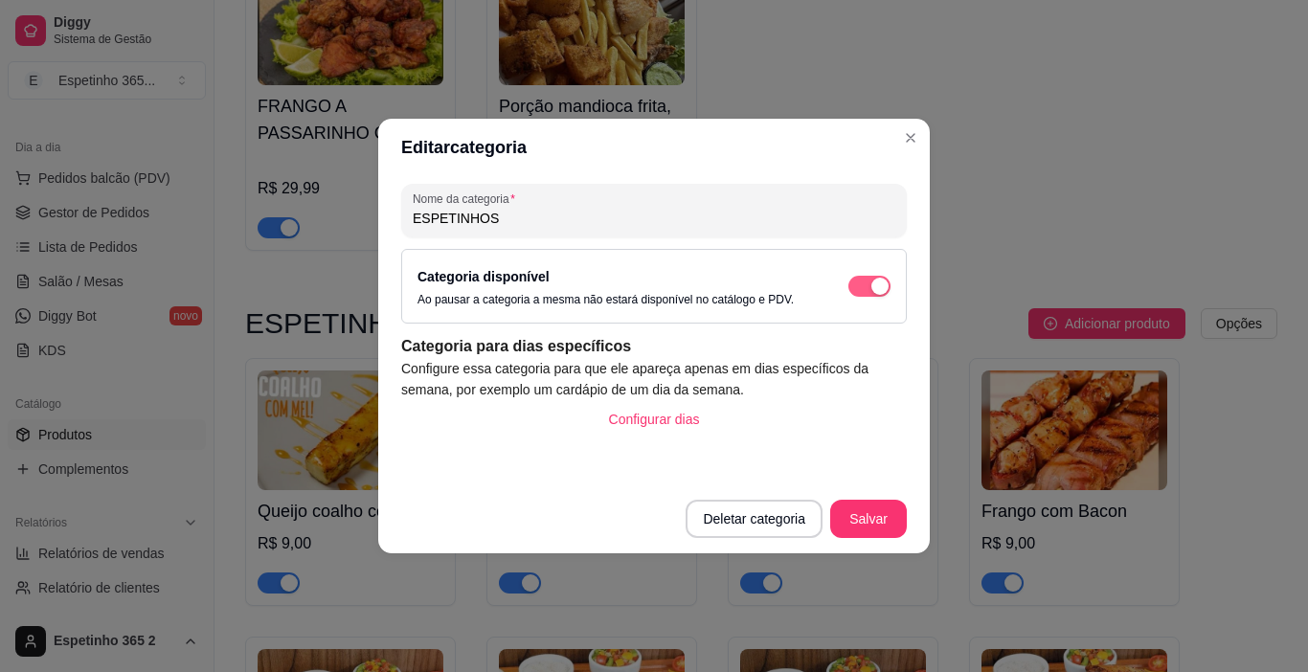
click at [872, 284] on div "button" at bounding box center [879, 286] width 17 height 17
click at [866, 501] on button "Salvar" at bounding box center [868, 519] width 75 height 37
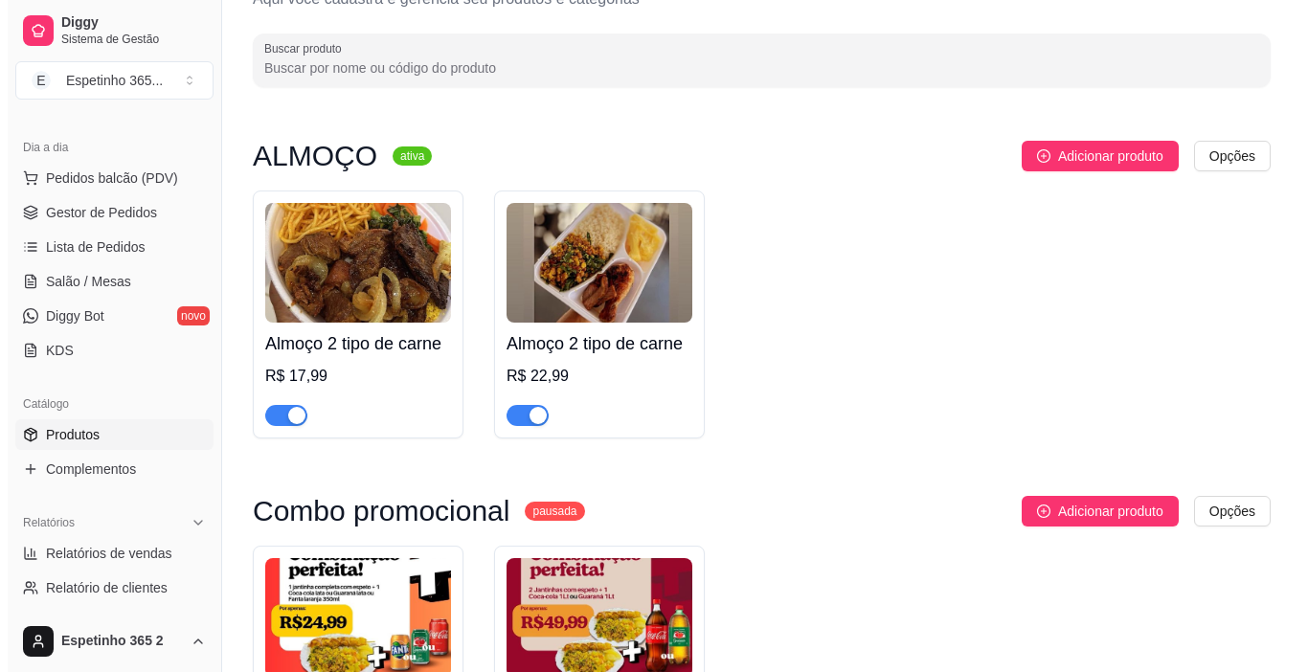
scroll to position [0, 0]
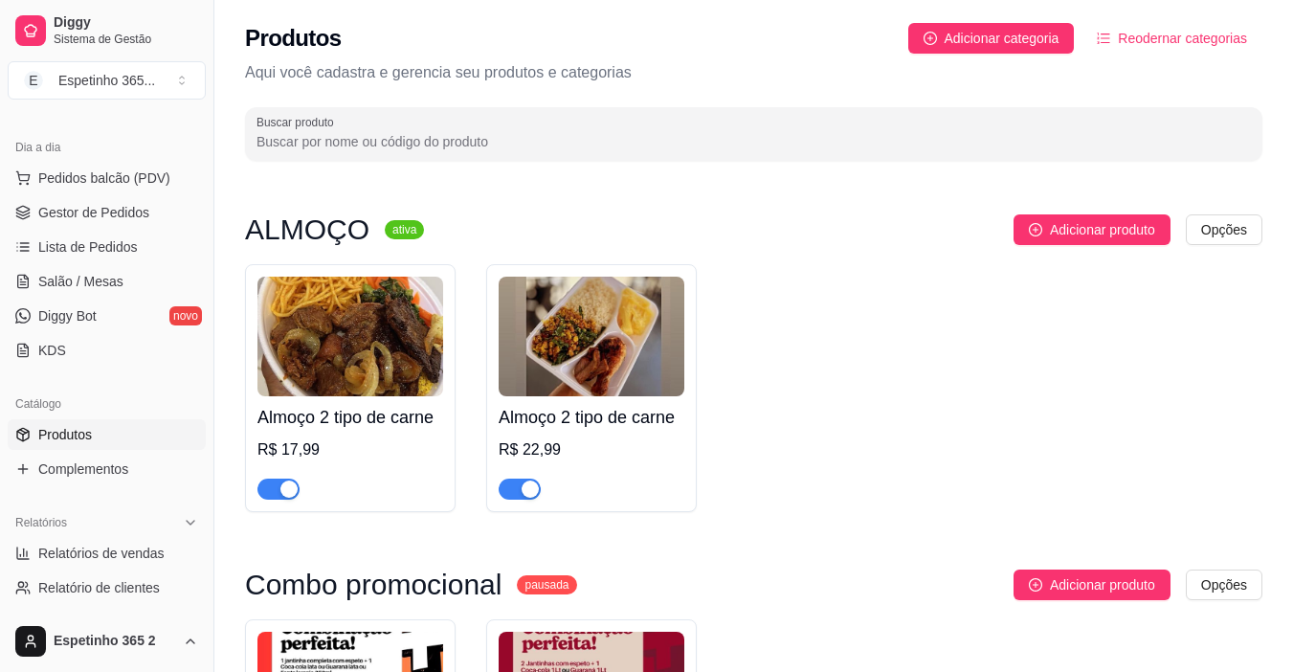
click at [340, 460] on div "R$ 17,99" at bounding box center [351, 449] width 186 height 23
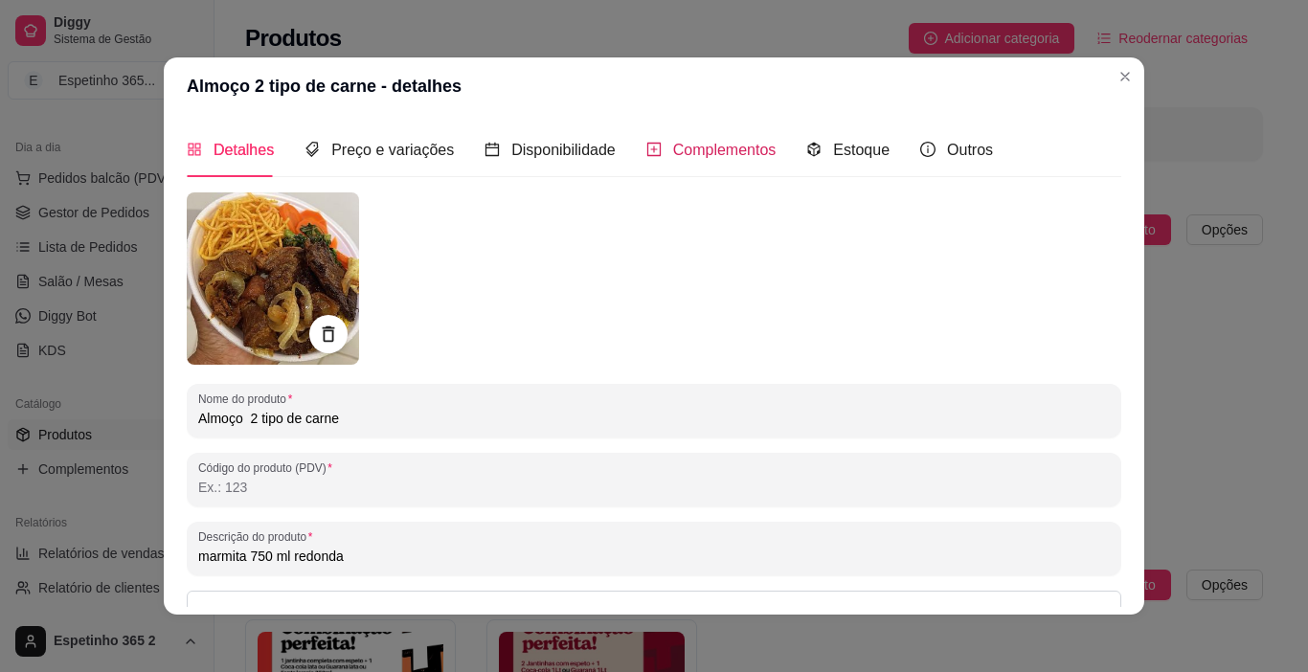
click at [684, 150] on span "Complementos" at bounding box center [724, 150] width 103 height 16
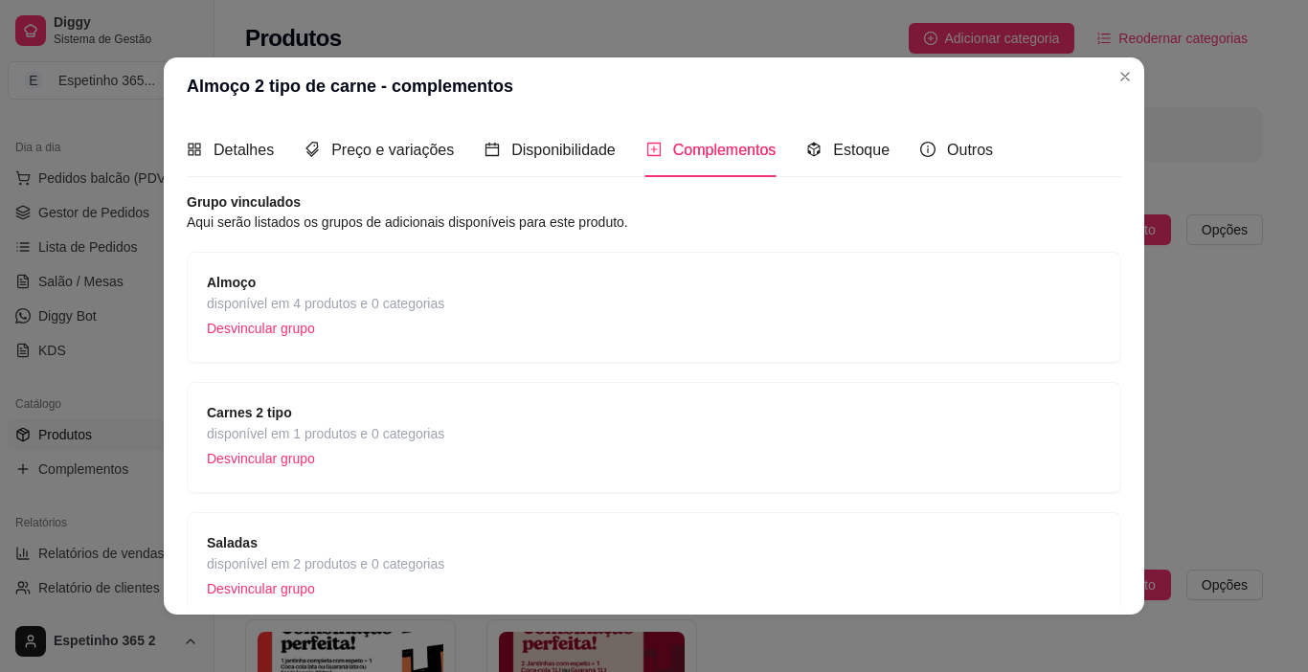
click at [574, 267] on div "Almoço disponível em 4 produtos e 0 categorias Desvincular grupo" at bounding box center [654, 307] width 934 height 111
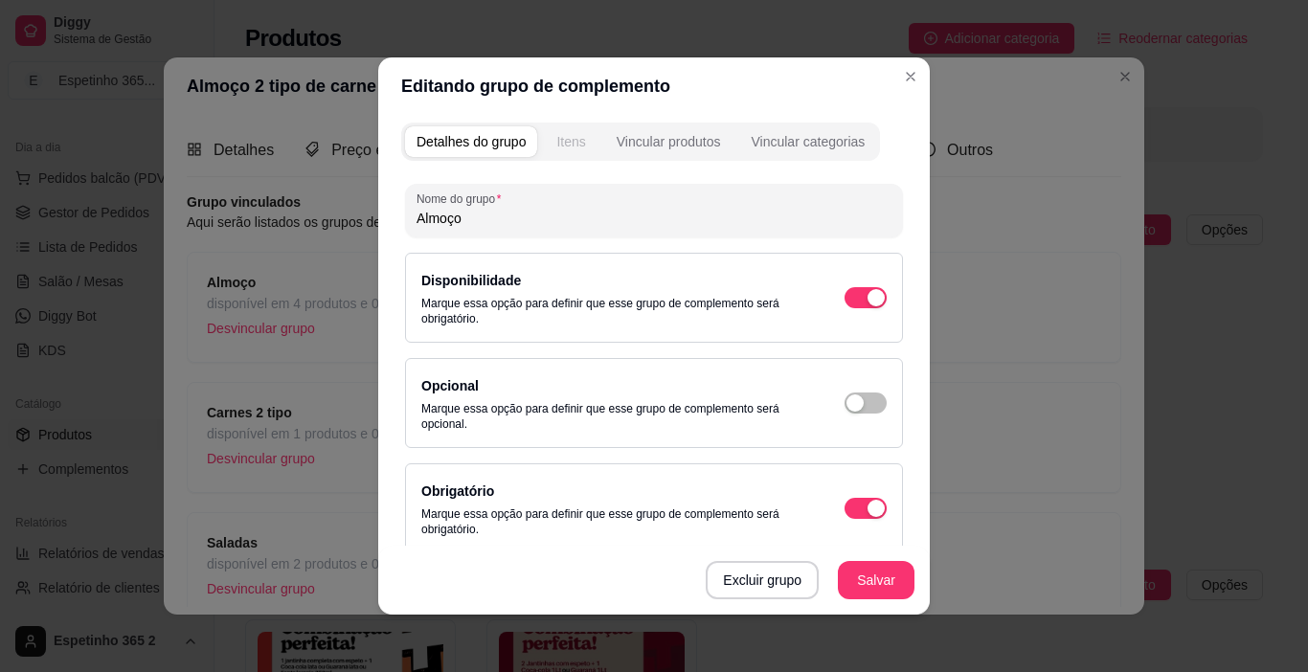
click at [576, 138] on div "Itens" at bounding box center [570, 141] width 29 height 19
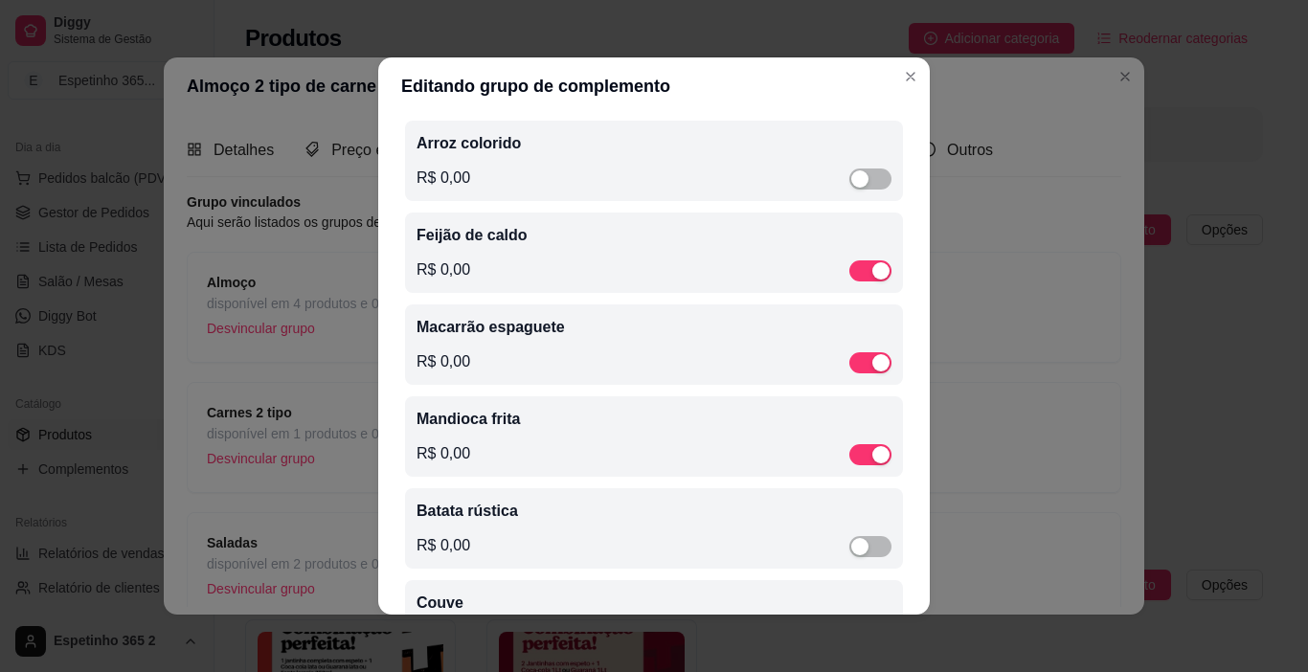
scroll to position [308, 0]
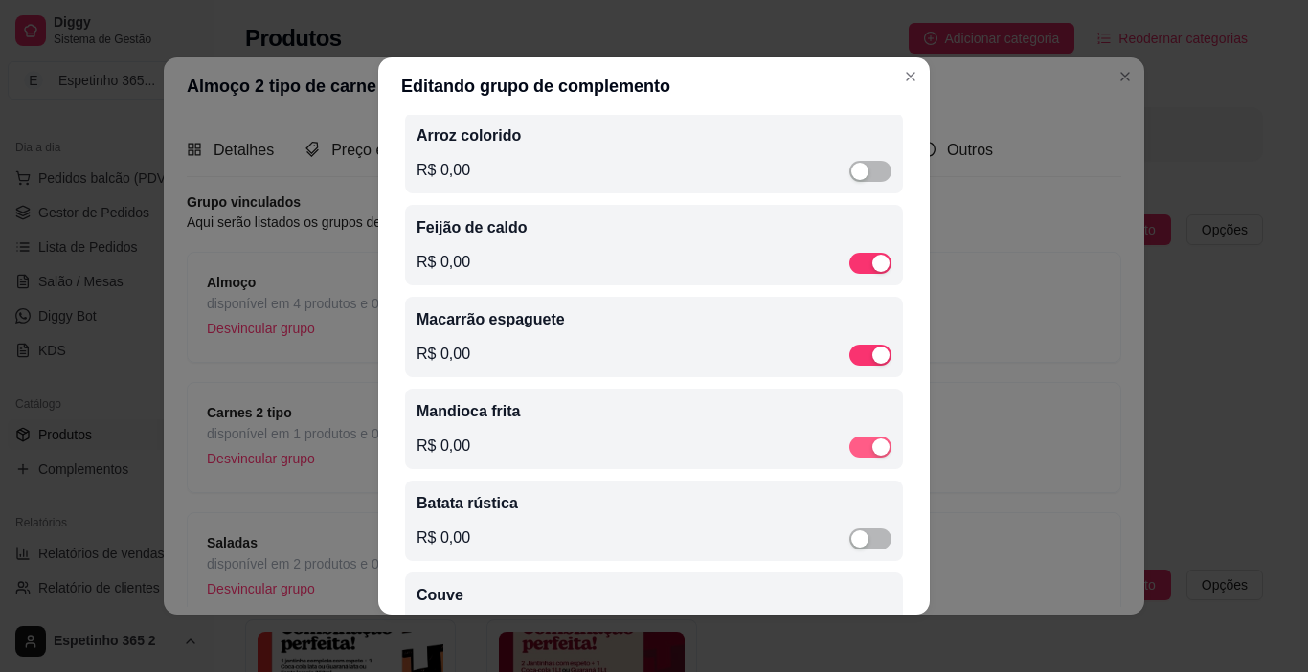
click at [849, 444] on span "button" at bounding box center [870, 447] width 42 height 21
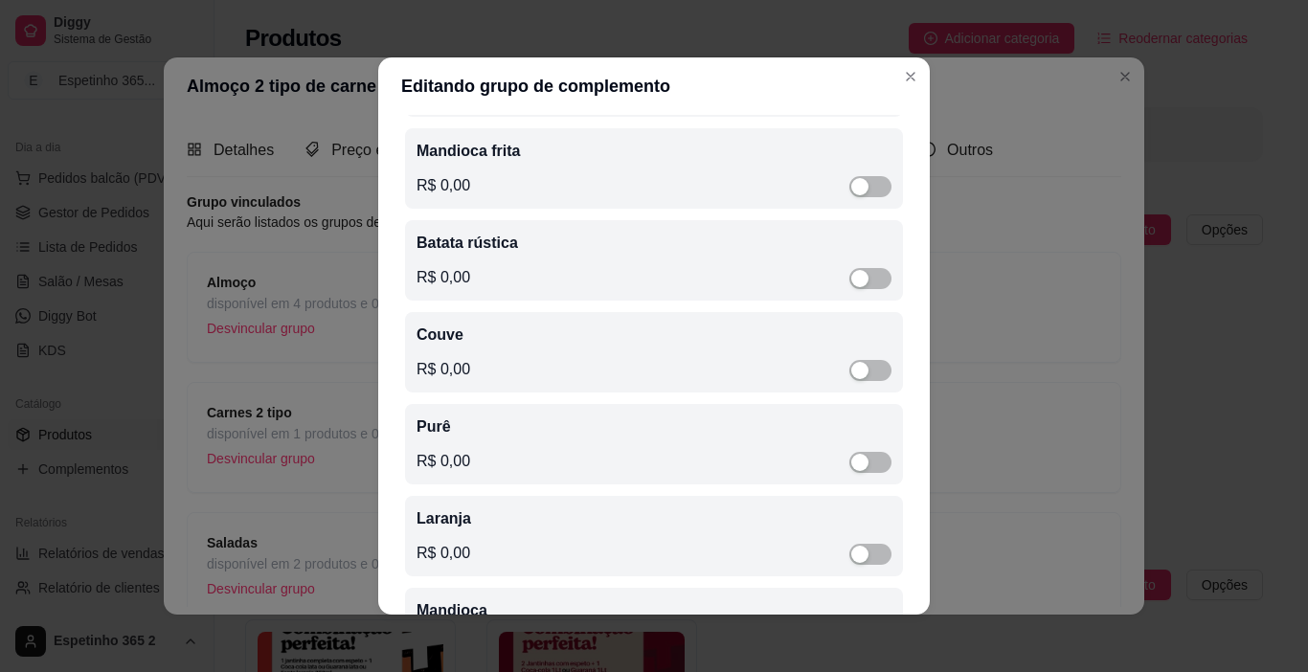
scroll to position [564, 0]
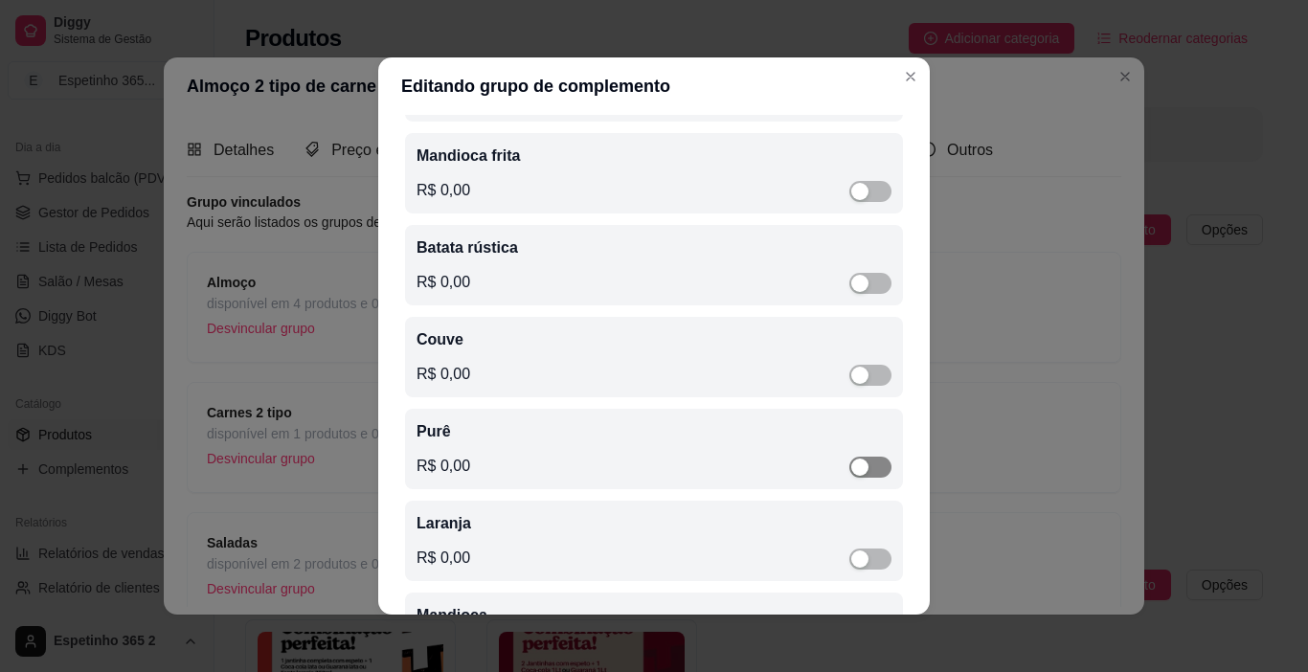
click at [859, 478] on span "button" at bounding box center [870, 467] width 42 height 21
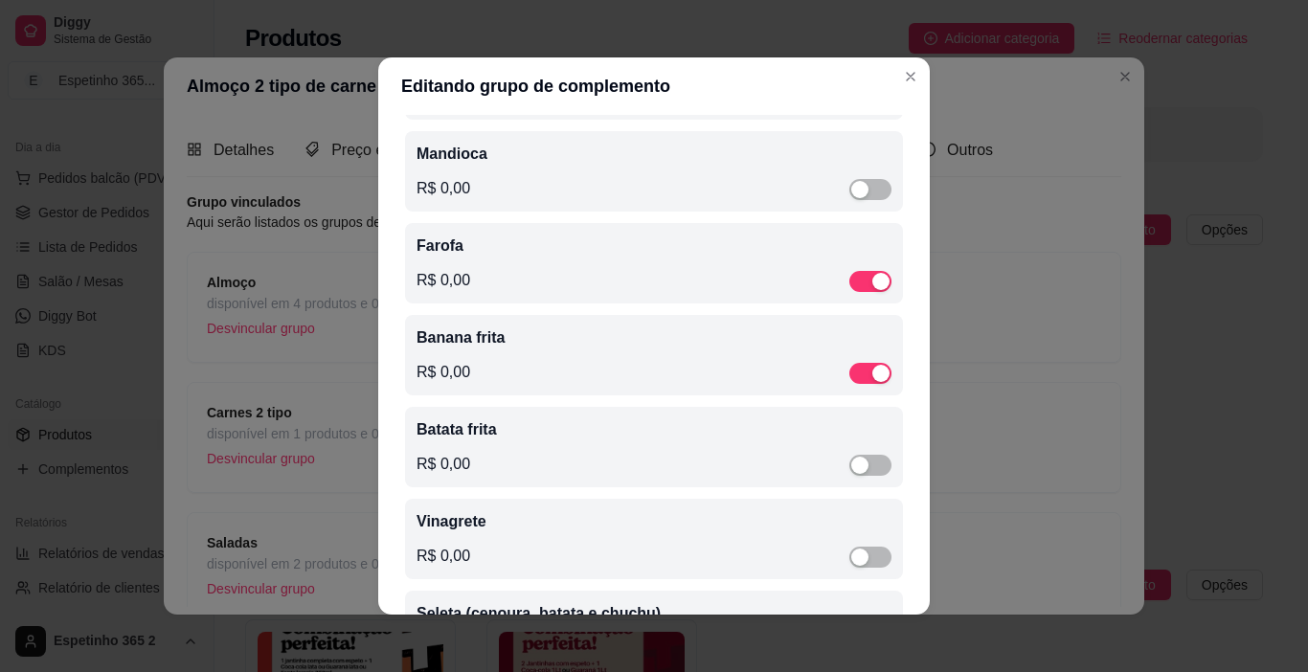
scroll to position [1030, 0]
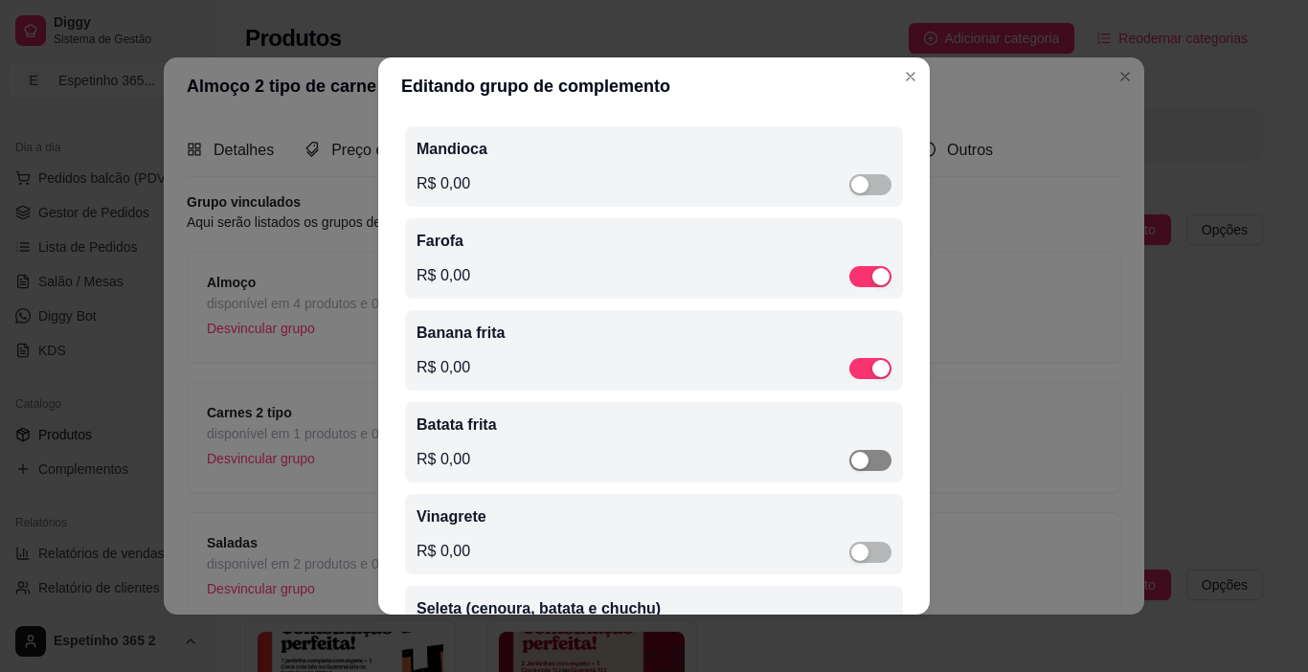
click at [849, 471] on span "button" at bounding box center [870, 460] width 42 height 21
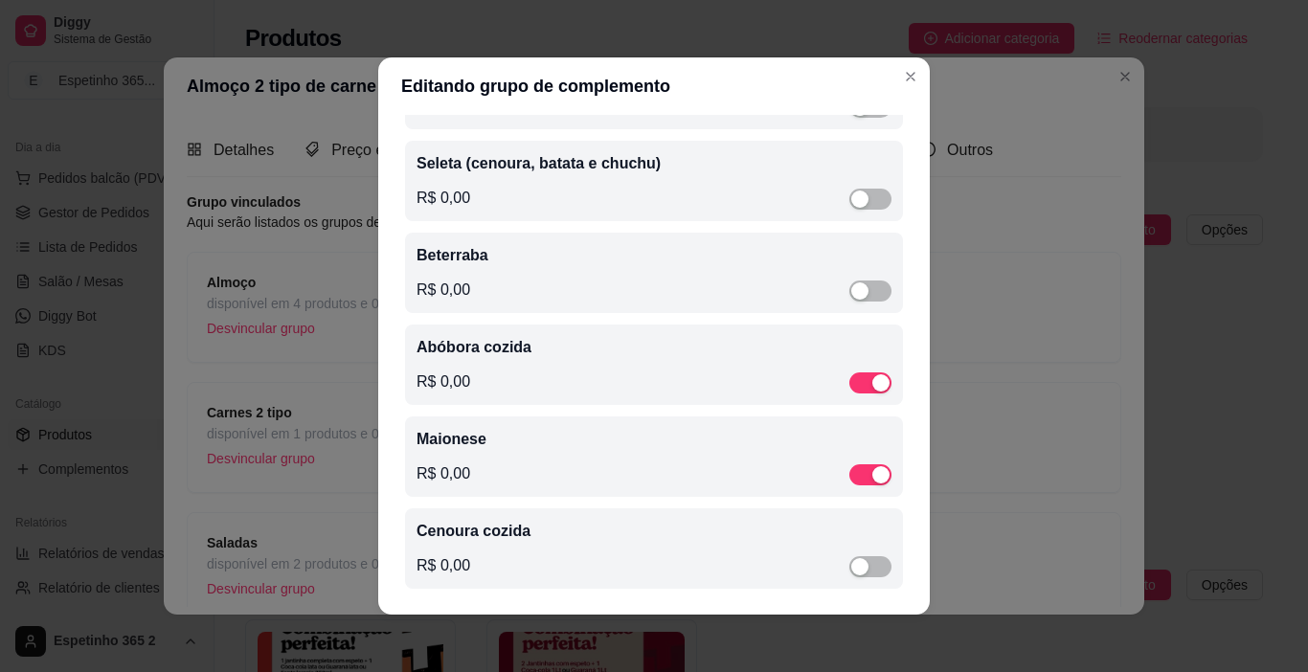
scroll to position [1466, 0]
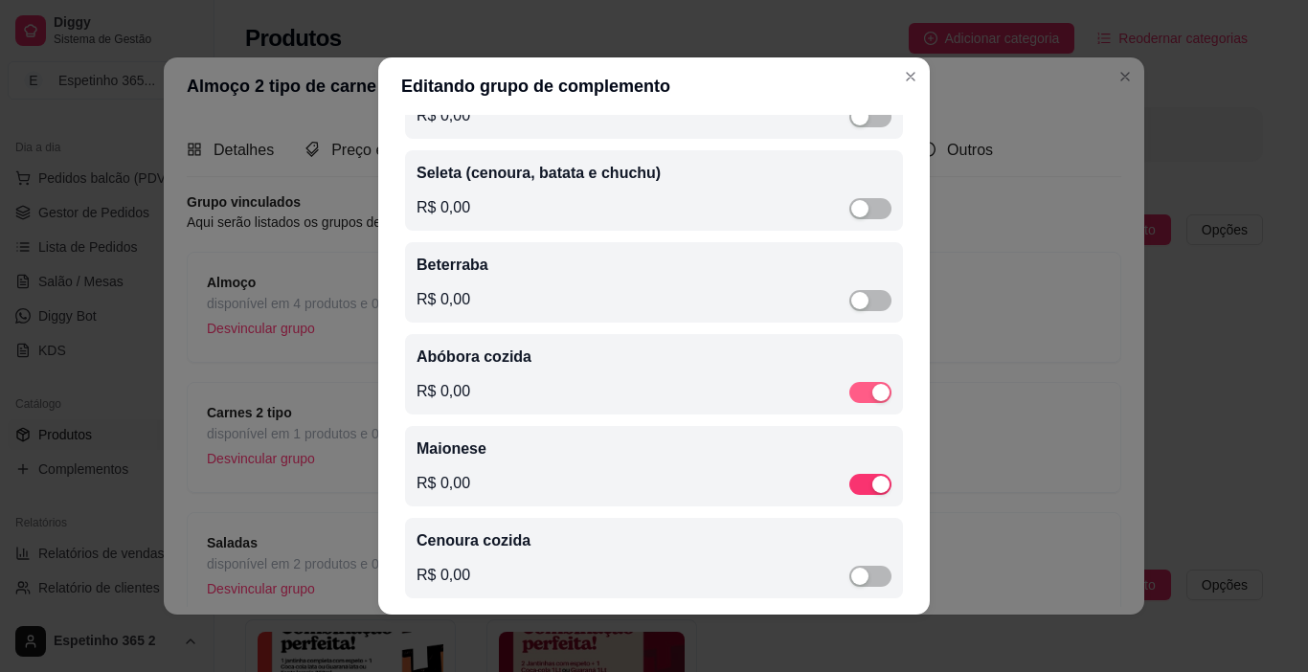
click at [872, 401] on div "button" at bounding box center [880, 392] width 17 height 17
click at [872, 496] on div "button" at bounding box center [880, 487] width 17 height 17
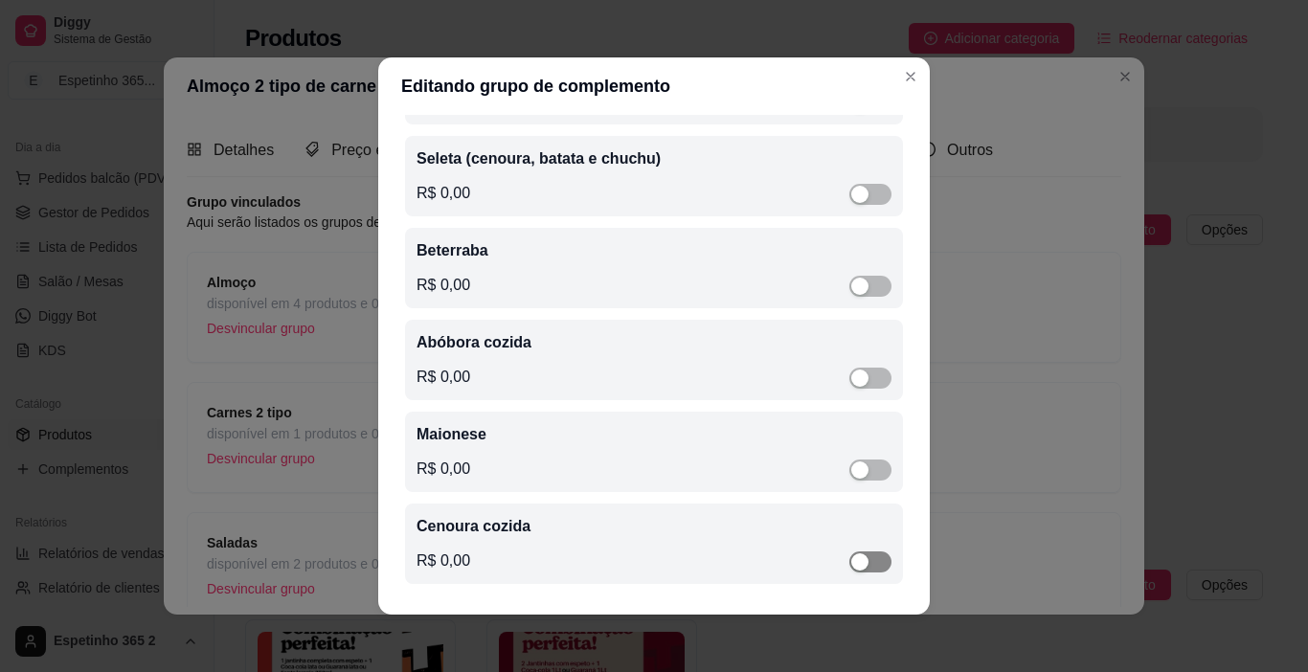
click at [851, 558] on div "button" at bounding box center [859, 561] width 17 height 17
click at [852, 290] on span "button" at bounding box center [870, 286] width 42 height 21
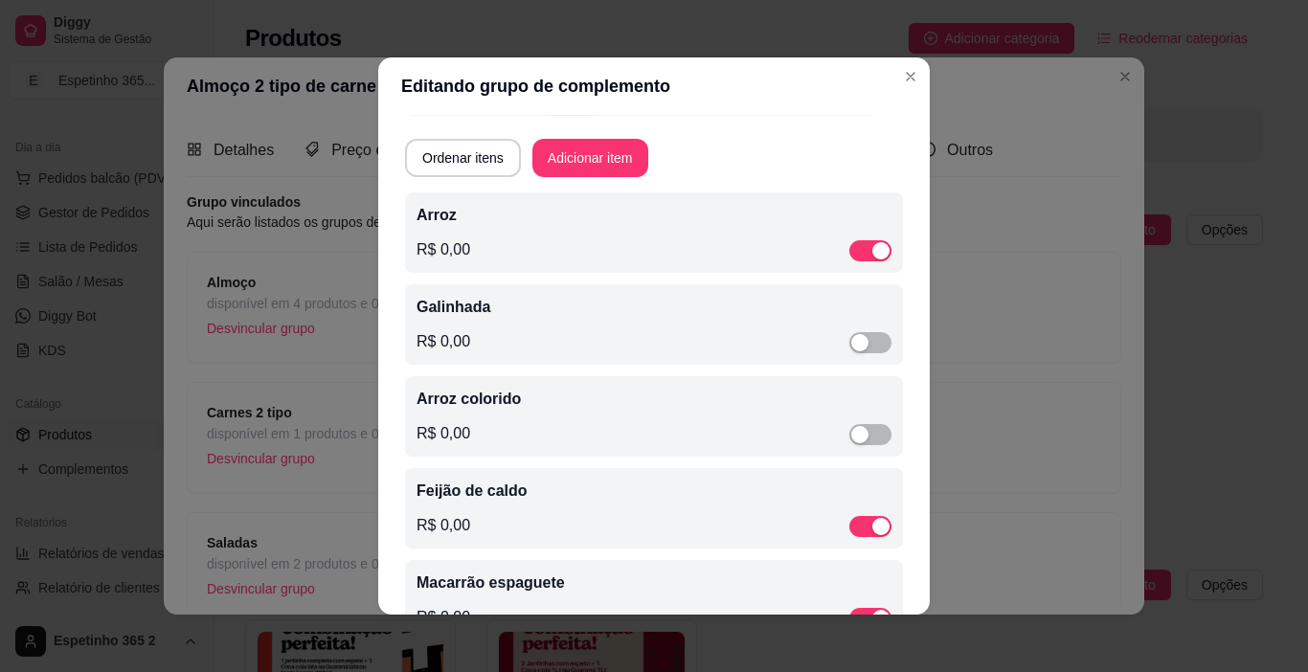
scroll to position [0, 0]
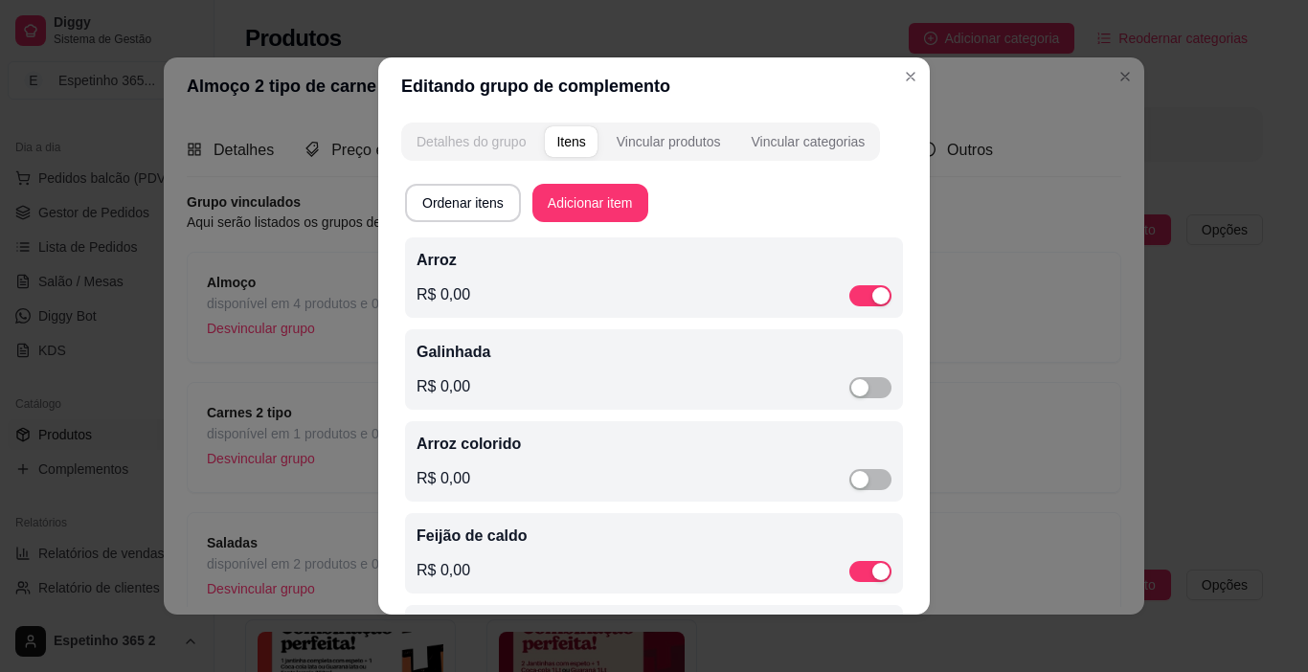
click at [451, 135] on div "Detalhes do grupo" at bounding box center [470, 141] width 109 height 19
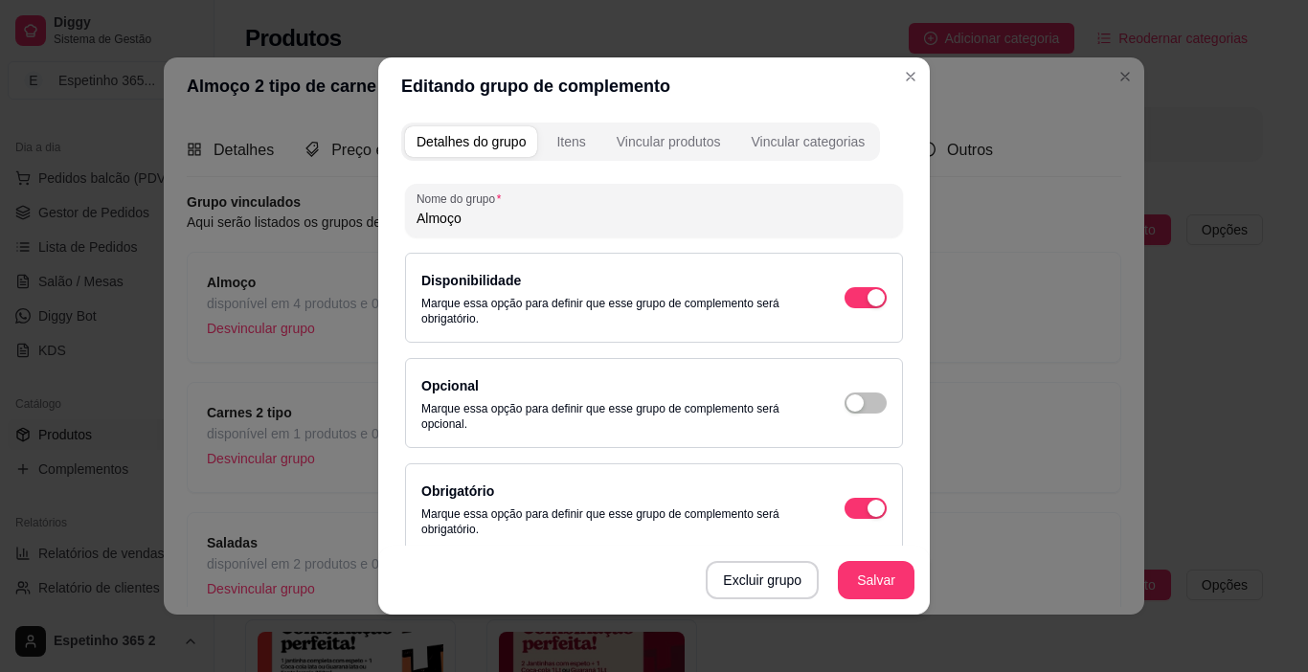
scroll to position [203, 0]
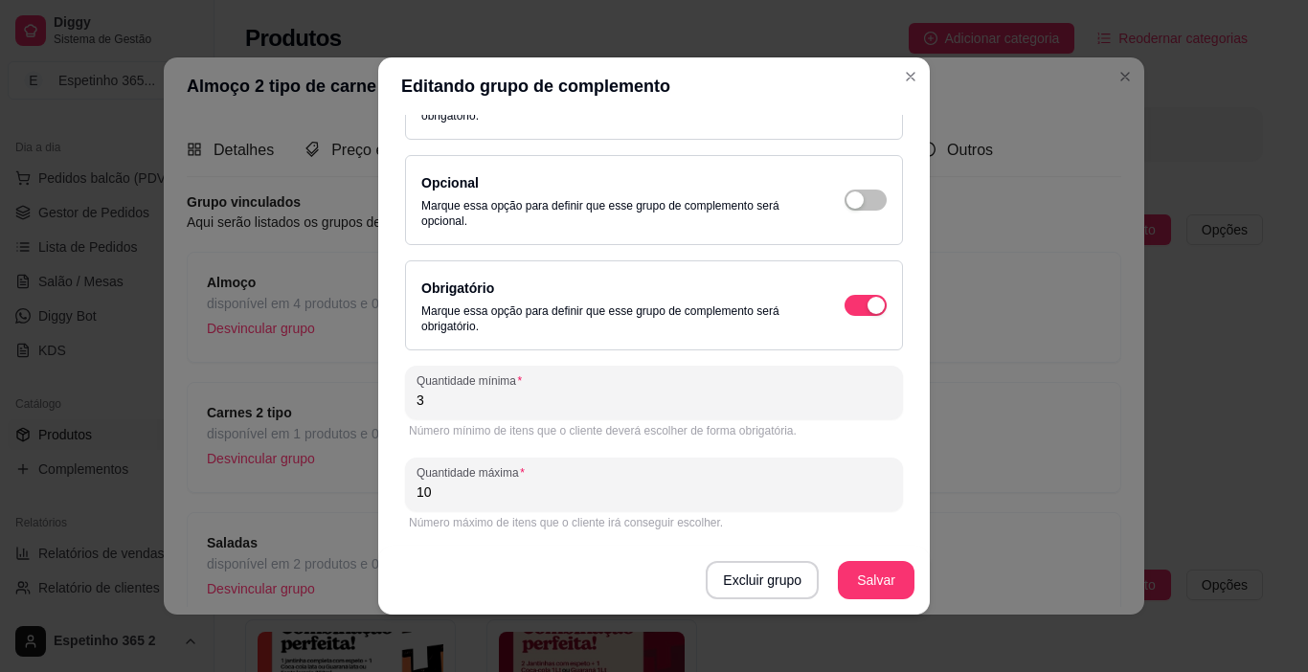
click at [863, 558] on div "Excluir grupo Salvar" at bounding box center [653, 580] width 551 height 69
click at [863, 581] on button "Salvar" at bounding box center [876, 580] width 75 height 37
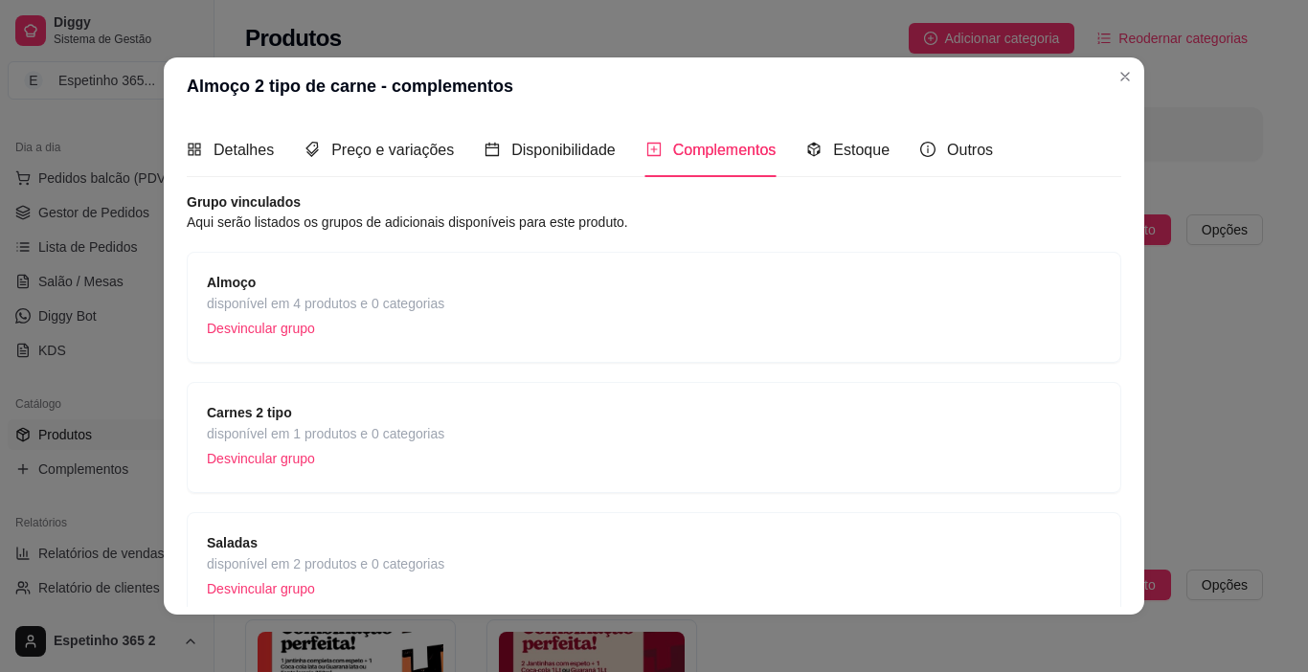
click at [434, 434] on span "disponível em 1 produtos e 0 categorias" at bounding box center [325, 433] width 237 height 21
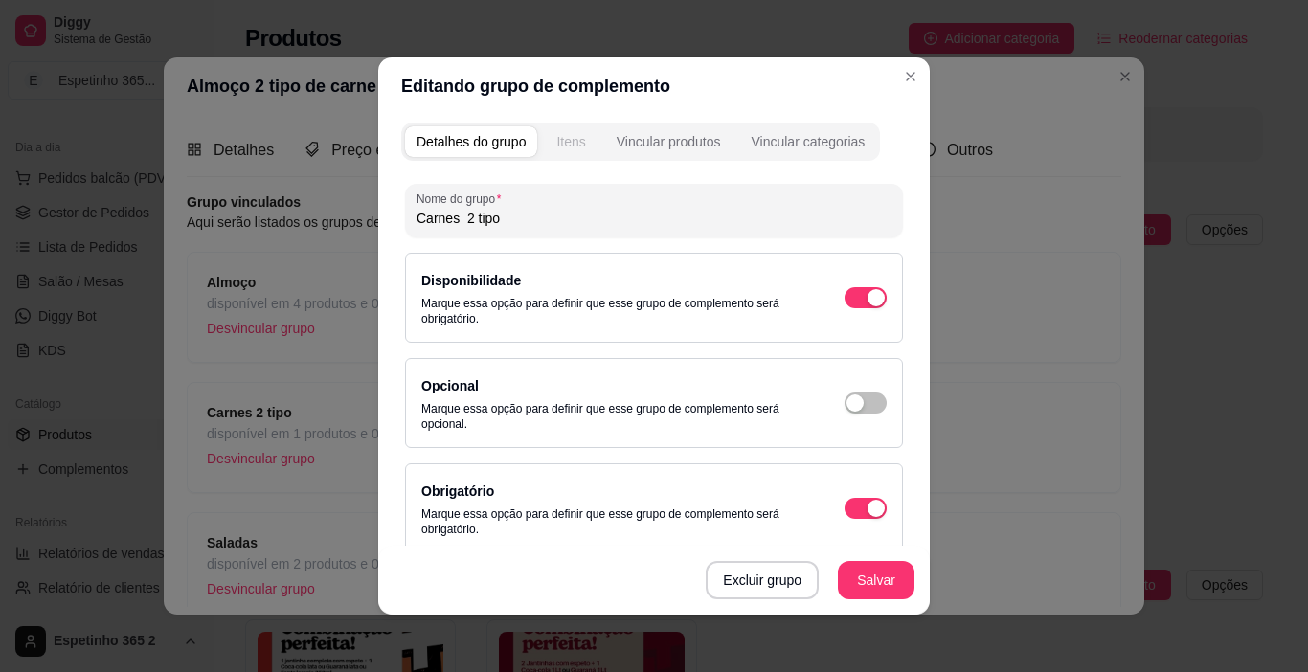
click at [573, 142] on div "Itens" at bounding box center [570, 141] width 29 height 19
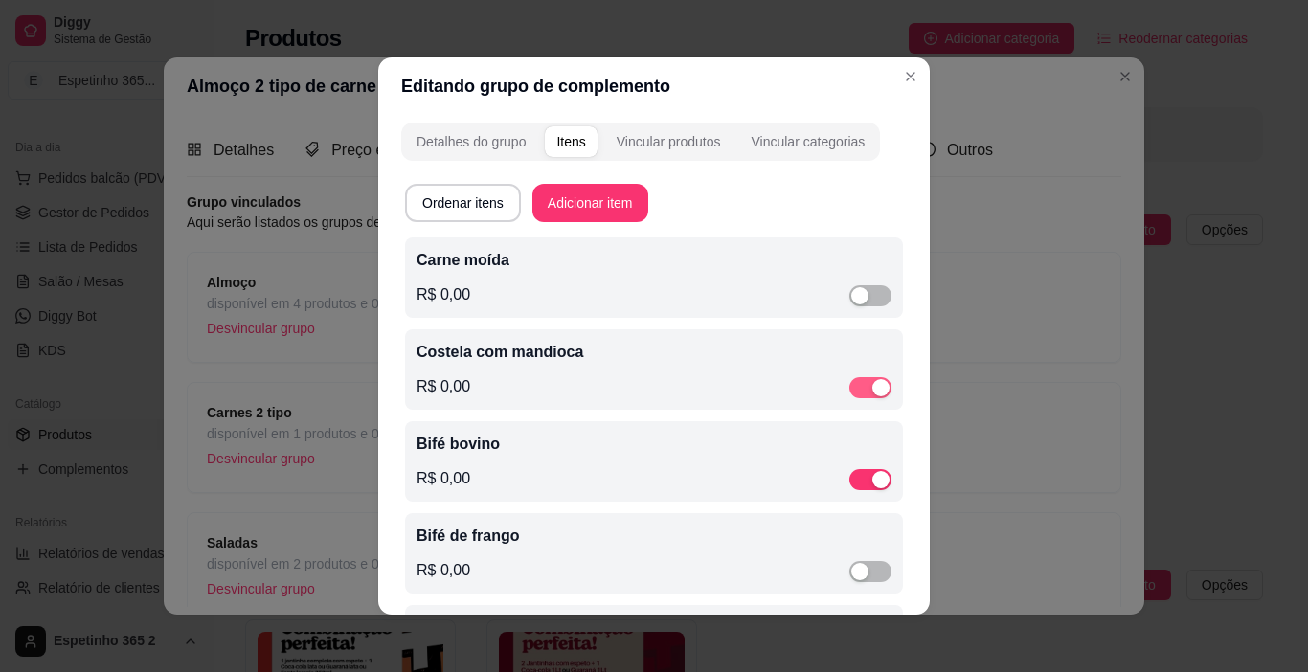
click at [872, 391] on div "button" at bounding box center [880, 387] width 17 height 17
click at [849, 576] on span "button" at bounding box center [870, 574] width 42 height 21
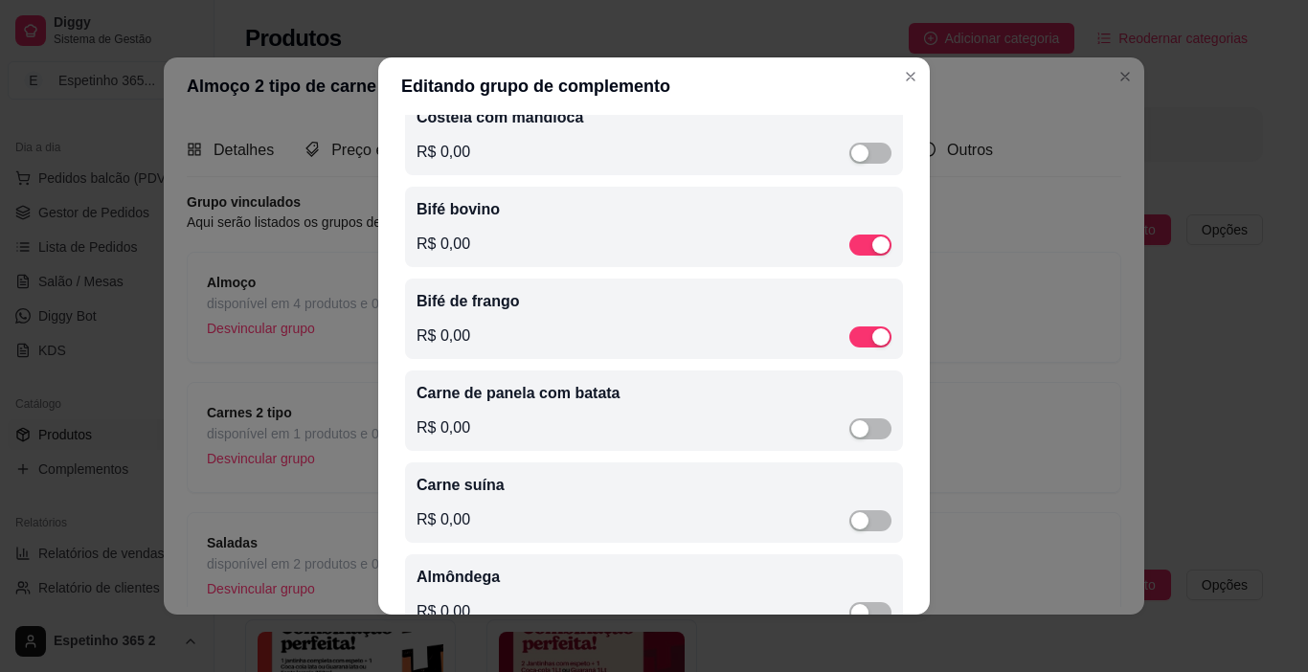
scroll to position [225, 0]
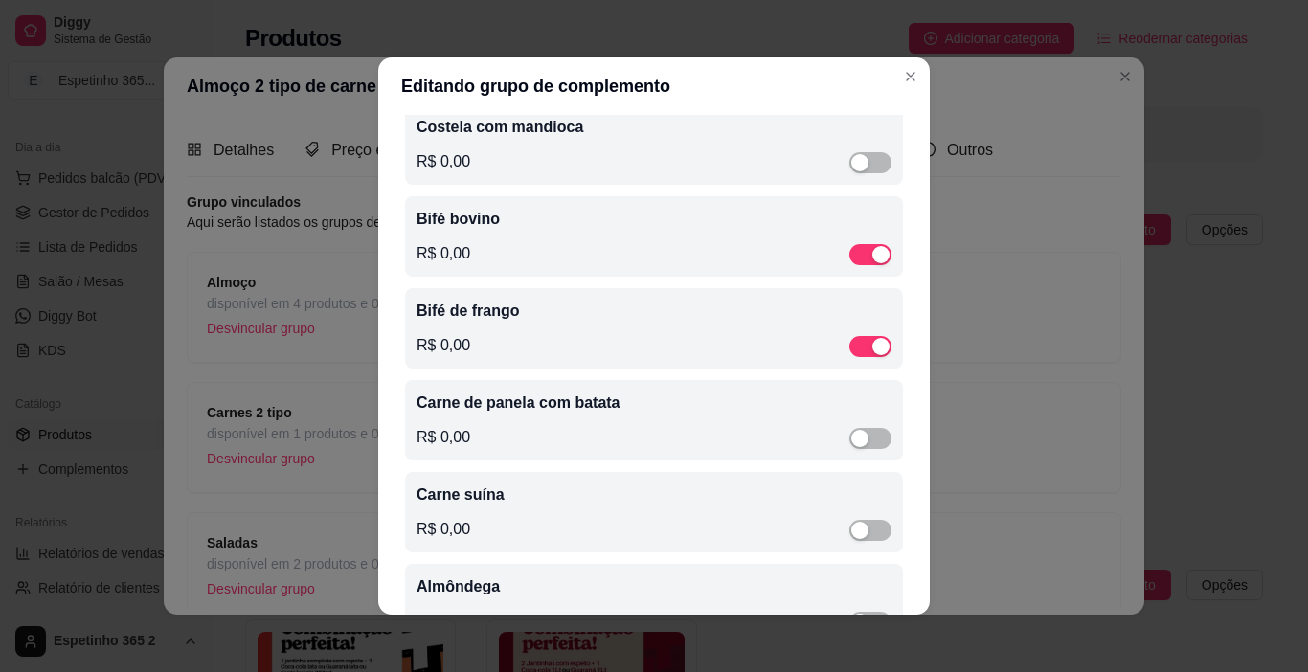
click at [651, 430] on div "R$ 0,00" at bounding box center [653, 437] width 475 height 23
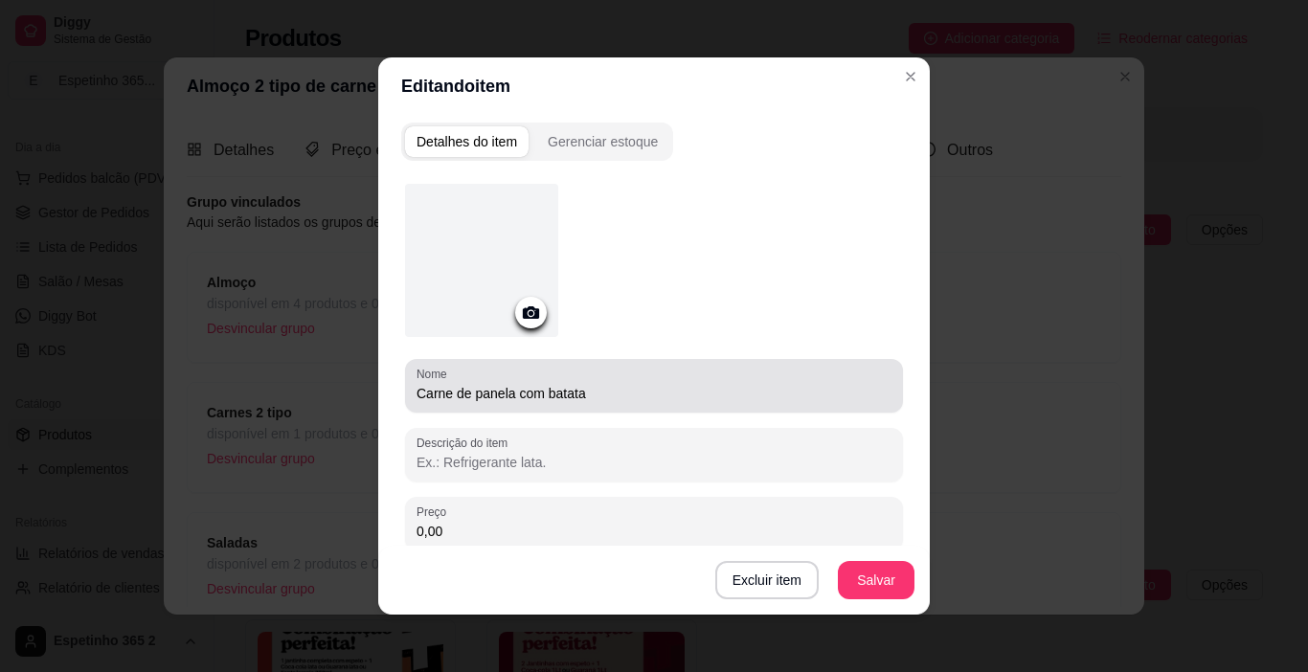
click at [629, 401] on input "Carne de panela com batata" at bounding box center [653, 393] width 475 height 19
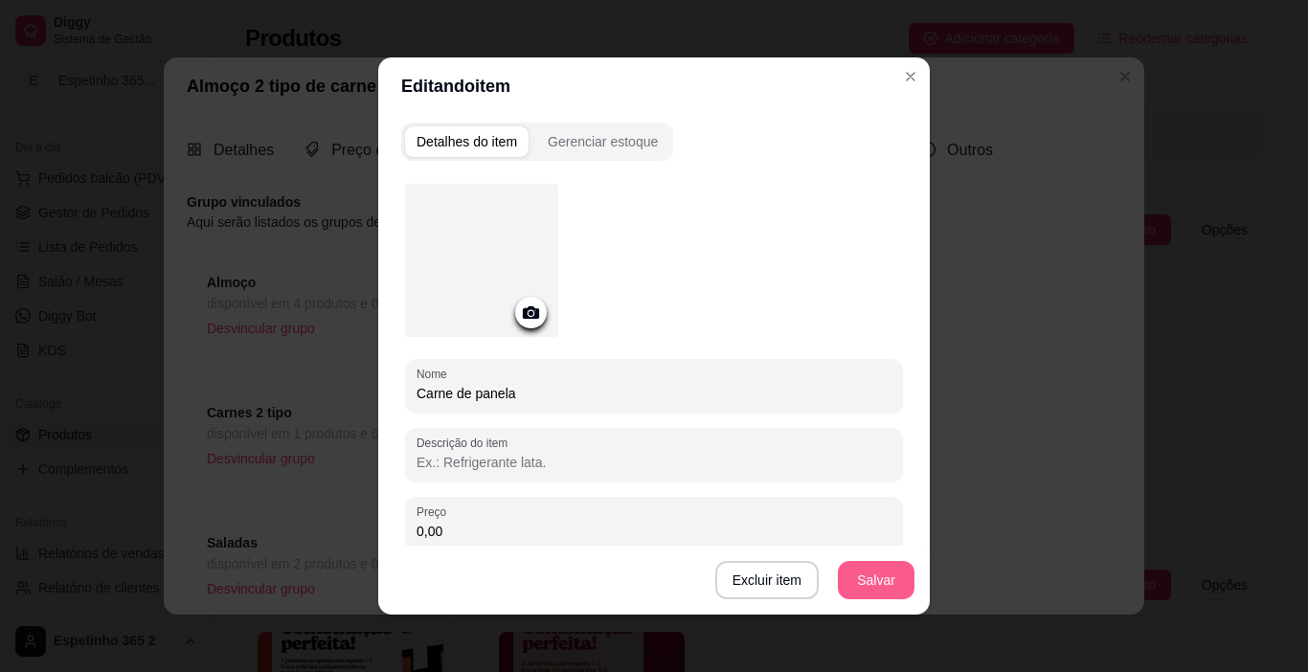
type input "Carne de panela"
click at [869, 577] on button "Salvar" at bounding box center [876, 580] width 77 height 38
click at [890, 565] on button "Salvar" at bounding box center [876, 580] width 77 height 38
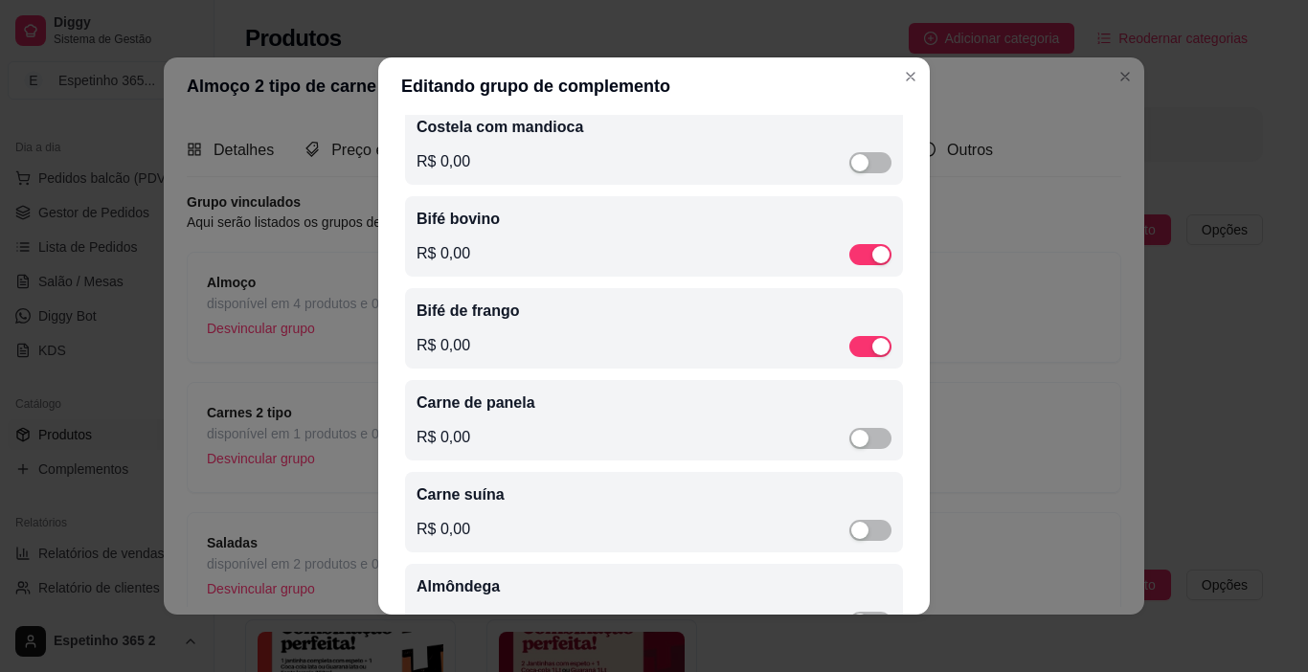
scroll to position [230, 0]
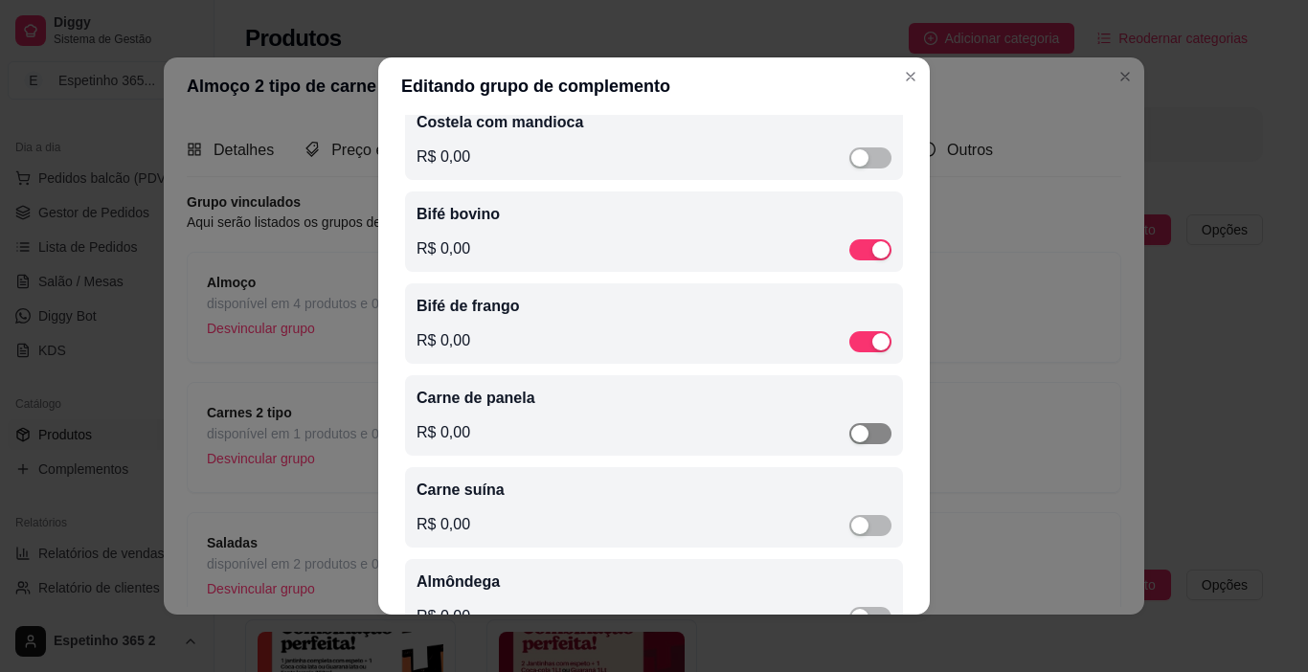
click at [854, 439] on span "button" at bounding box center [870, 433] width 42 height 21
click at [858, 528] on span "button" at bounding box center [870, 528] width 42 height 21
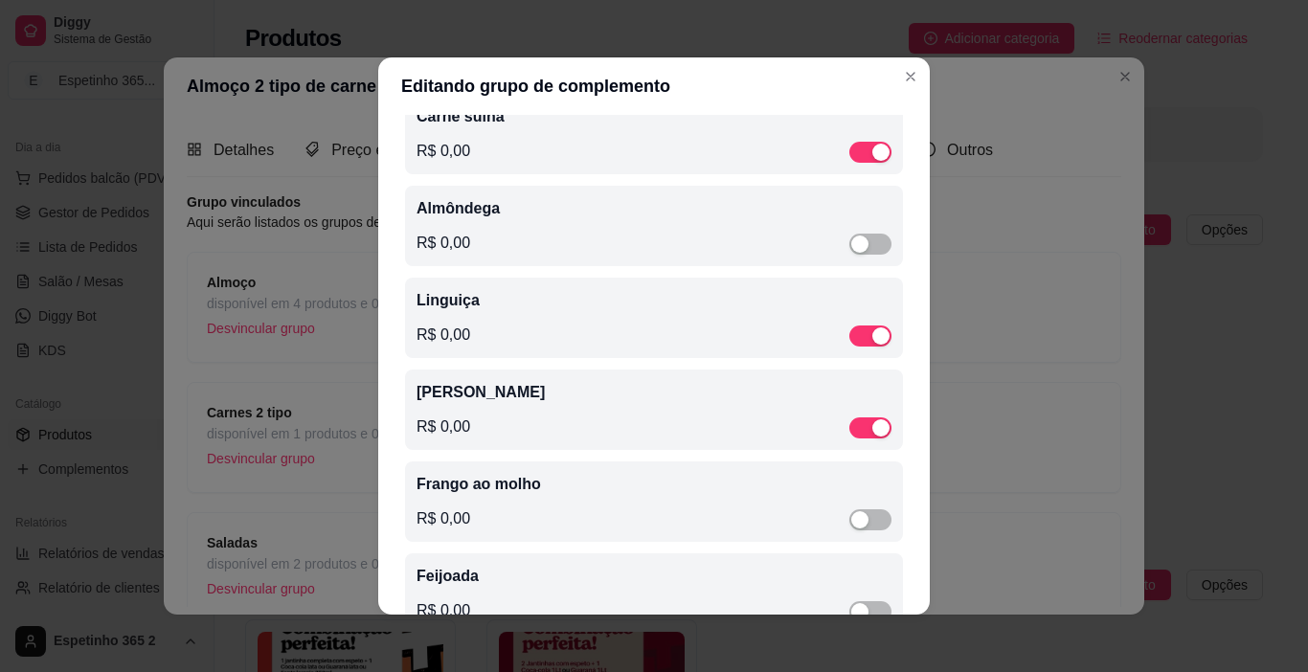
scroll to position [592, 0]
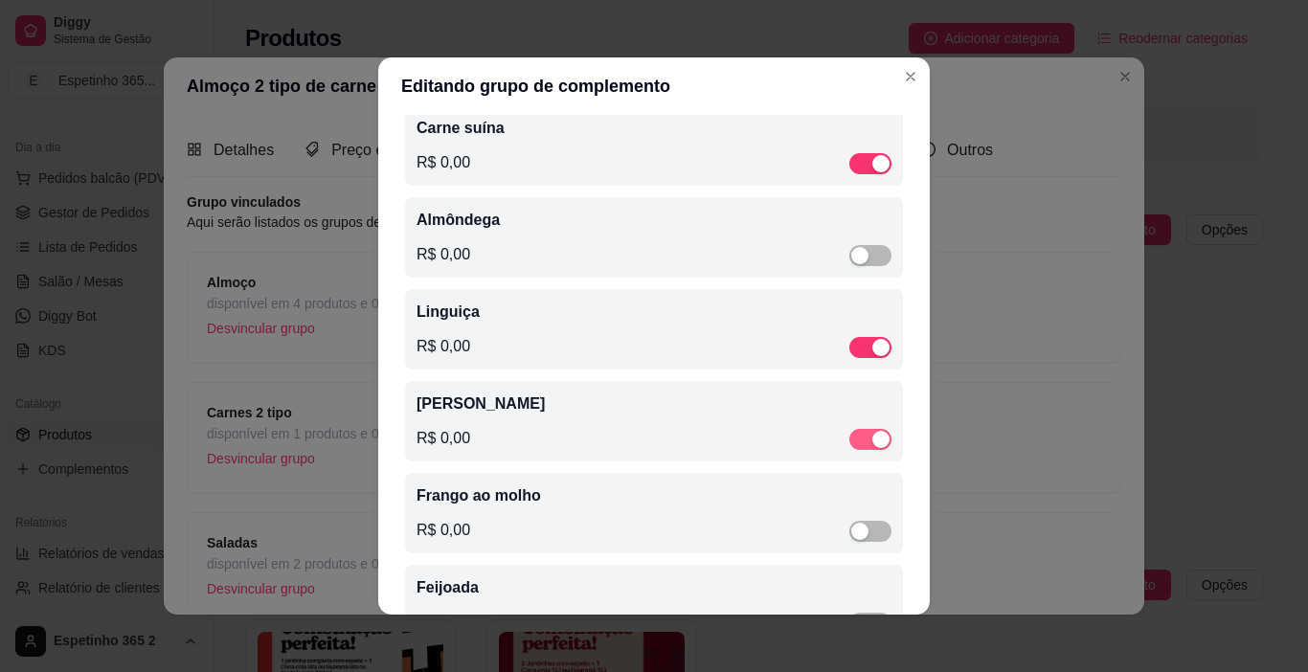
click at [872, 448] on div "button" at bounding box center [880, 439] width 17 height 17
click at [872, 356] on div "button" at bounding box center [880, 347] width 17 height 17
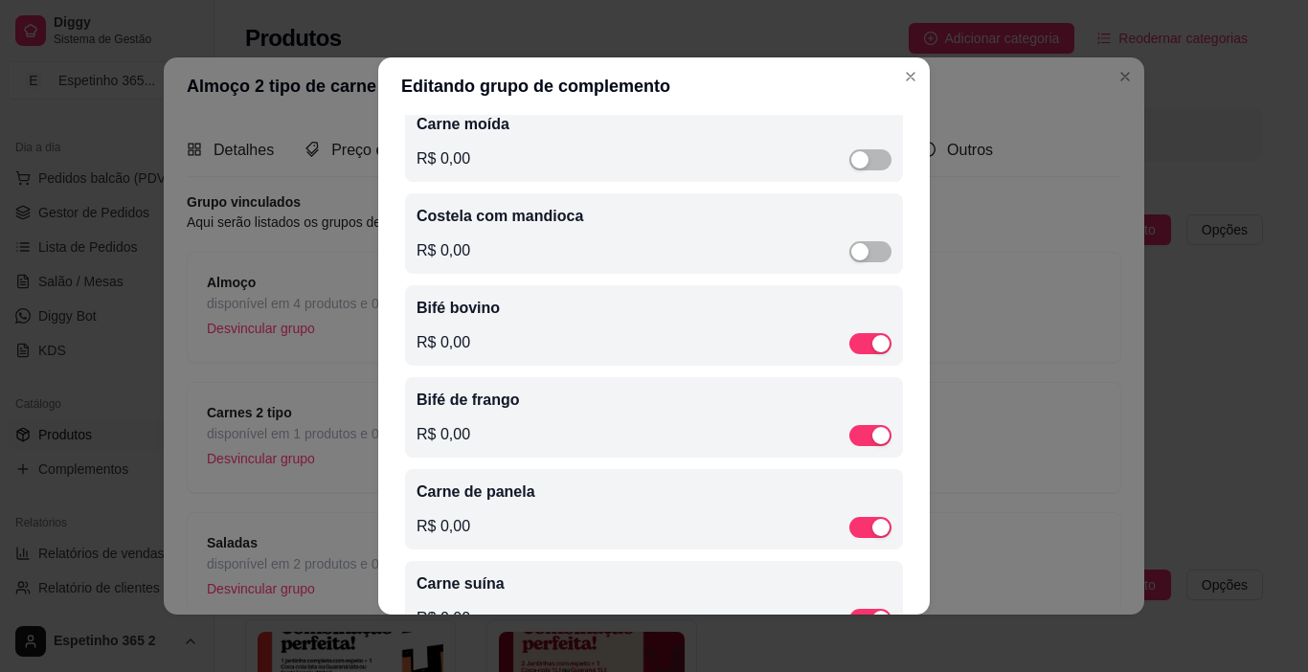
scroll to position [0, 0]
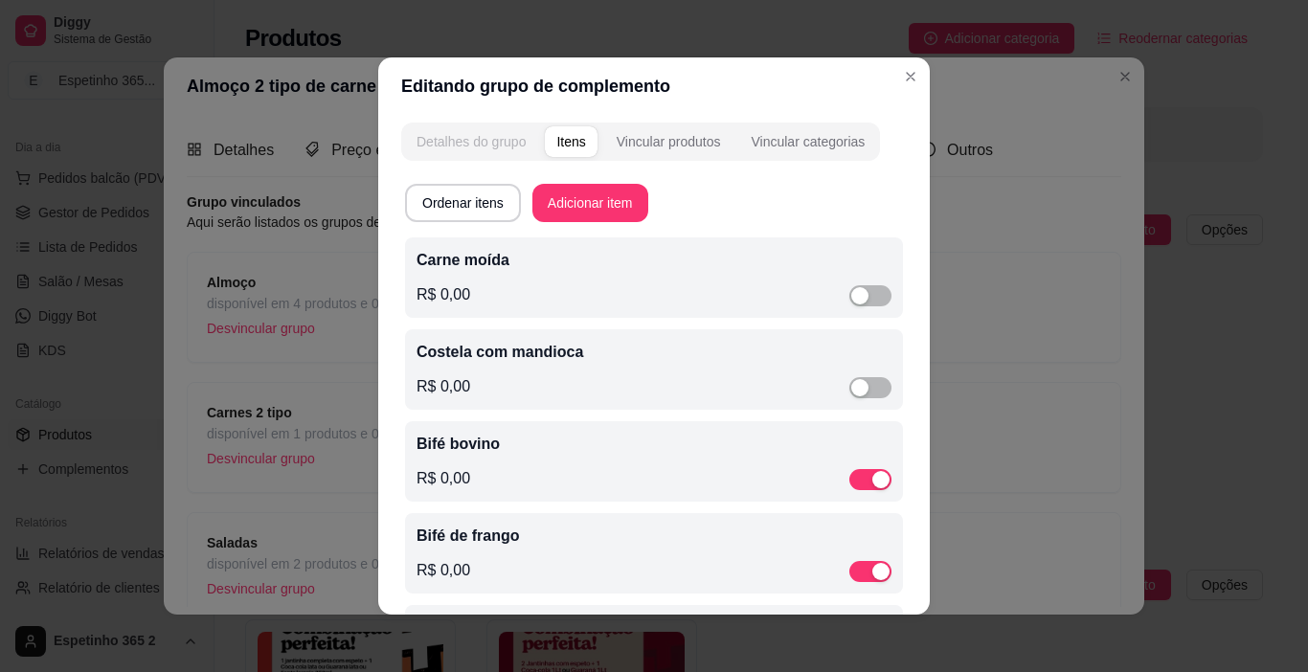
click at [481, 135] on div "Detalhes do grupo" at bounding box center [470, 141] width 109 height 19
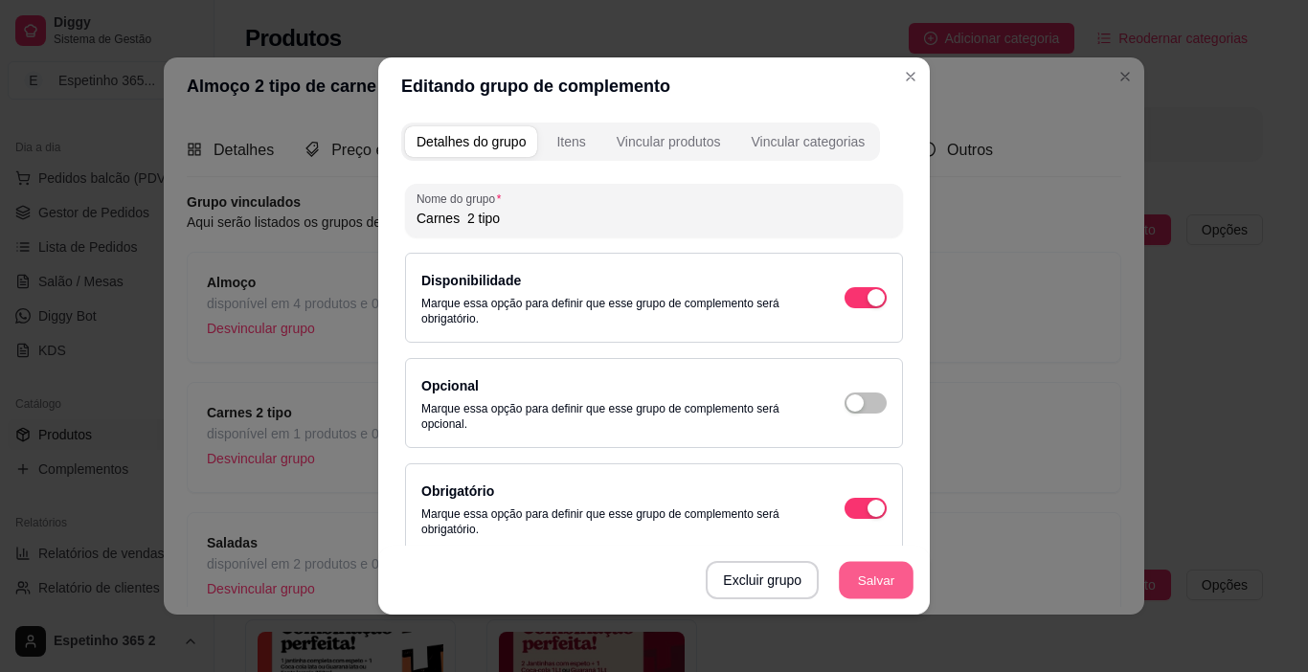
click at [872, 574] on button "Salvar" at bounding box center [876, 580] width 75 height 37
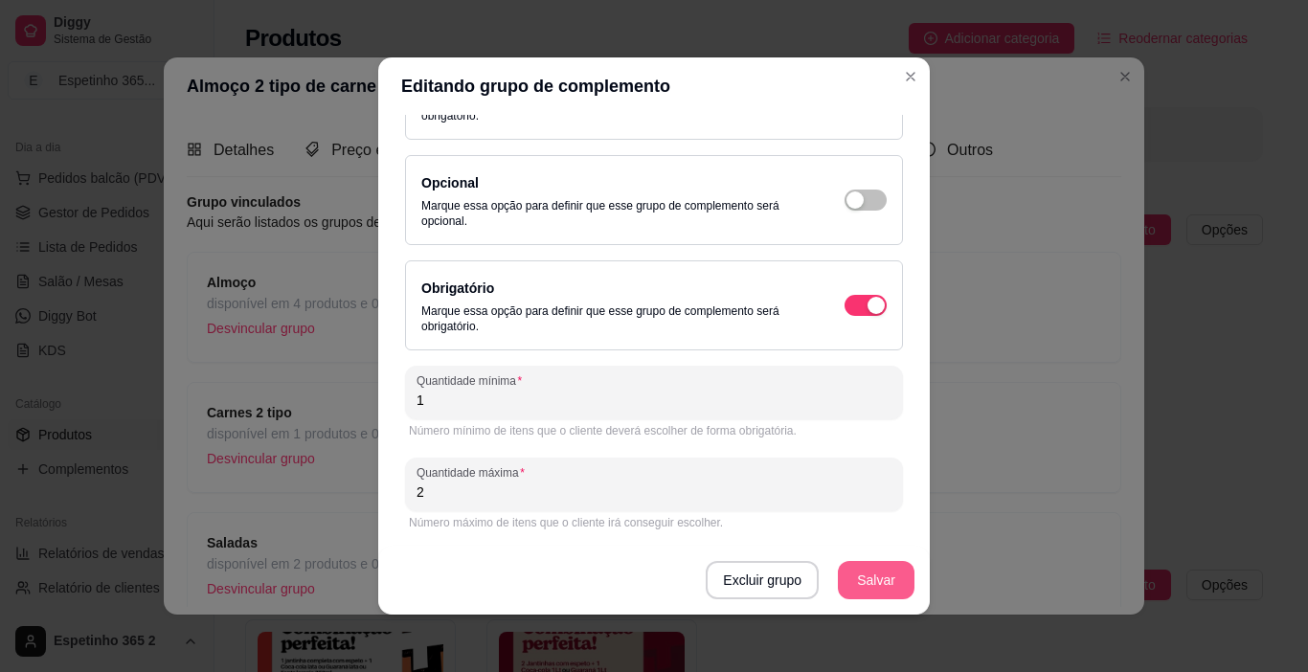
click at [870, 582] on button "Salvar" at bounding box center [876, 580] width 77 height 38
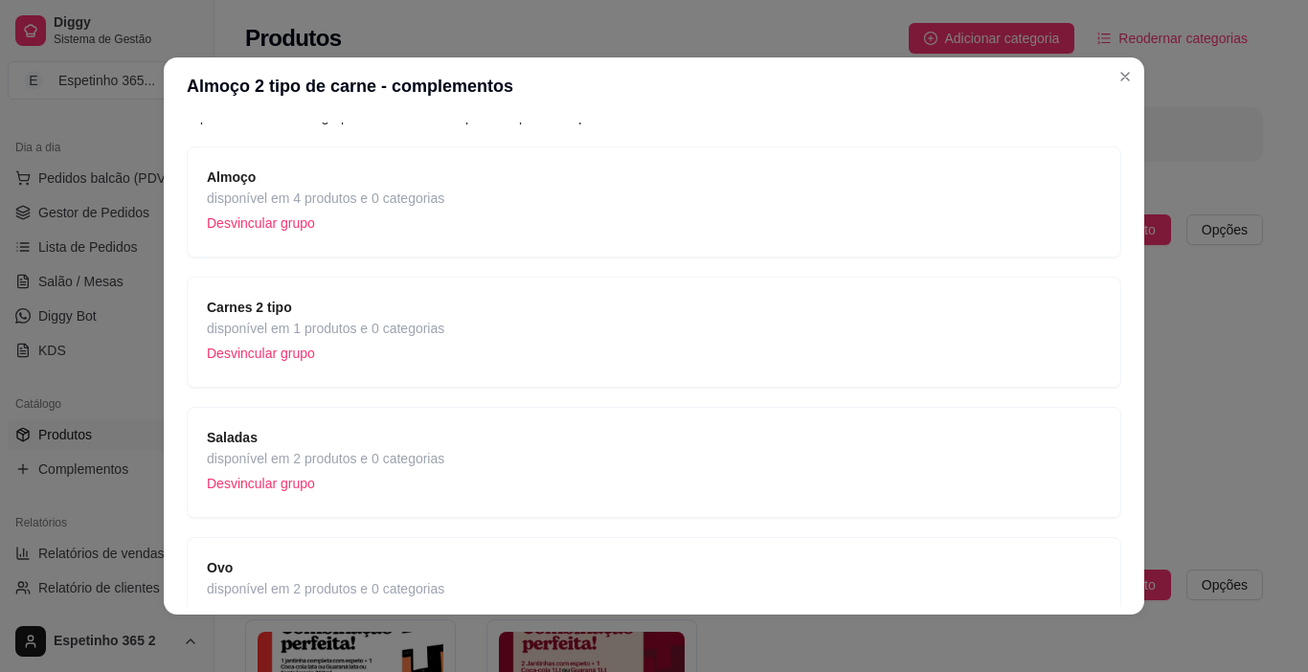
scroll to position [97, 0]
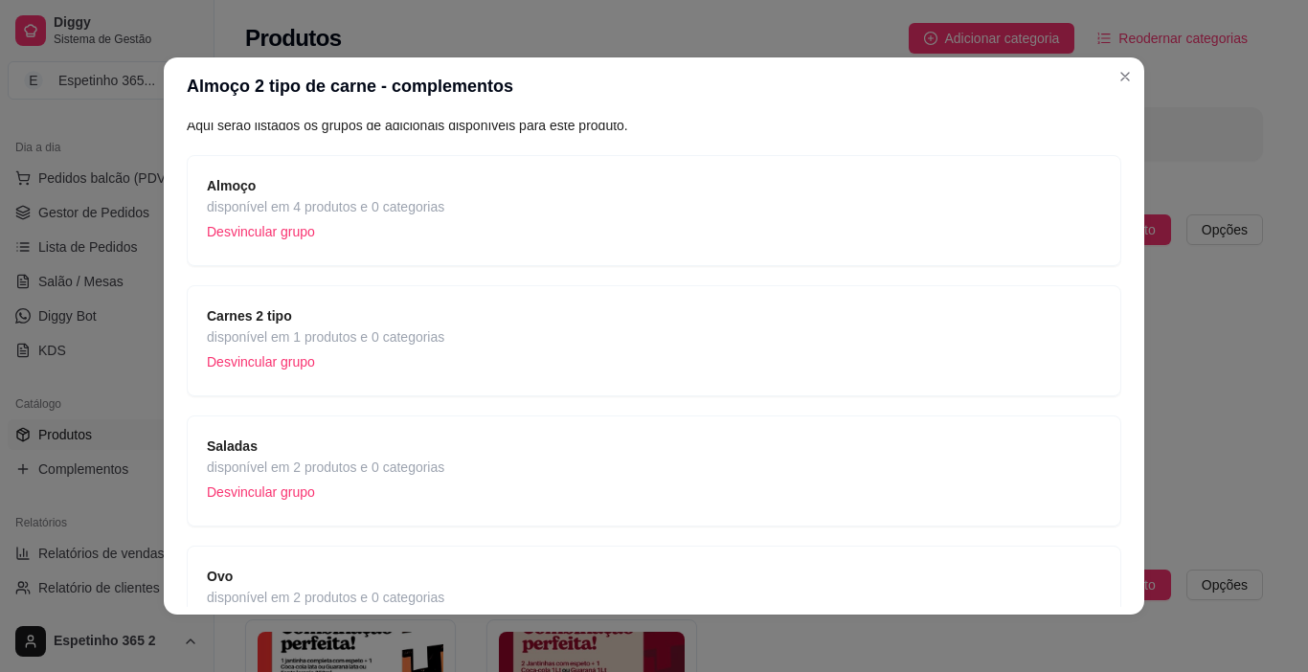
click at [735, 468] on div "Saladas disponível em 2 produtos e 0 categorias Desvincular grupo" at bounding box center [654, 471] width 894 height 71
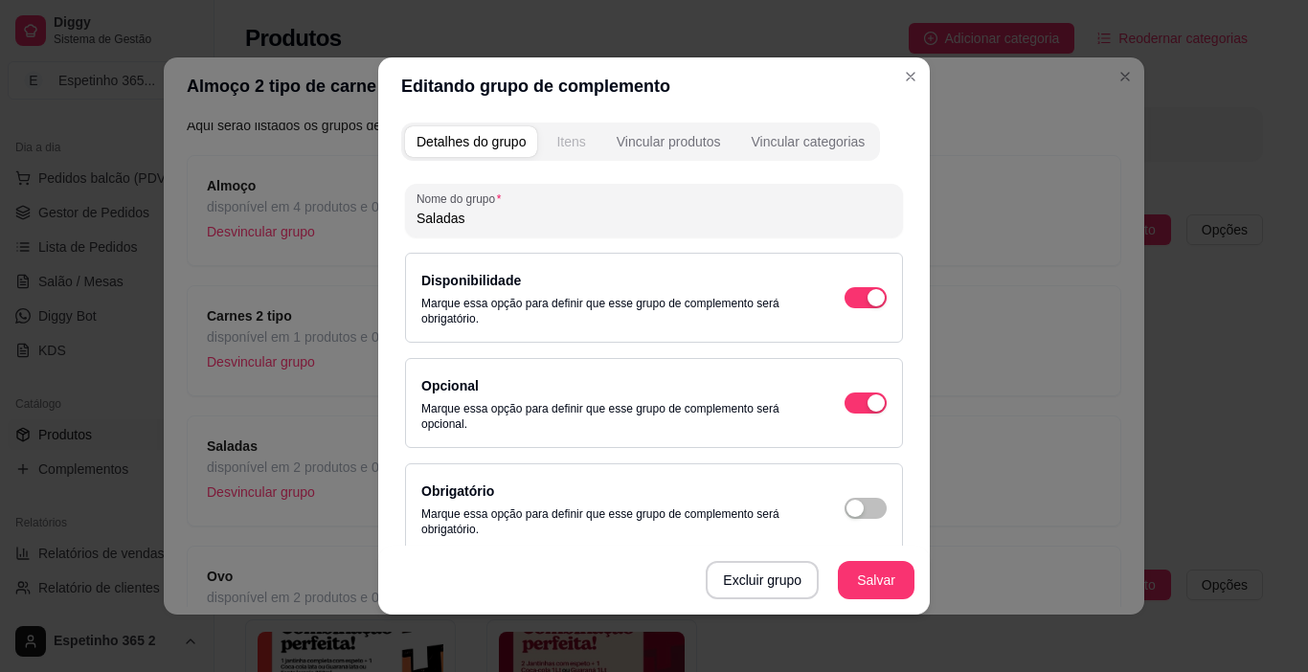
click at [579, 135] on button "Itens" at bounding box center [571, 141] width 52 height 31
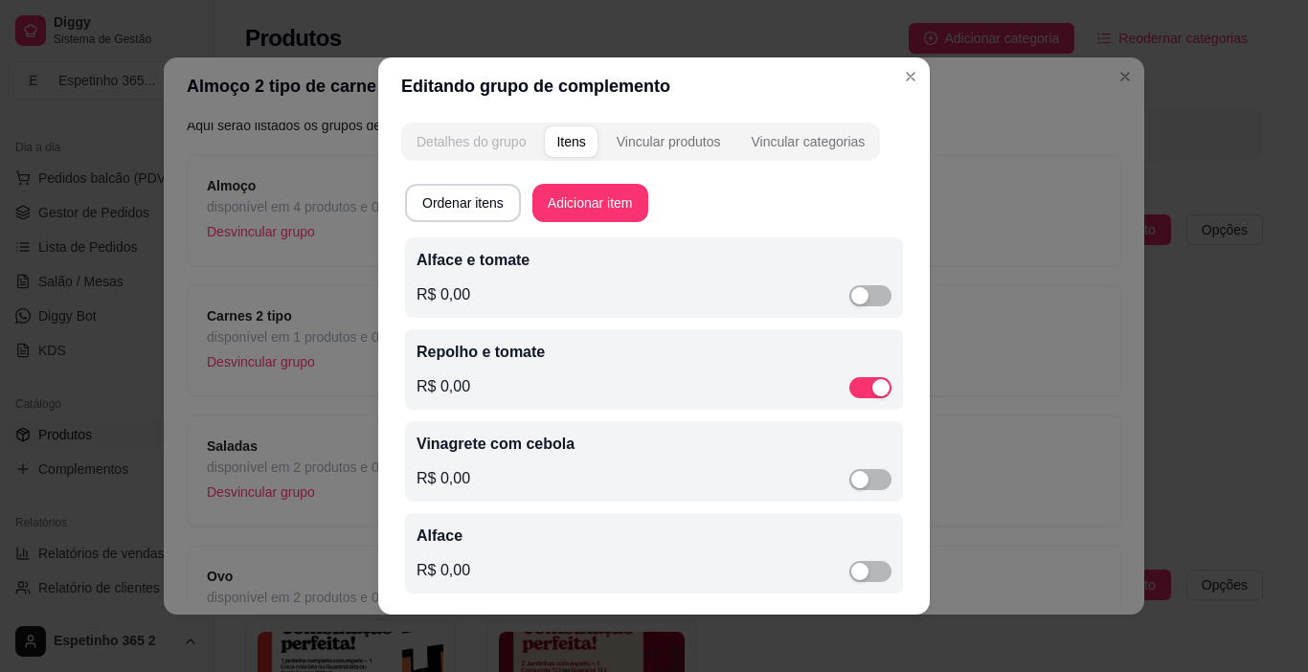
click at [415, 126] on button "Detalhes do grupo" at bounding box center [471, 141] width 132 height 31
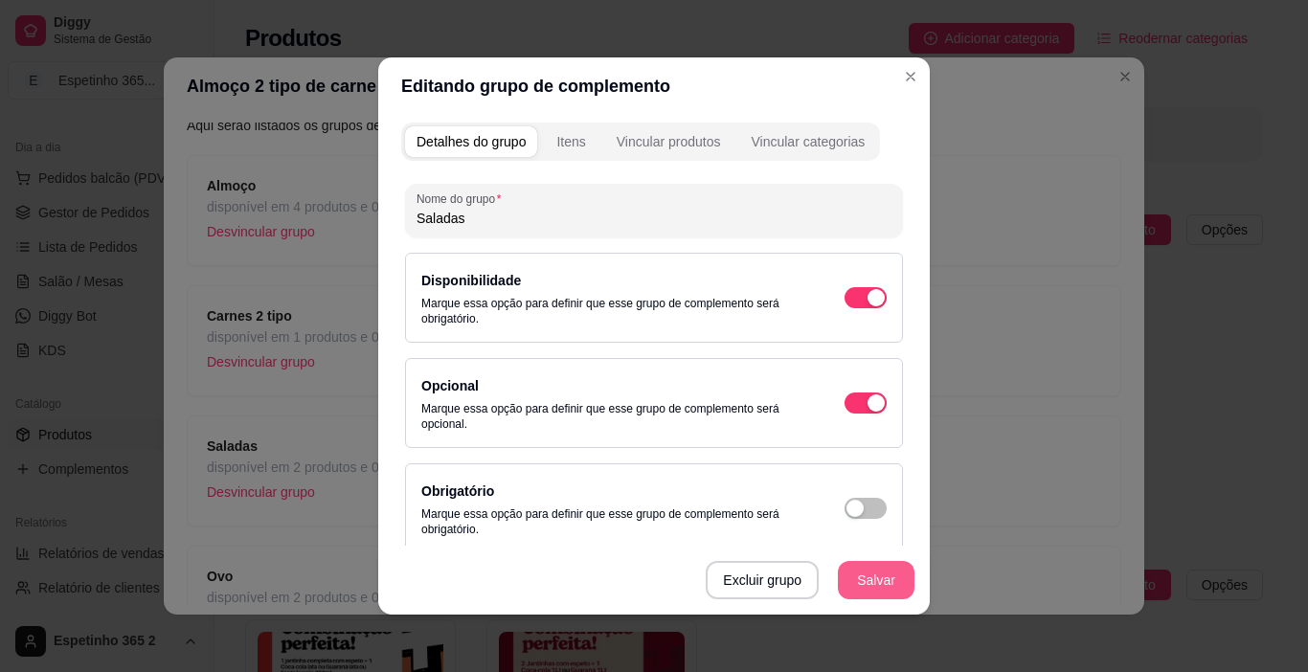
click at [884, 581] on button "Salvar" at bounding box center [876, 580] width 77 height 38
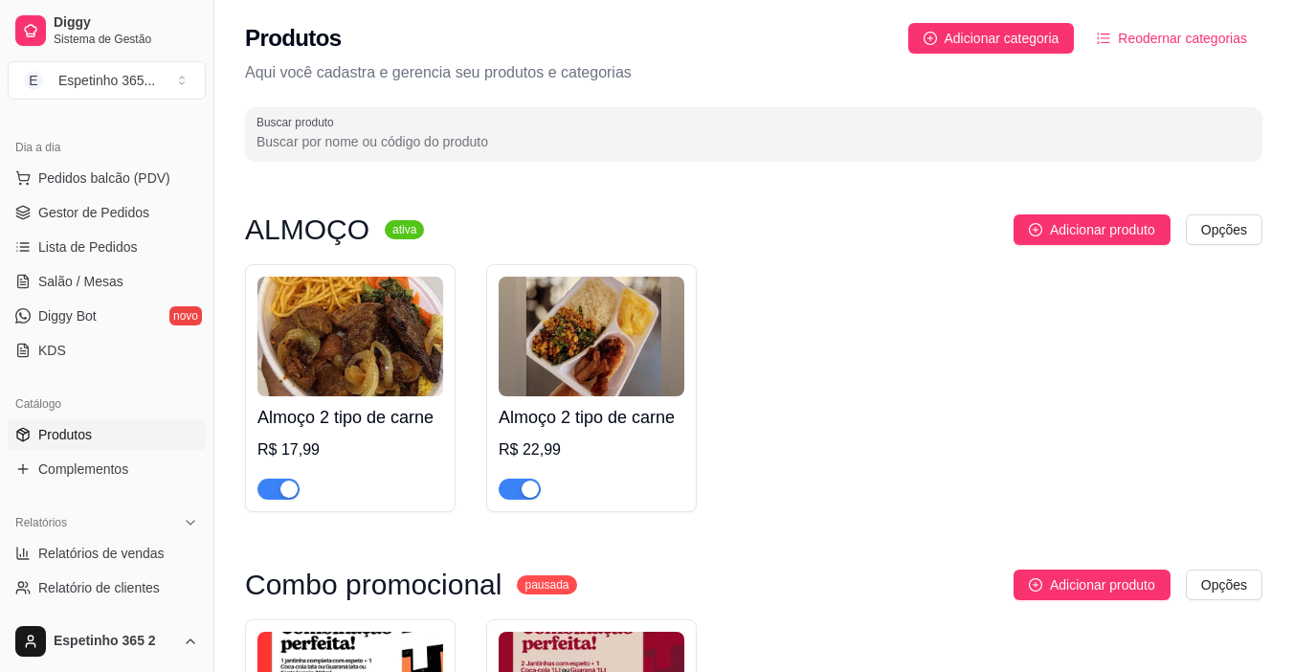
click at [367, 410] on h4 "Almoço 2 tipo de carne" at bounding box center [351, 417] width 186 height 27
click at [621, 365] on img at bounding box center [592, 337] width 186 height 120
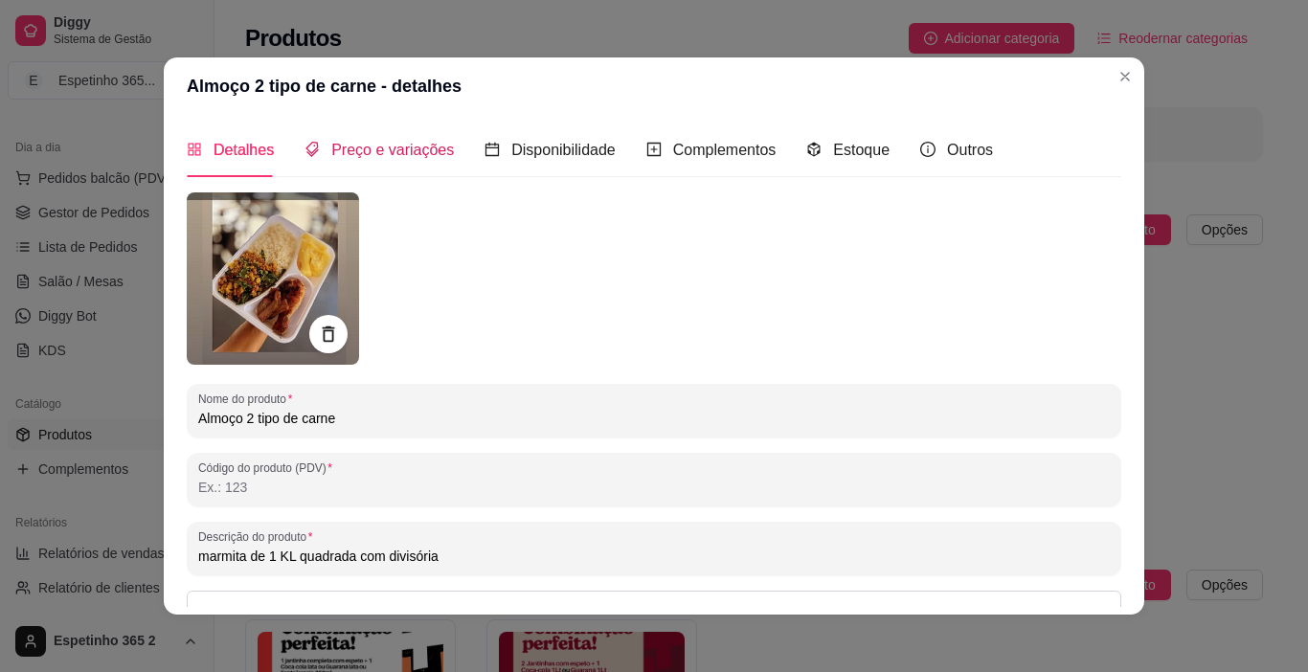
click at [400, 143] on span "Preço e variações" at bounding box center [392, 150] width 123 height 16
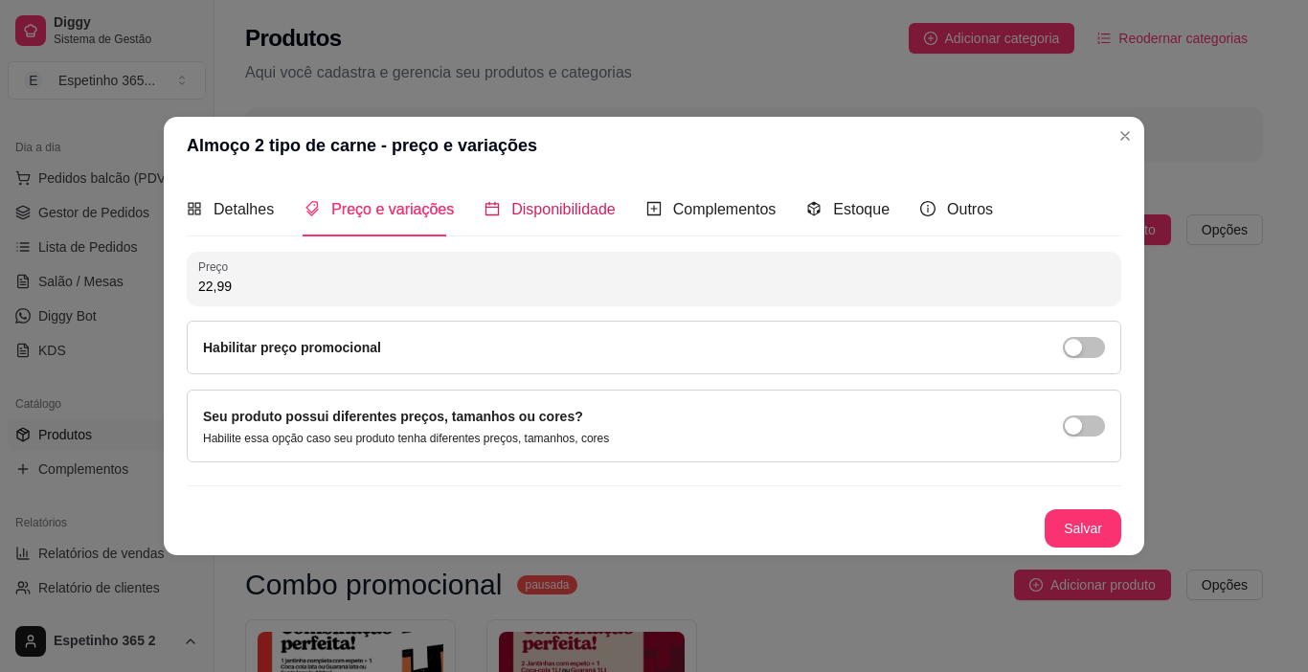
click at [573, 207] on span "Disponibilidade" at bounding box center [563, 209] width 104 height 16
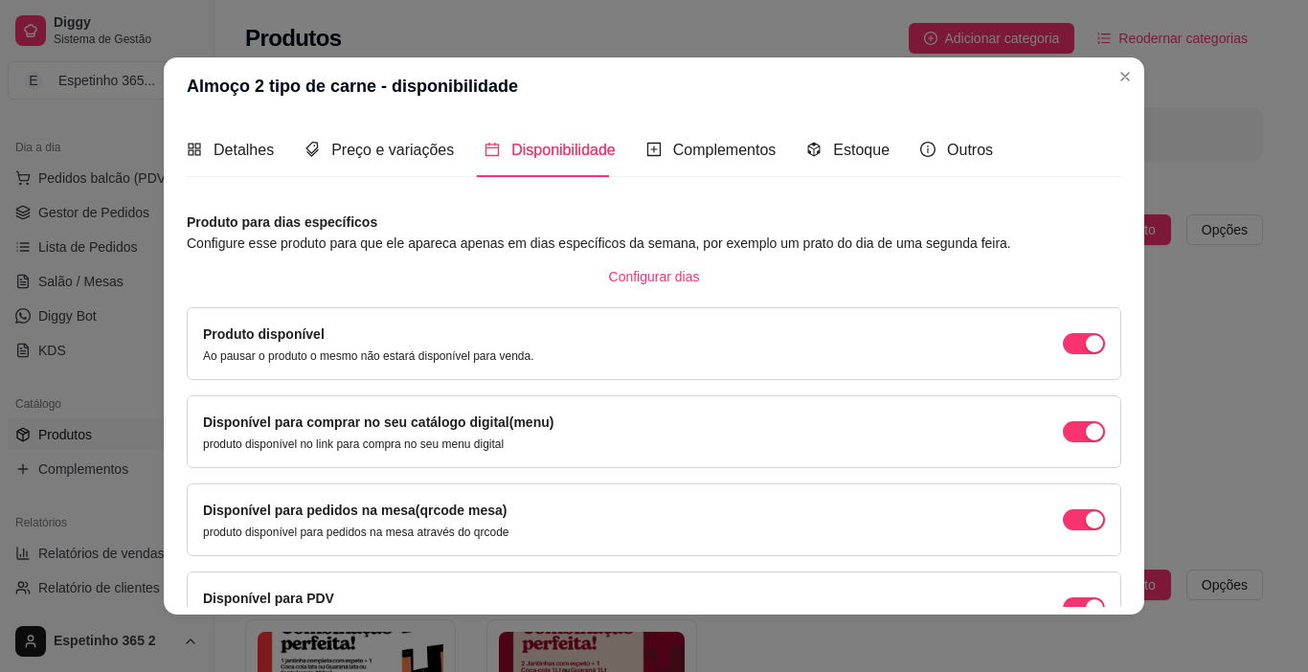
click at [562, 150] on span "Disponibilidade" at bounding box center [563, 150] width 104 height 16
click at [682, 160] on div "Complementos" at bounding box center [711, 150] width 130 height 24
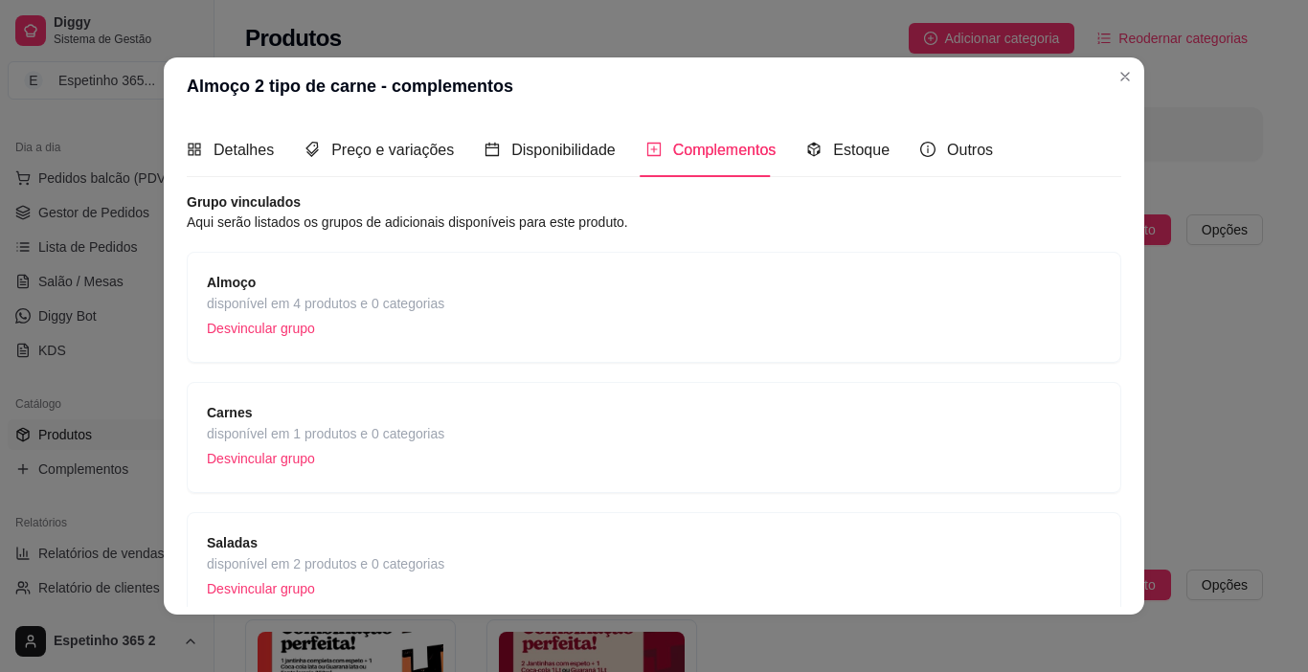
click at [415, 313] on span "disponível em 4 produtos e 0 categorias" at bounding box center [325, 303] width 237 height 21
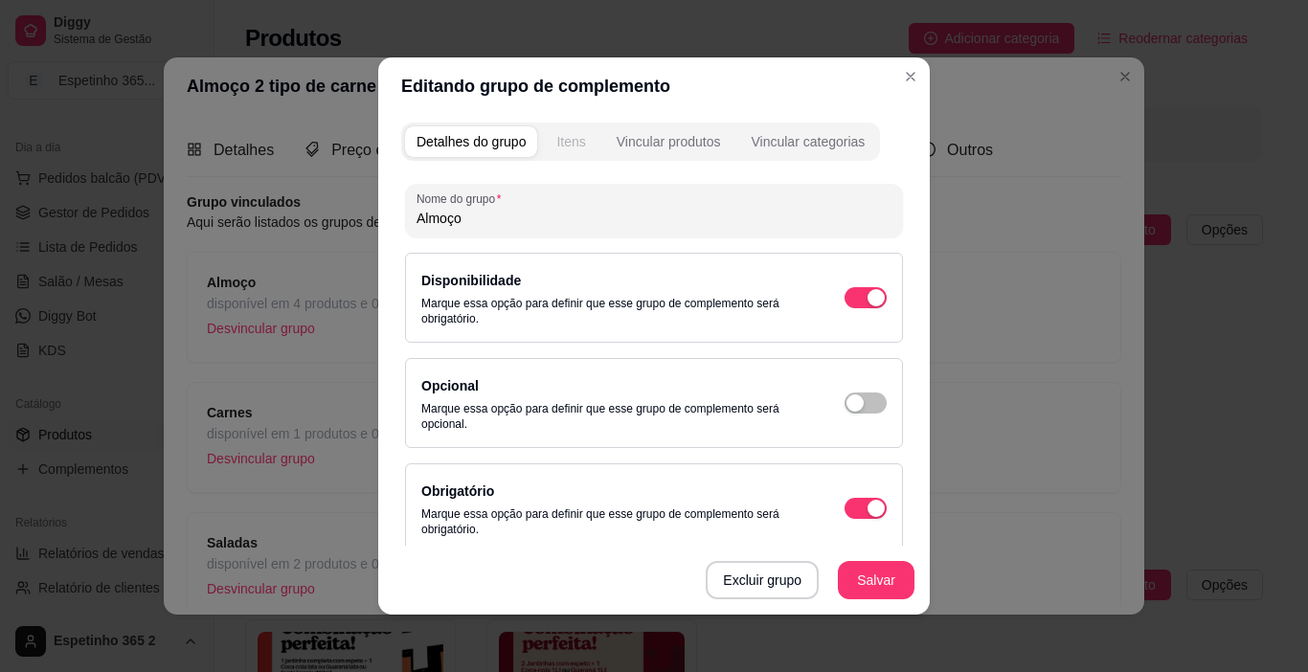
click at [570, 135] on div "Itens" at bounding box center [570, 141] width 29 height 19
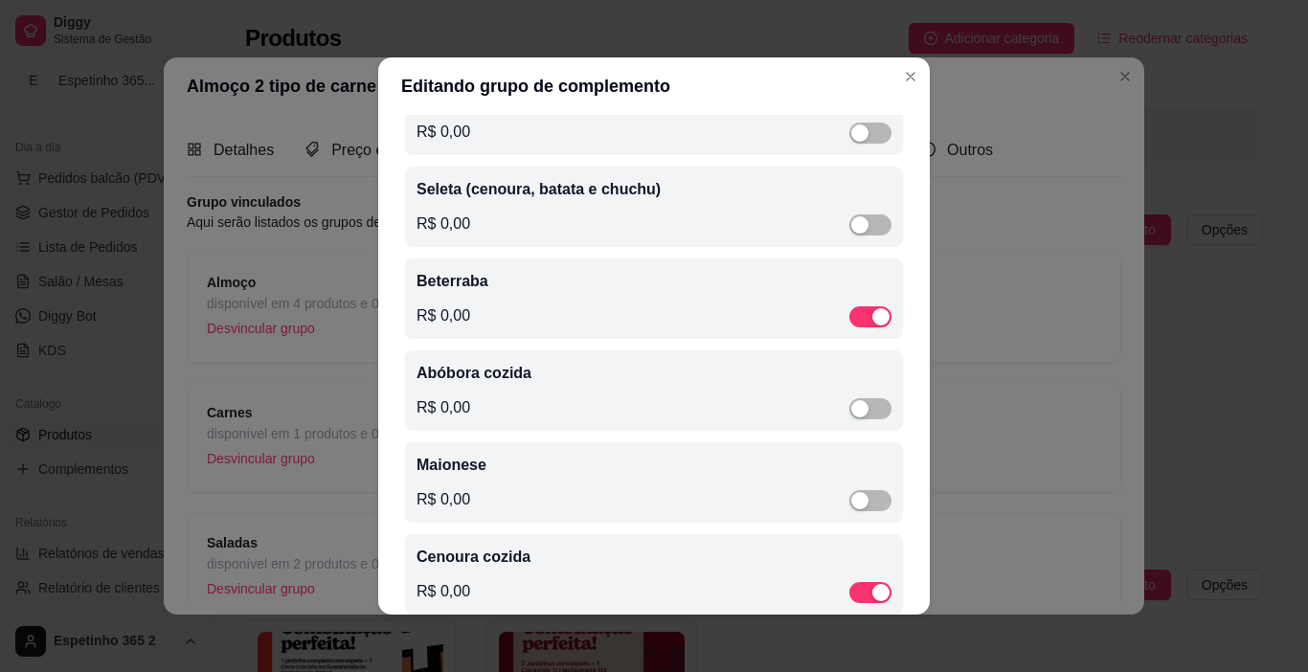
scroll to position [1499, 0]
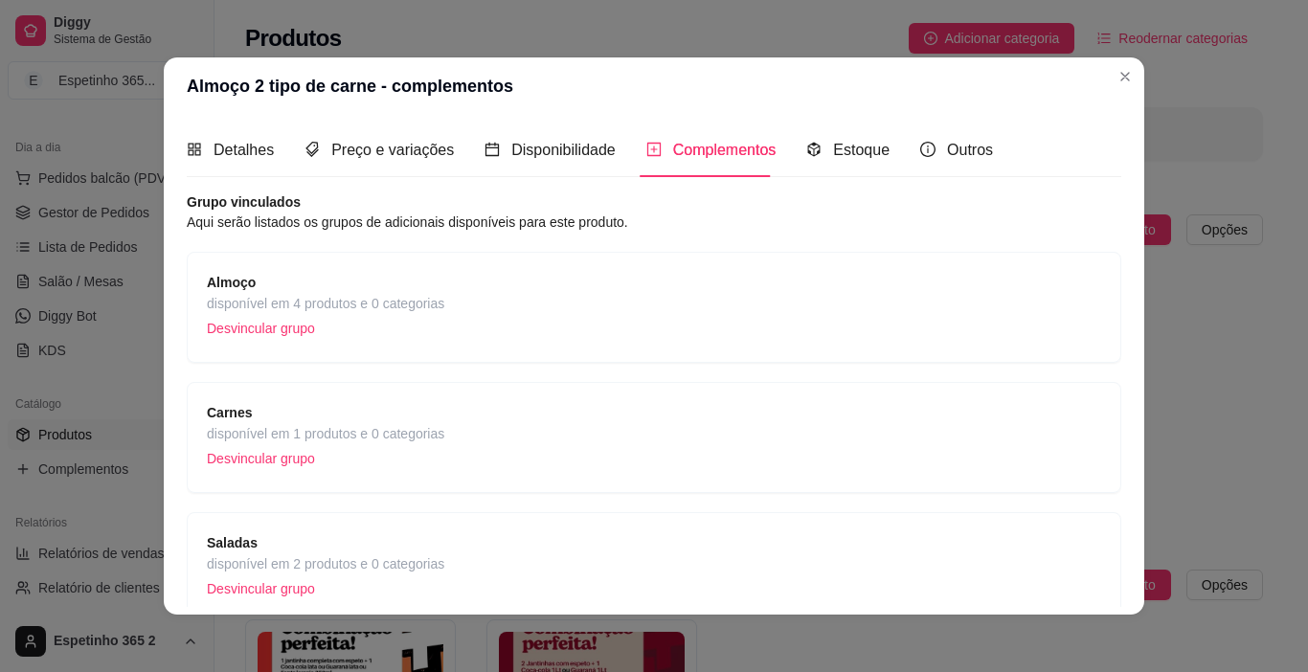
click at [457, 414] on div "Carnes disponível em 1 produtos e 0 categorias Desvincular grupo" at bounding box center [654, 437] width 894 height 71
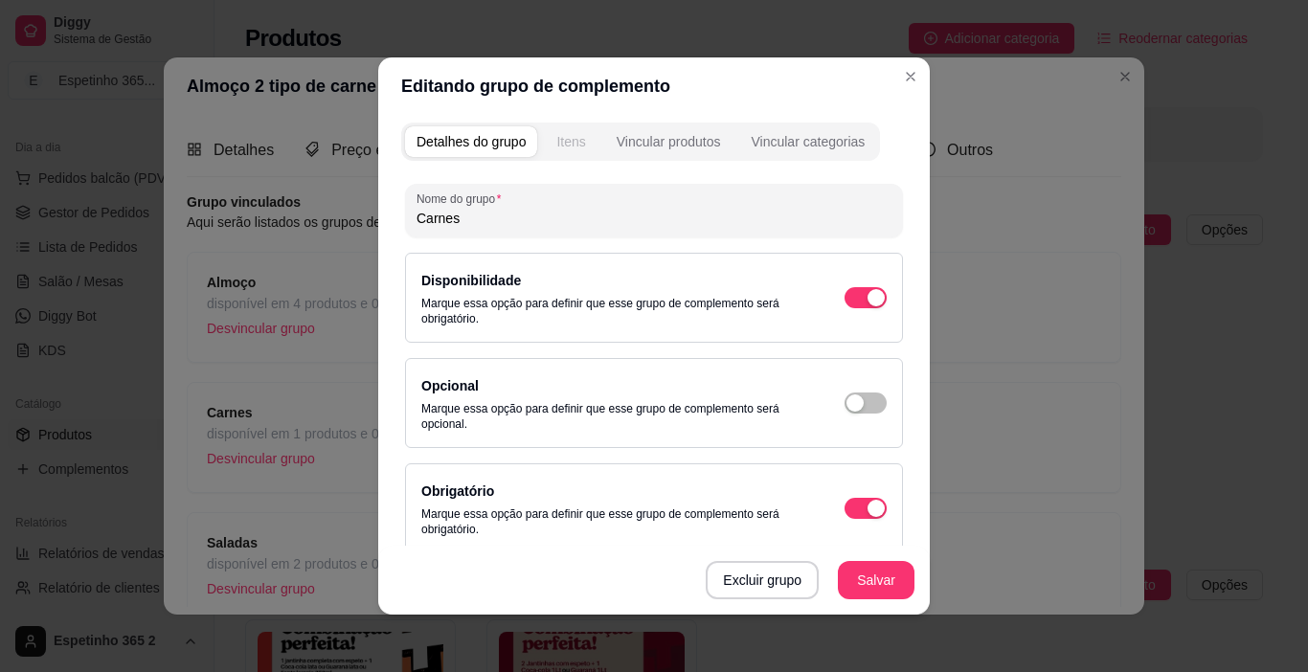
click at [579, 133] on button "Itens" at bounding box center [571, 141] width 52 height 31
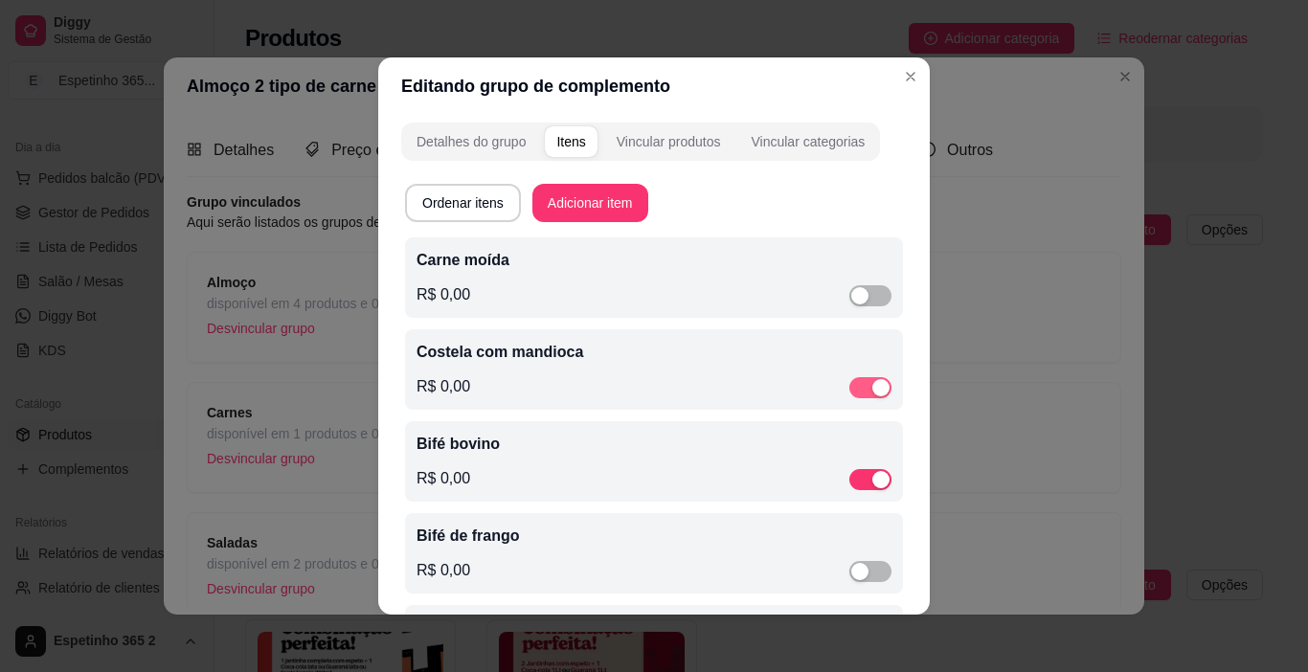
click at [872, 381] on div "button" at bounding box center [880, 387] width 17 height 17
click at [851, 576] on div "button" at bounding box center [859, 574] width 17 height 17
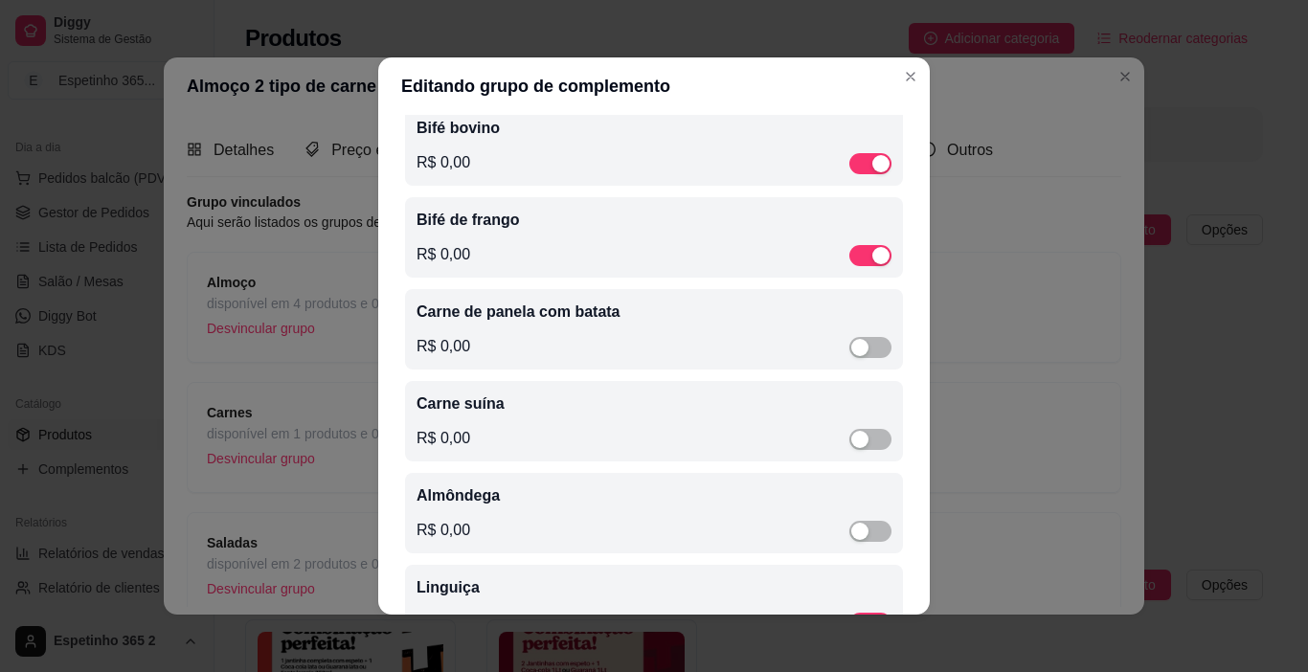
scroll to position [279, 0]
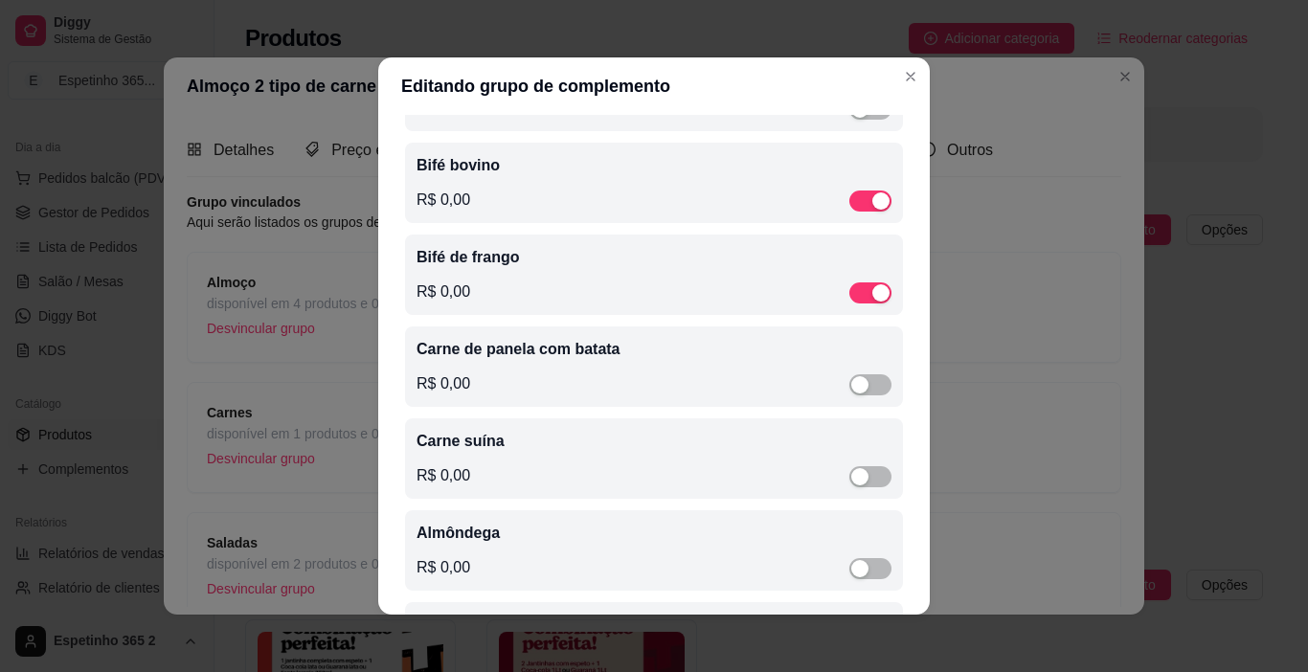
click at [763, 361] on p "Carne de panela com batata" at bounding box center [653, 349] width 475 height 23
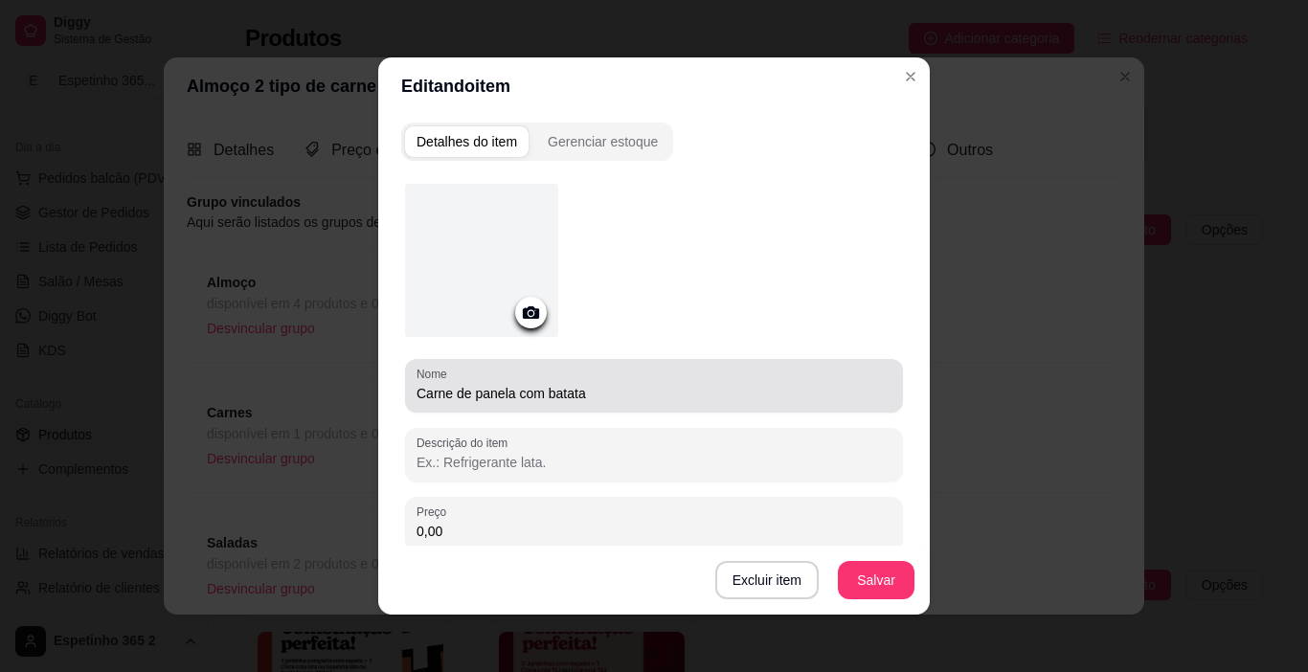
click at [610, 404] on div "Nome Carne de panela com batata" at bounding box center [654, 386] width 498 height 54
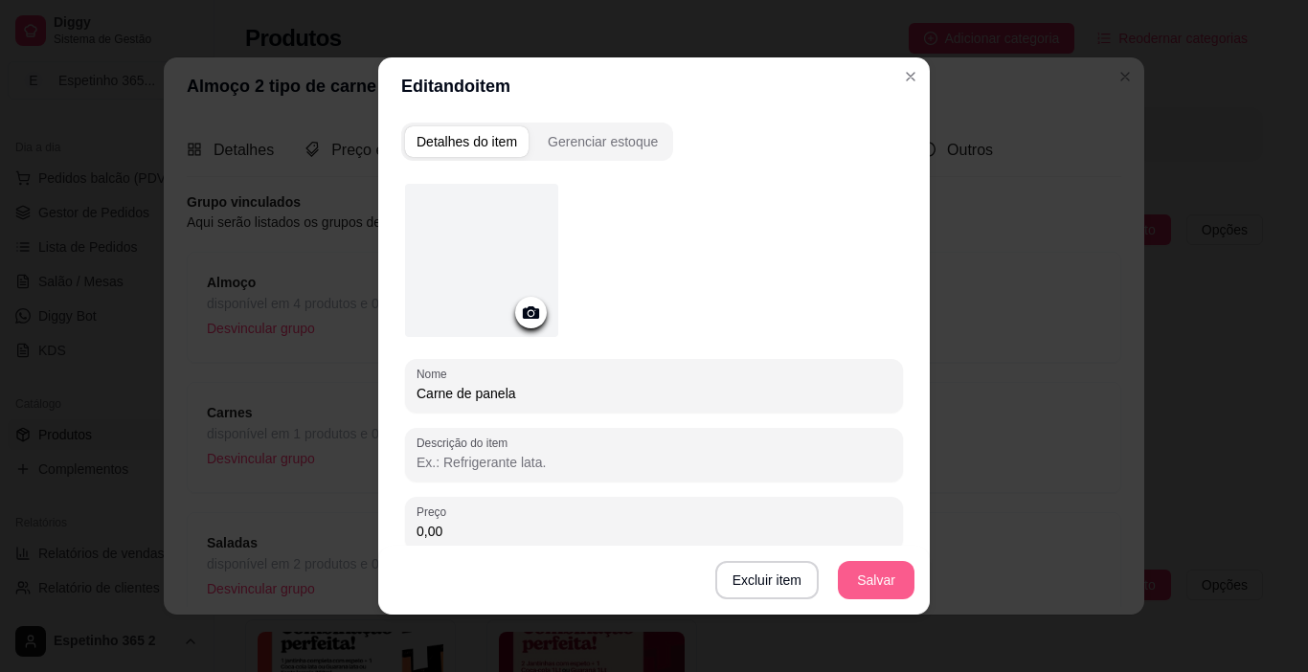
type input "Carne de panela"
click at [858, 581] on button "Salvar" at bounding box center [876, 580] width 77 height 38
click at [895, 585] on button "Salvar" at bounding box center [876, 580] width 75 height 37
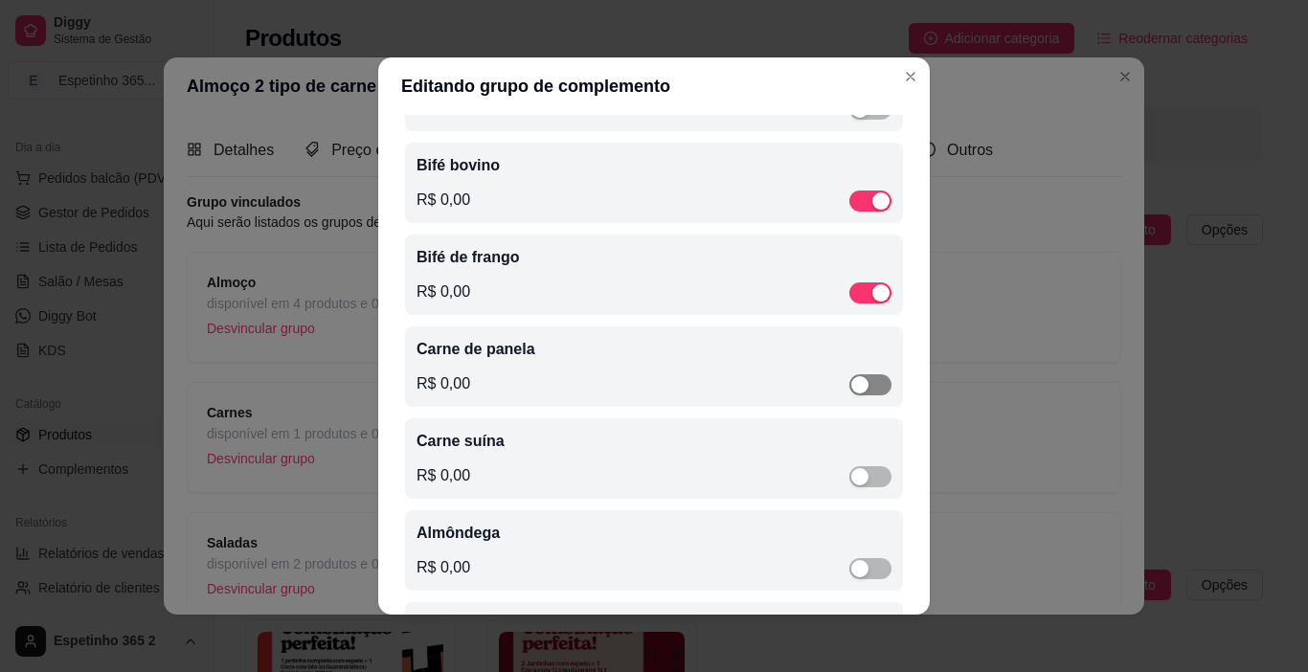
click at [851, 380] on span "button" at bounding box center [870, 384] width 42 height 21
click at [851, 485] on div "button" at bounding box center [859, 476] width 17 height 17
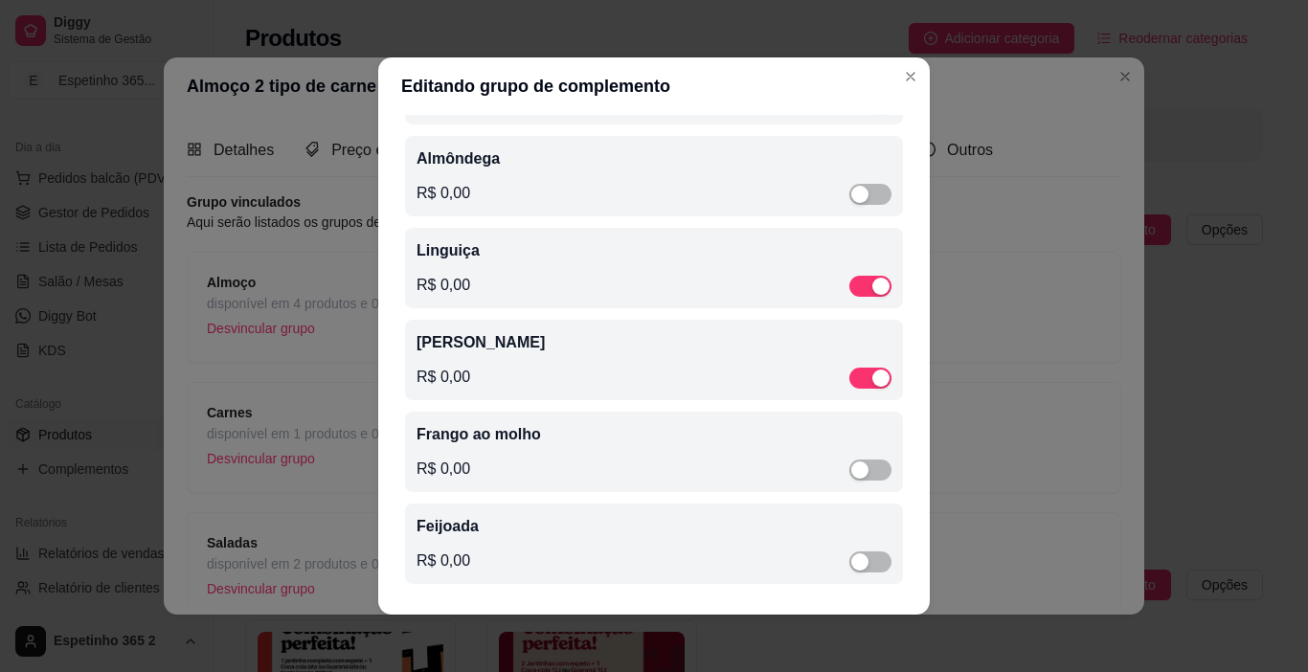
scroll to position [659, 0]
click at [872, 382] on div "button" at bounding box center [880, 378] width 17 height 17
click at [851, 301] on div "Linguiça R$ 0,00" at bounding box center [654, 265] width 498 height 80
click at [872, 295] on div "button" at bounding box center [880, 286] width 17 height 17
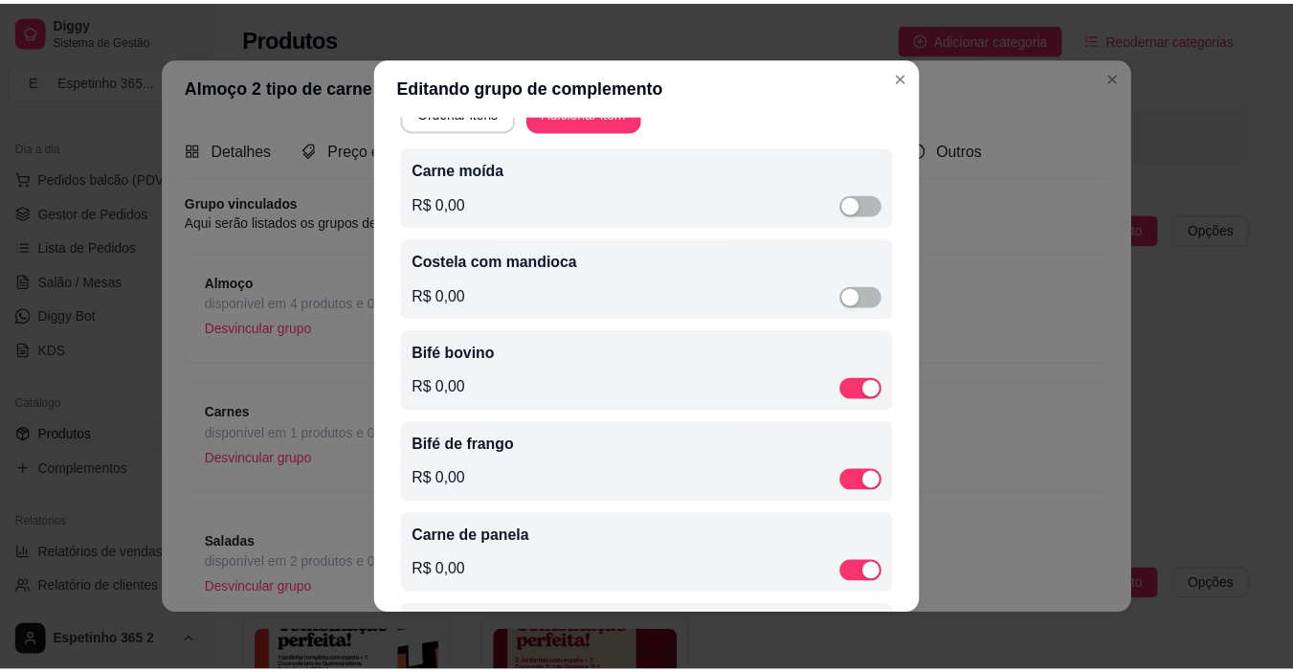
scroll to position [0, 0]
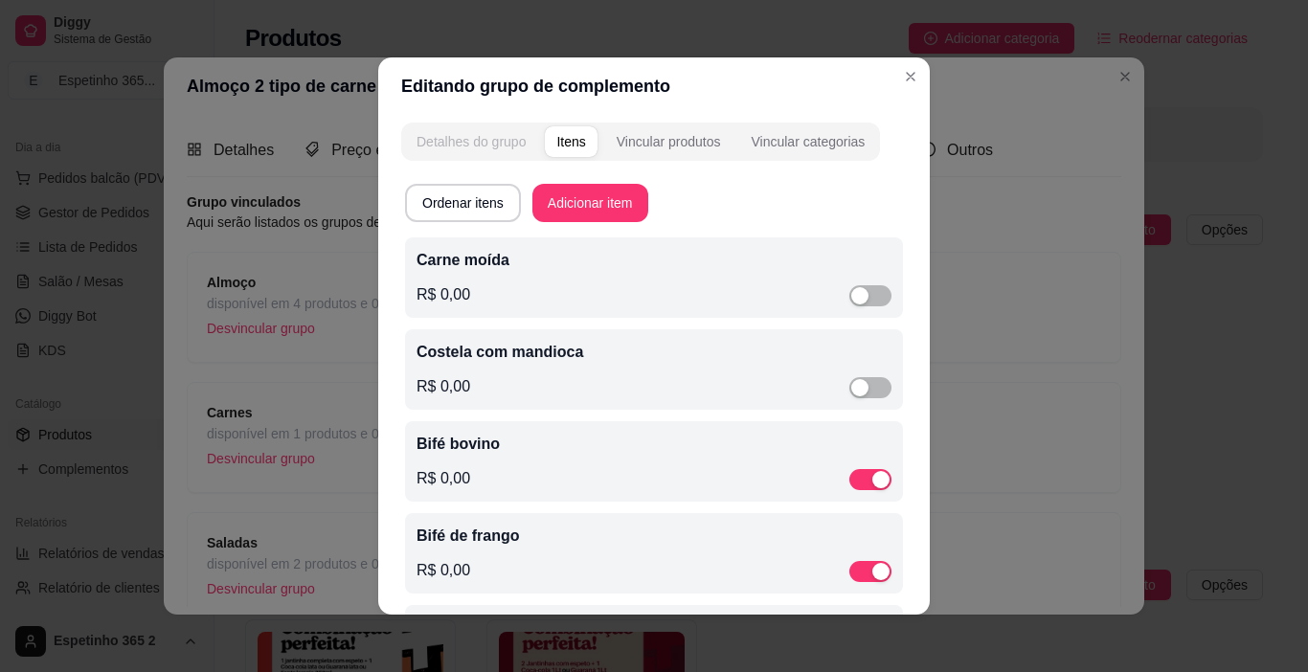
click at [468, 136] on div "Detalhes do grupo" at bounding box center [470, 141] width 109 height 19
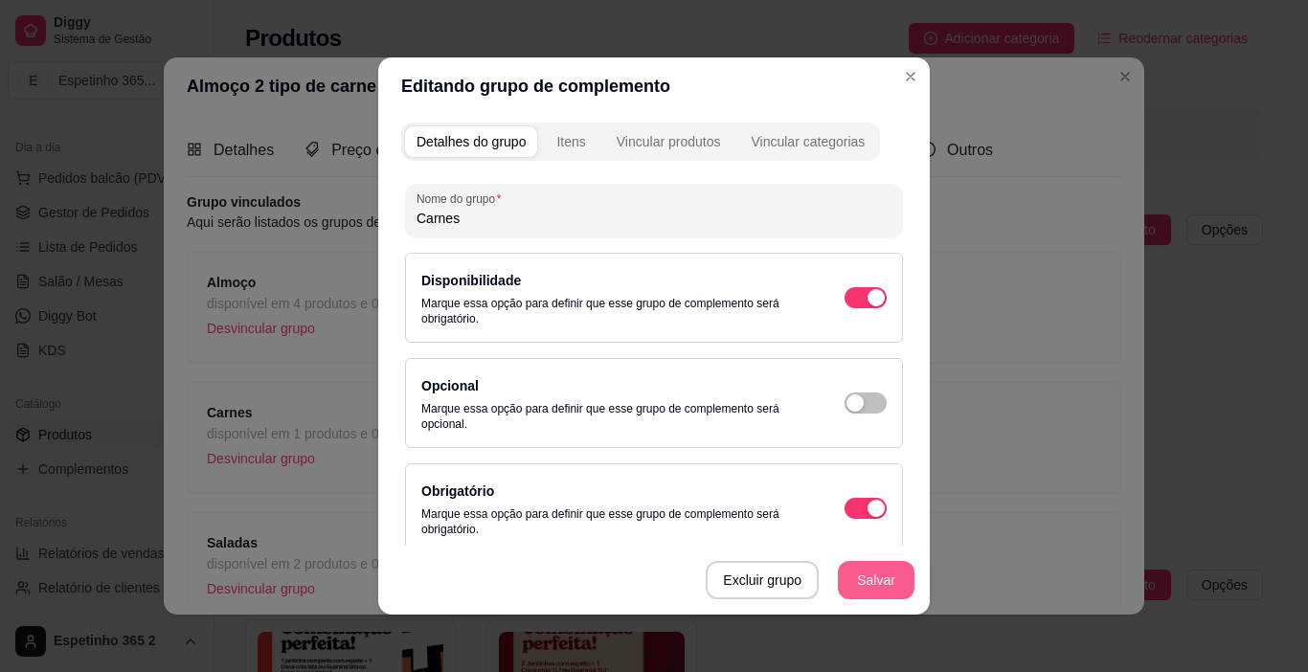
click at [859, 583] on button "Salvar" at bounding box center [876, 580] width 77 height 38
click at [855, 573] on button "Salvar" at bounding box center [876, 580] width 77 height 38
